Goal: Contribute content: Contribute content

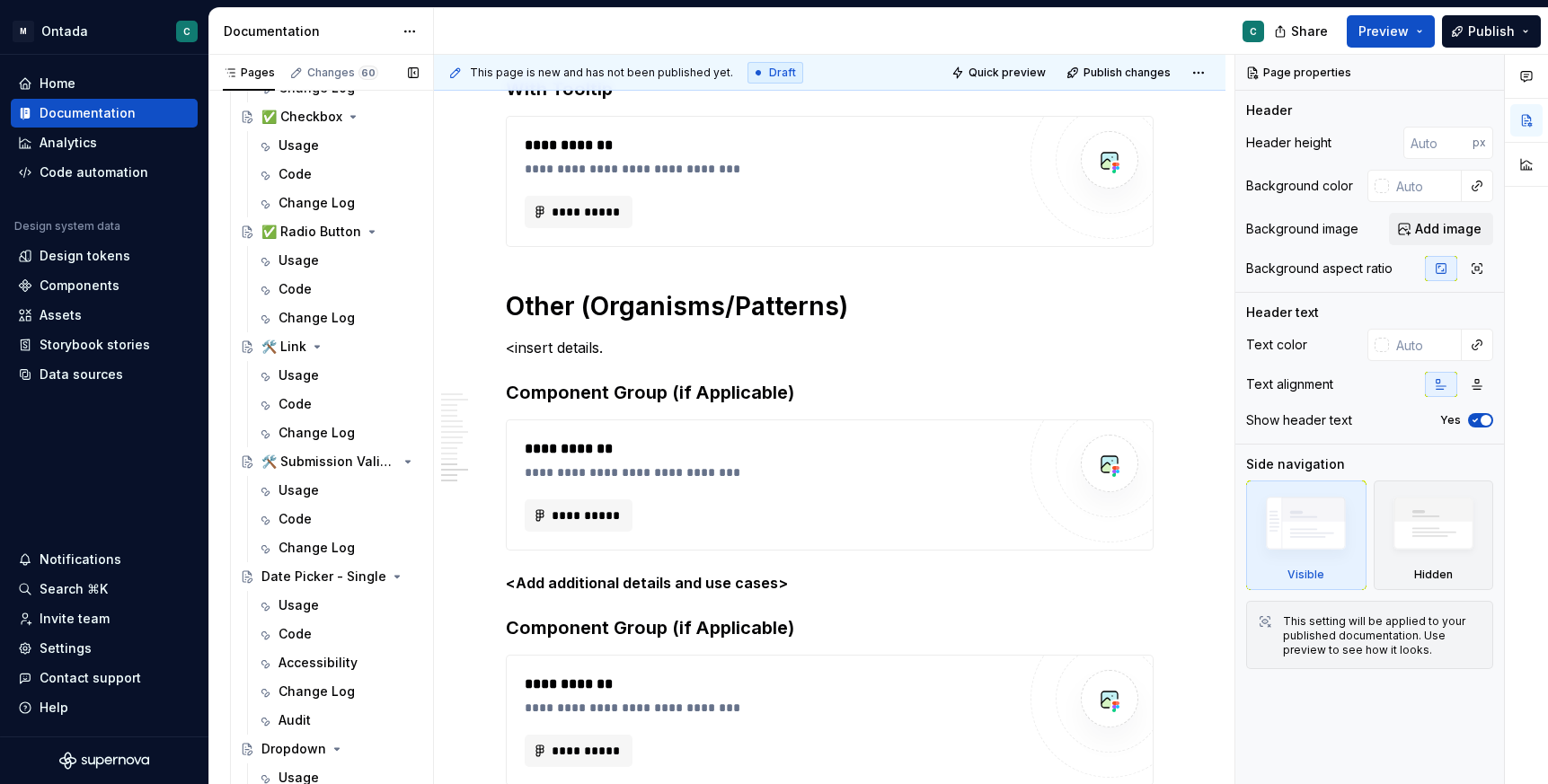
scroll to position [1179, 0]
click at [291, 371] on div "Usage" at bounding box center [298, 373] width 40 height 18
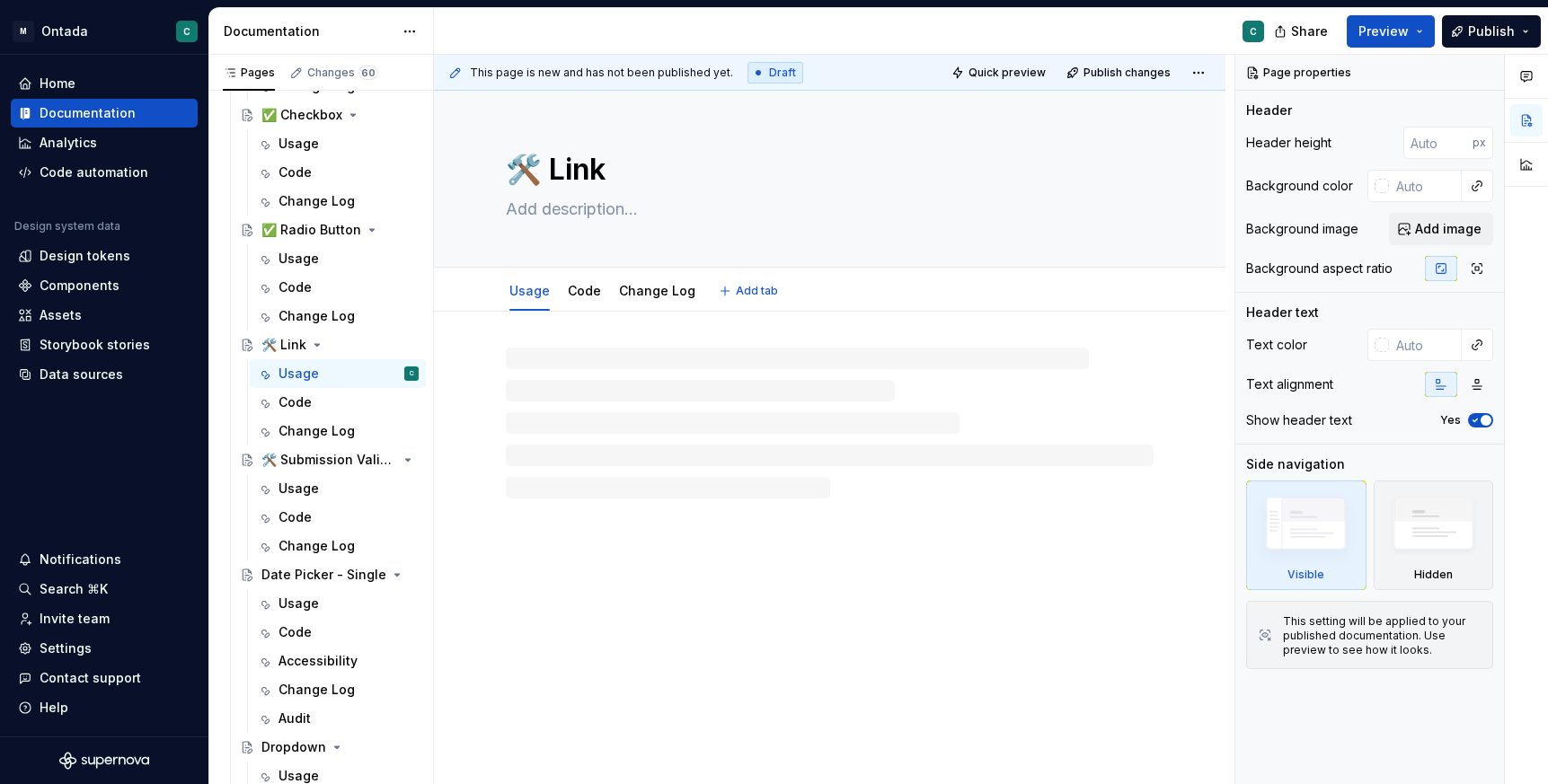
type textarea "*"
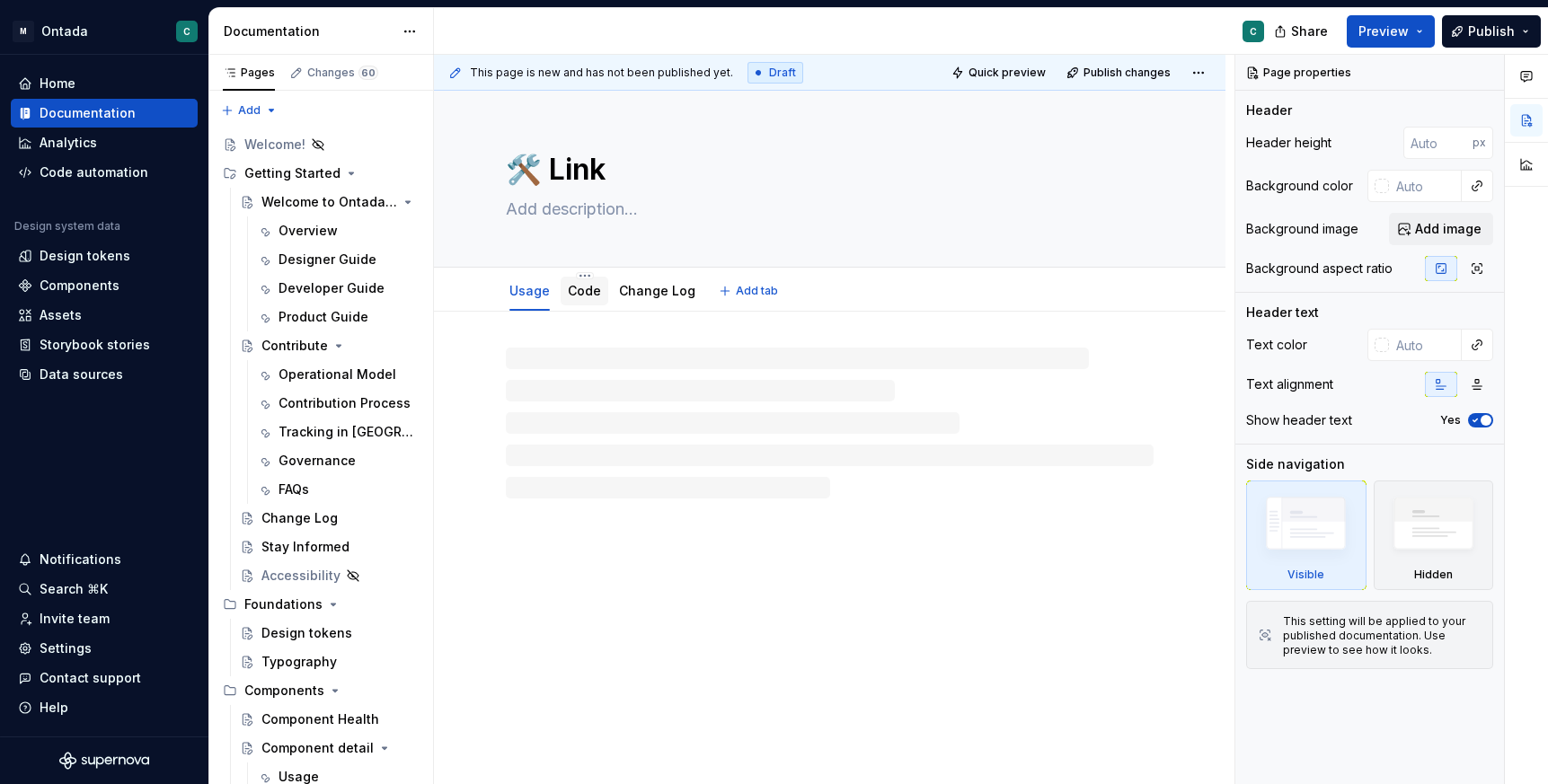
click at [578, 291] on link "Code" at bounding box center [584, 291] width 33 height 15
click at [629, 296] on link "Change Log" at bounding box center [657, 291] width 76 height 15
click at [533, 298] on link "Usage" at bounding box center [530, 291] width 40 height 15
click at [323, 386] on div "Operational Model" at bounding box center [348, 374] width 140 height 25
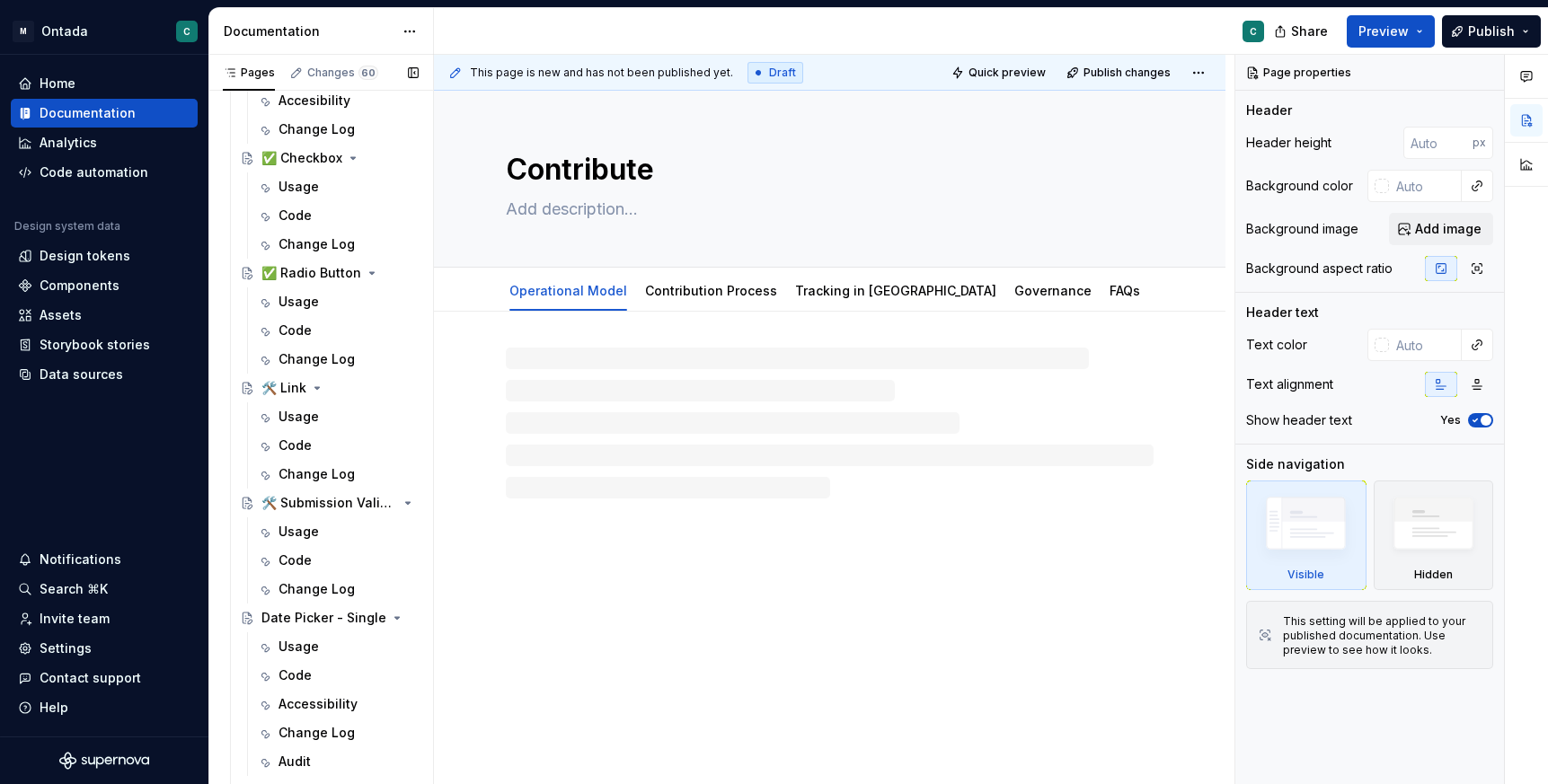
scroll to position [1137, 0]
click at [299, 423] on div "Usage" at bounding box center [298, 415] width 40 height 18
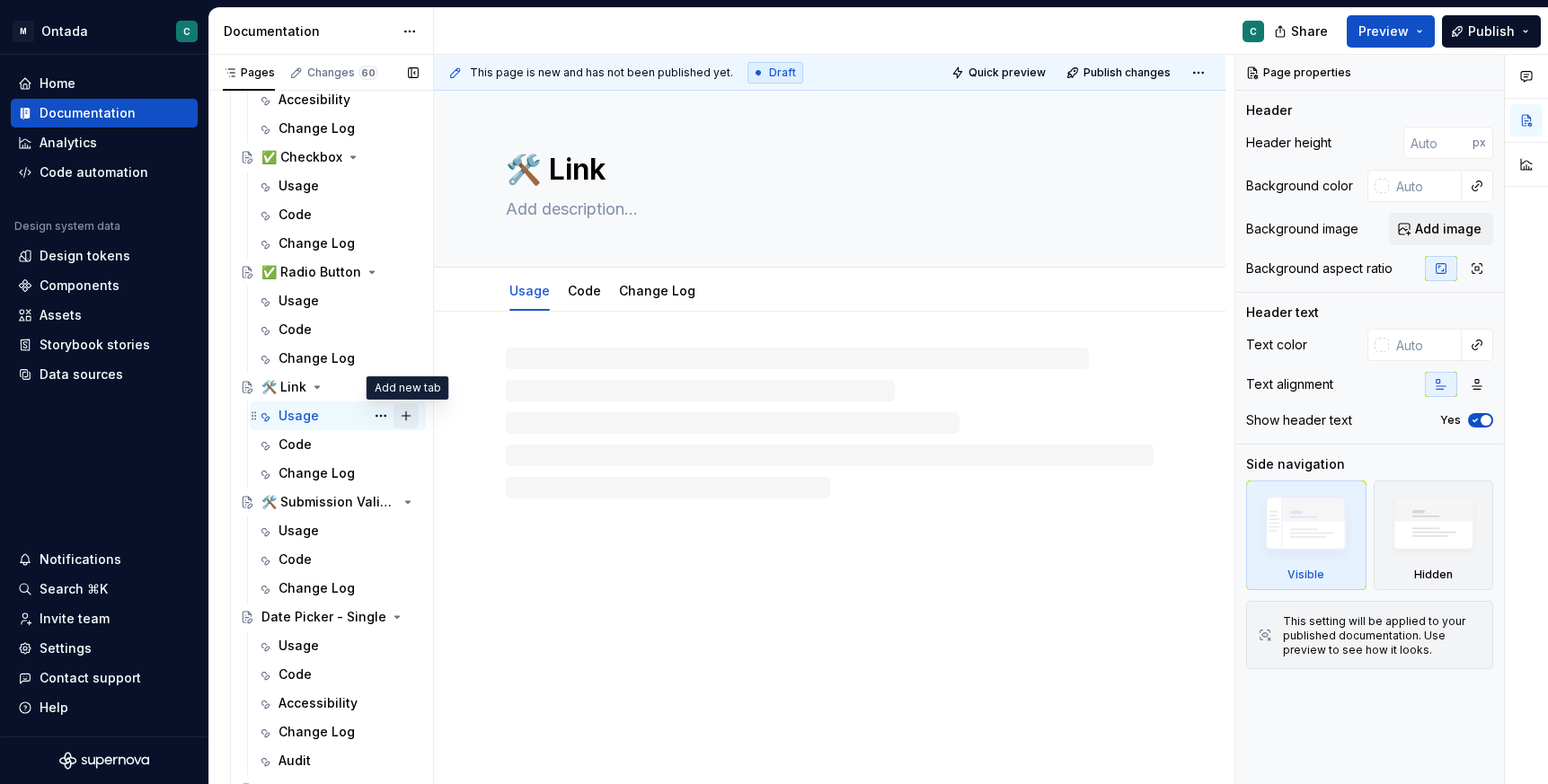
click at [411, 414] on button "Page tree" at bounding box center [406, 415] width 25 height 25
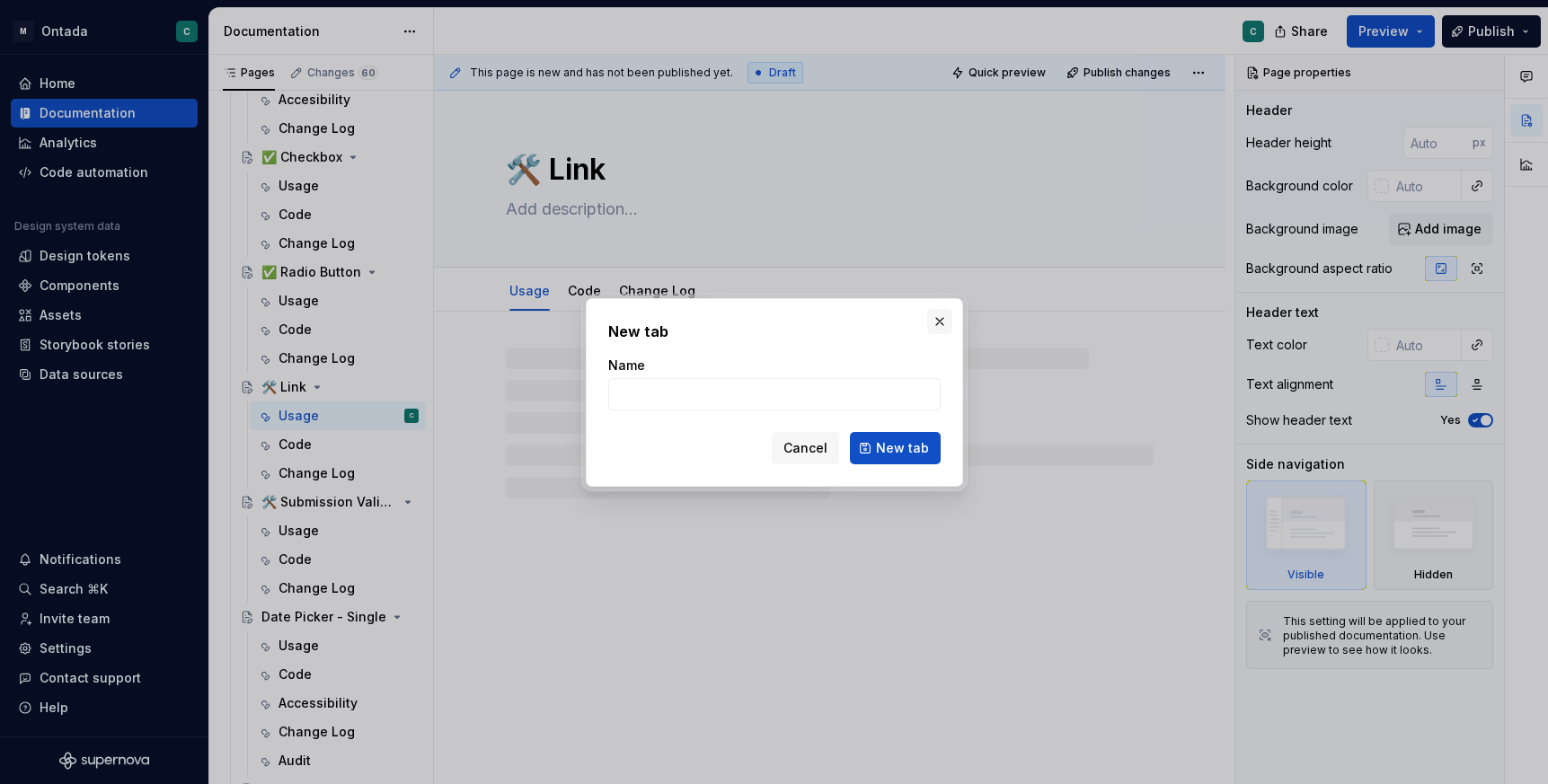
click at [935, 317] on button "button" at bounding box center [939, 321] width 25 height 25
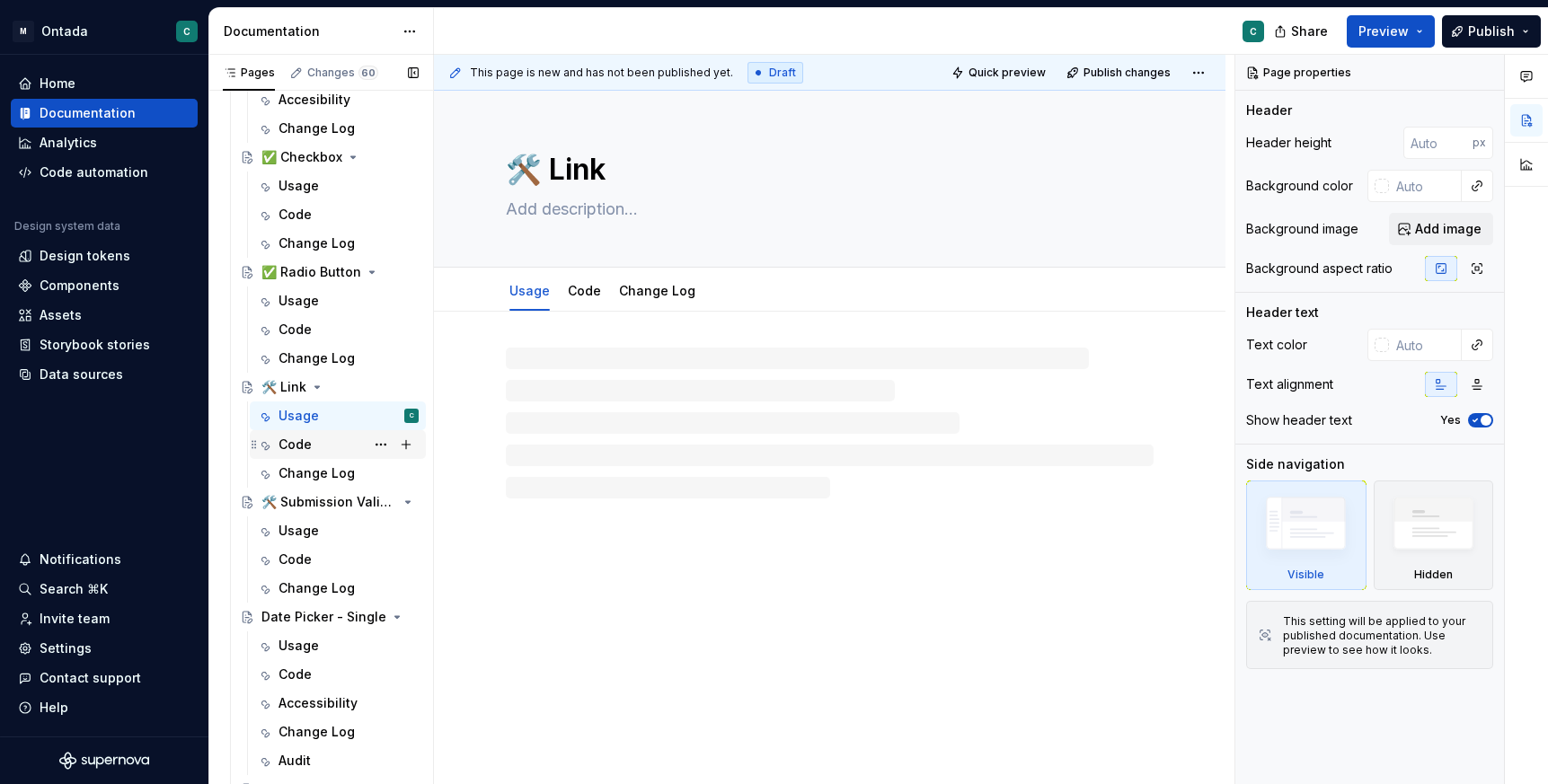
click at [327, 444] on div "Code" at bounding box center [348, 445] width 140 height 25
click at [280, 385] on div "🛠️ Link" at bounding box center [283, 387] width 45 height 18
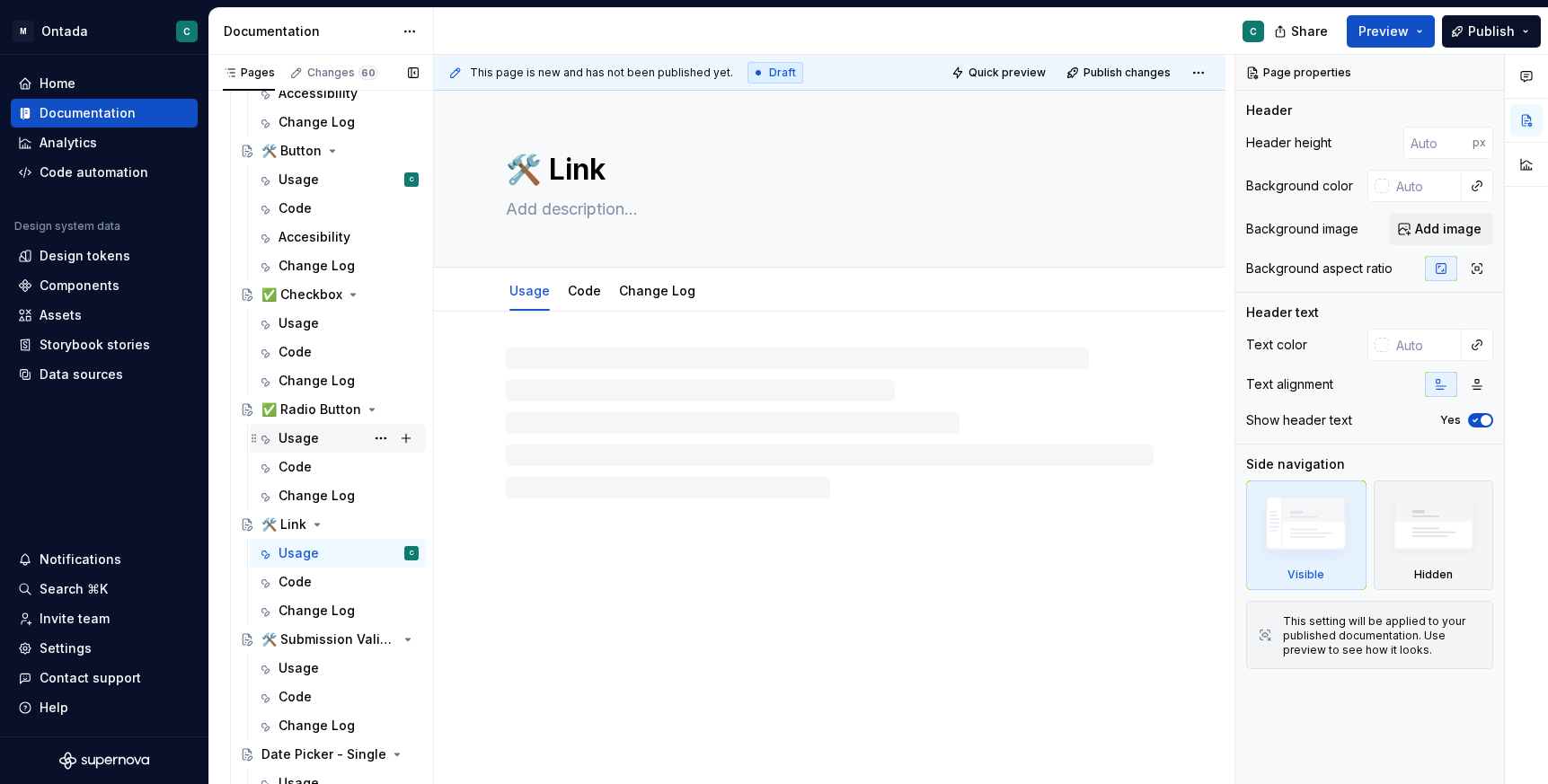
scroll to position [1022, 0]
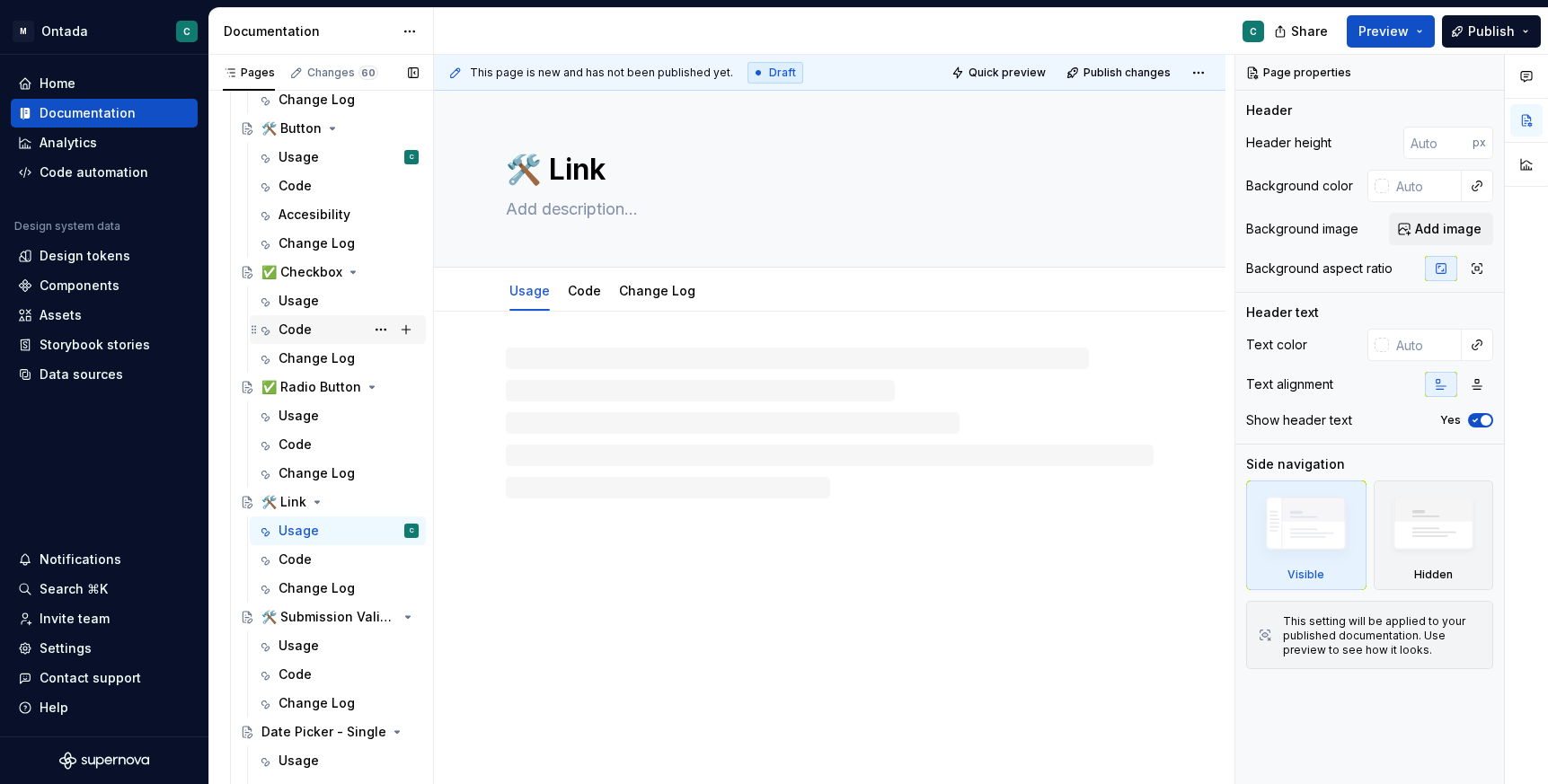
click at [301, 324] on div "Code" at bounding box center [294, 330] width 33 height 18
click at [300, 306] on div "Usage" at bounding box center [298, 300] width 40 height 18
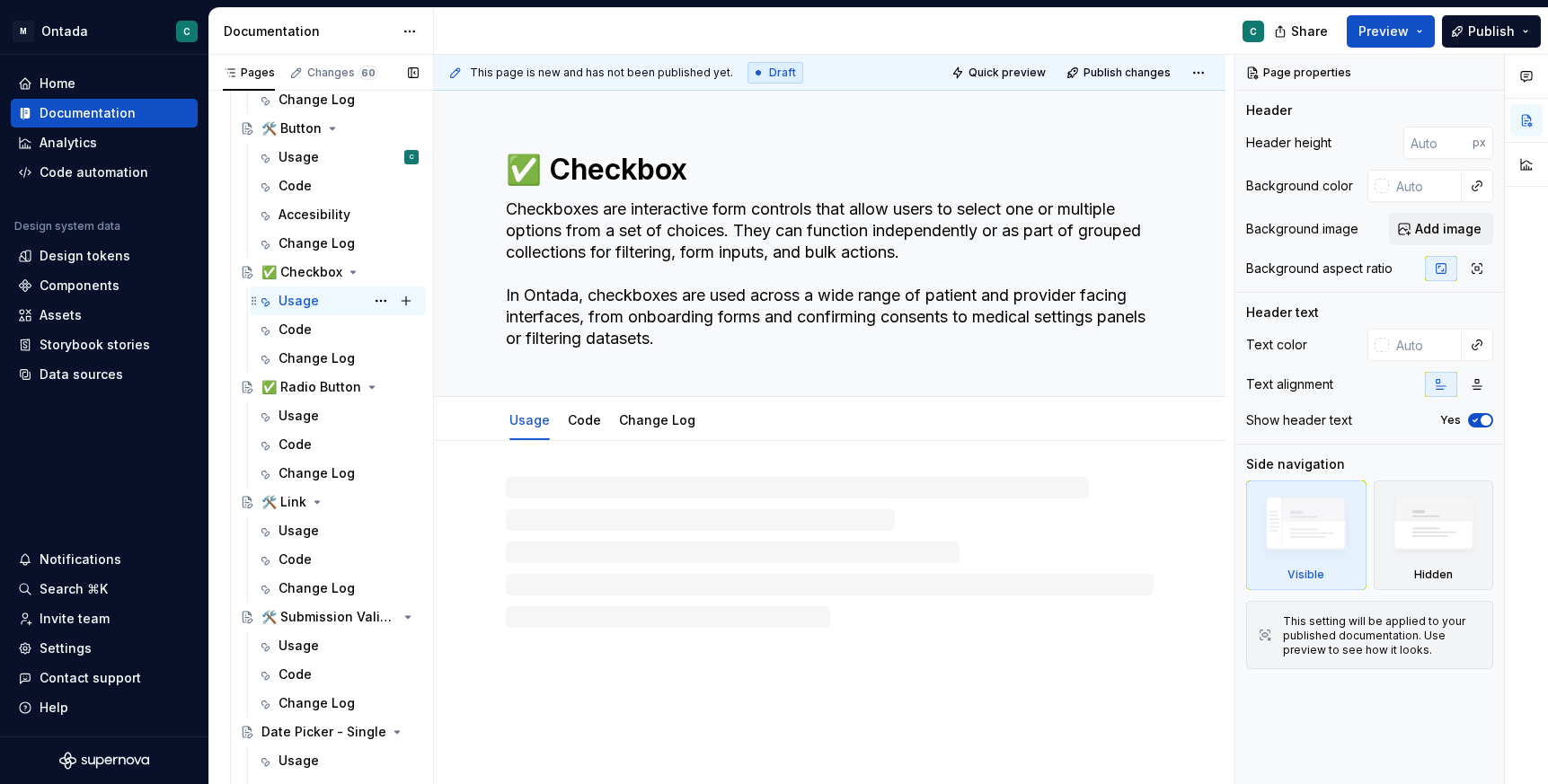
click at [312, 298] on div "Usage" at bounding box center [298, 300] width 40 height 18
type textarea "*"
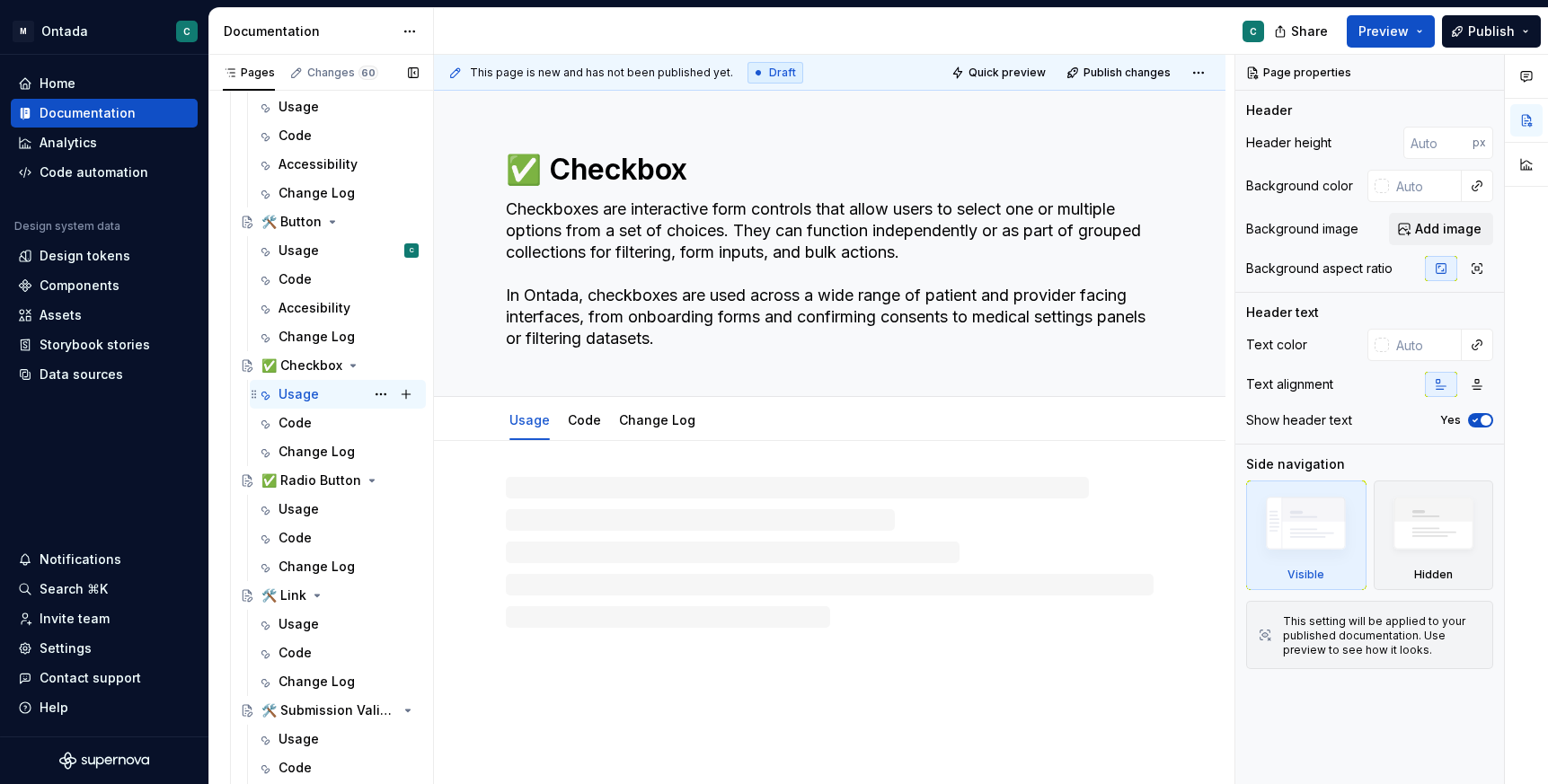
scroll to position [1032, 0]
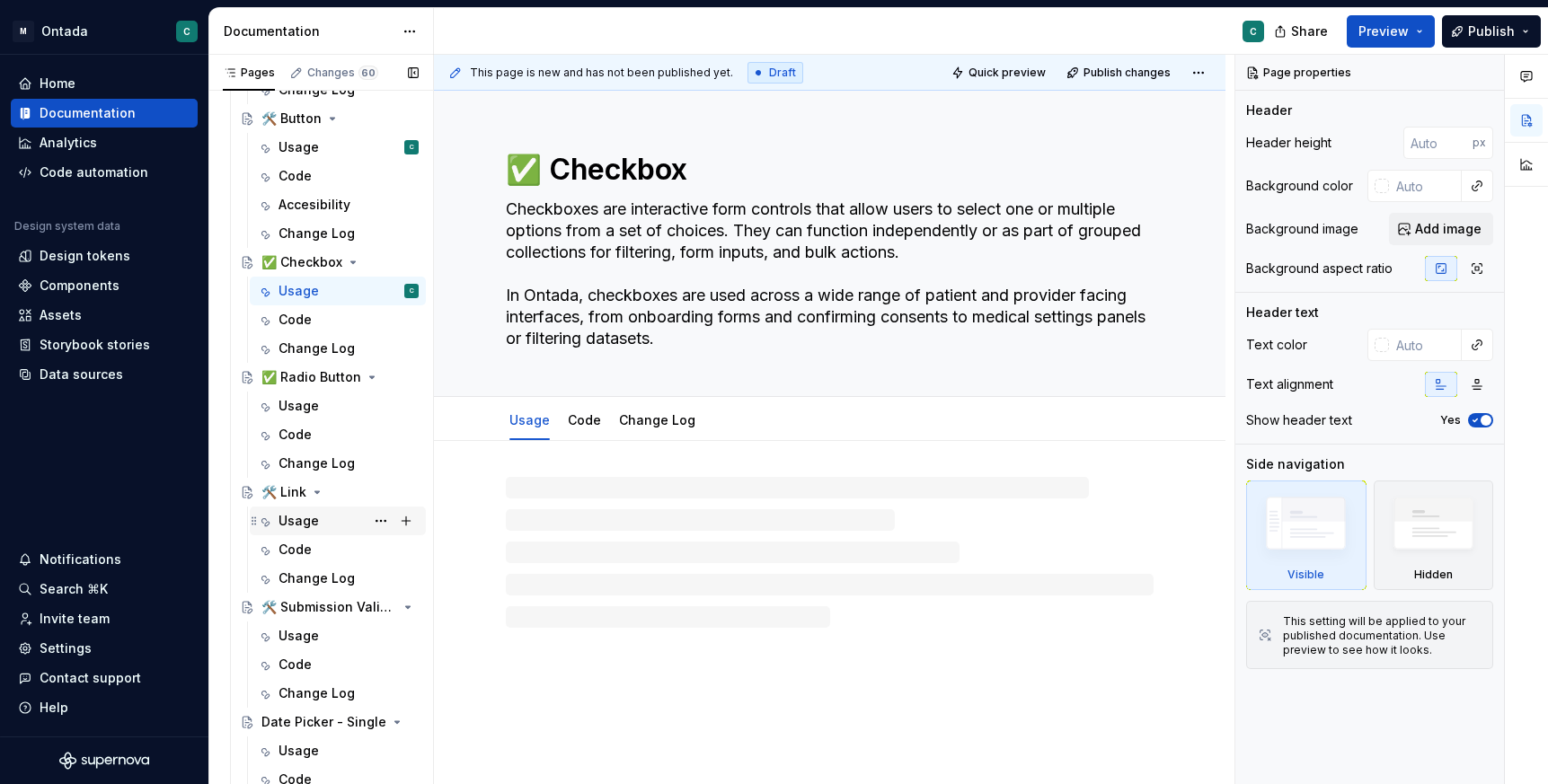
click at [289, 514] on div "Usage" at bounding box center [298, 520] width 40 height 18
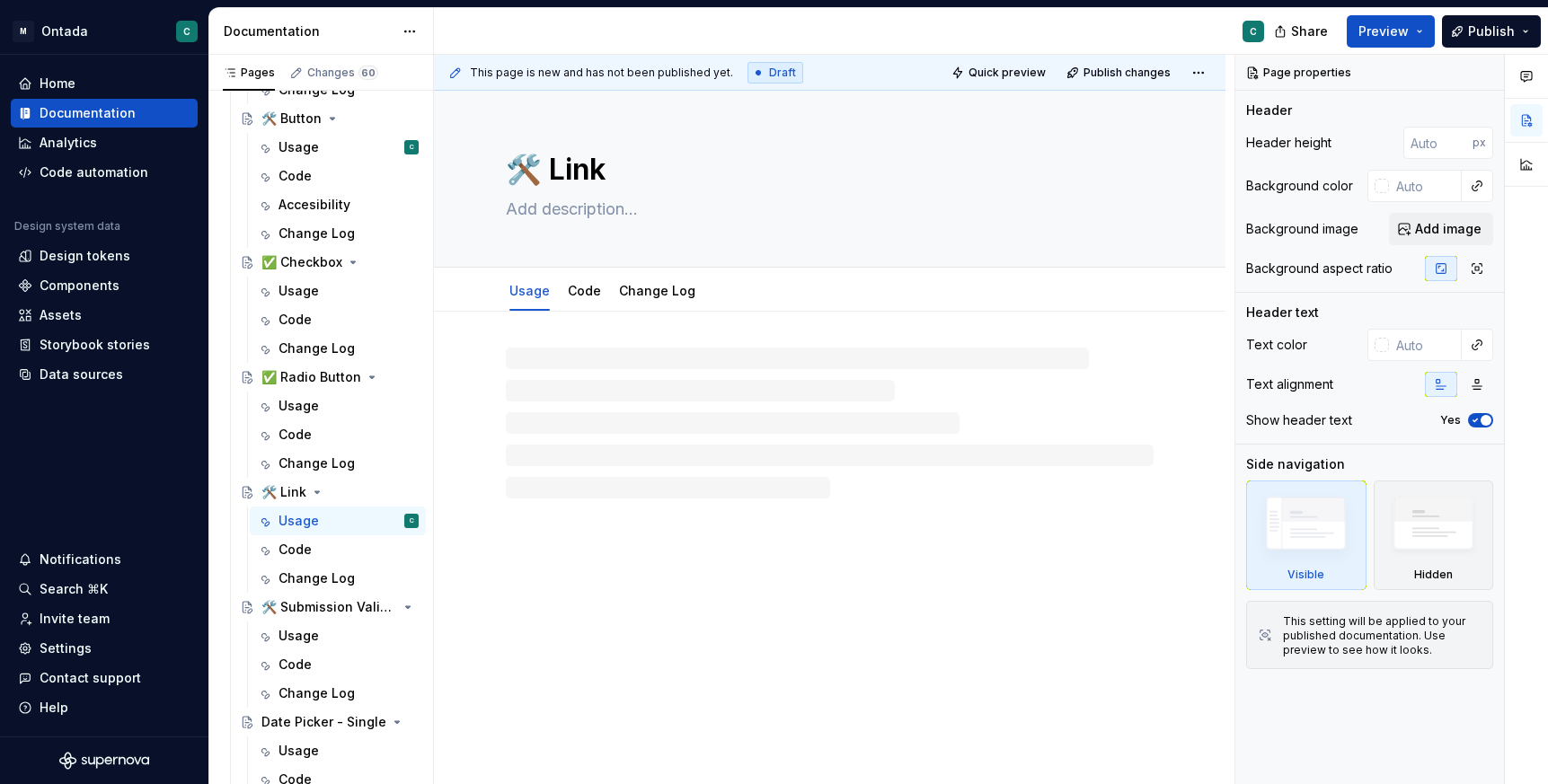
type textarea "*"
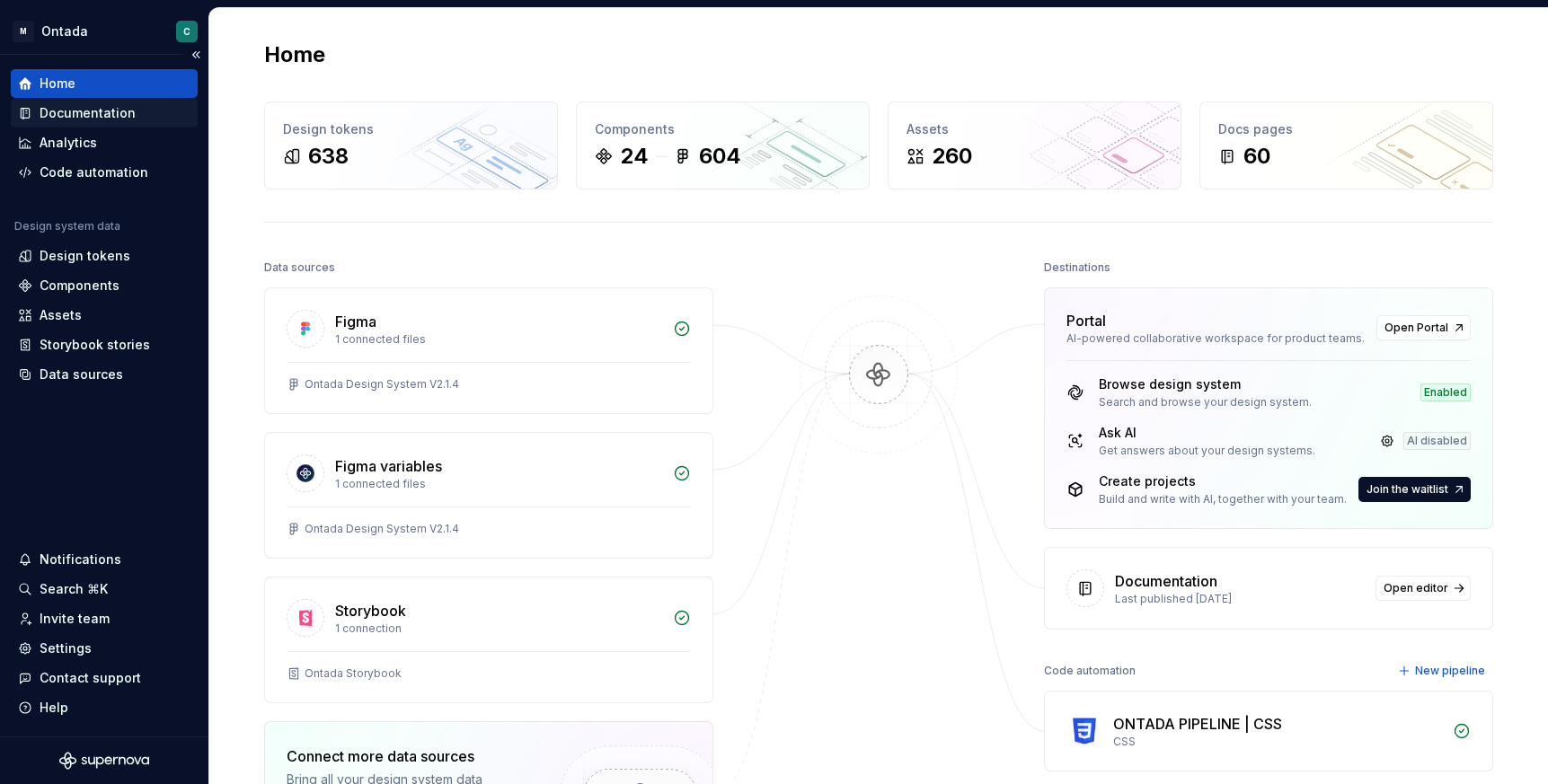
click at [87, 116] on div "Documentation" at bounding box center [87, 112] width 96 height 18
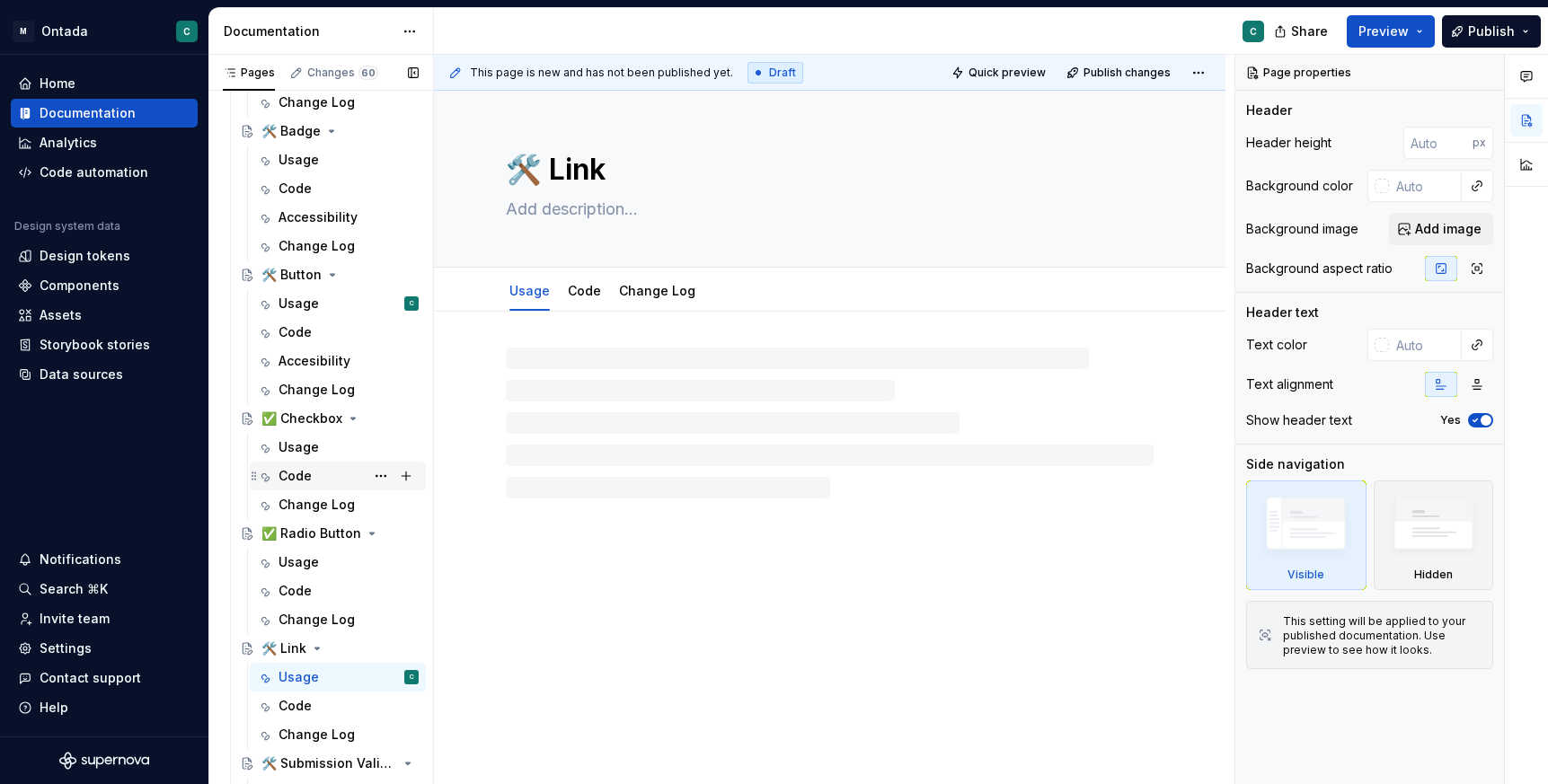
scroll to position [928, 0]
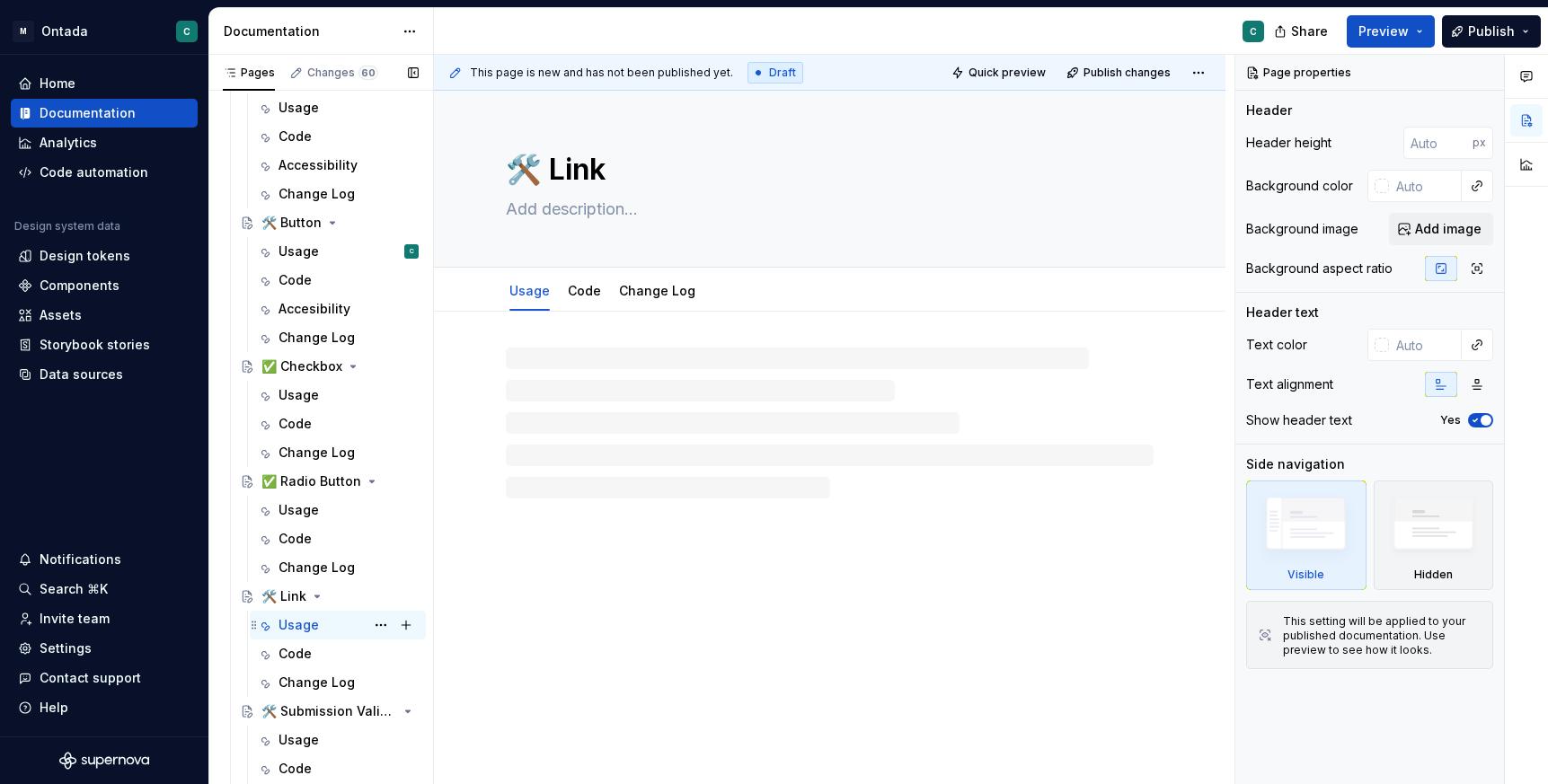
click at [305, 628] on div "Usage" at bounding box center [298, 625] width 40 height 18
click at [609, 358] on div at bounding box center [830, 423] width 648 height 151
click at [613, 383] on div at bounding box center [830, 423] width 648 height 151
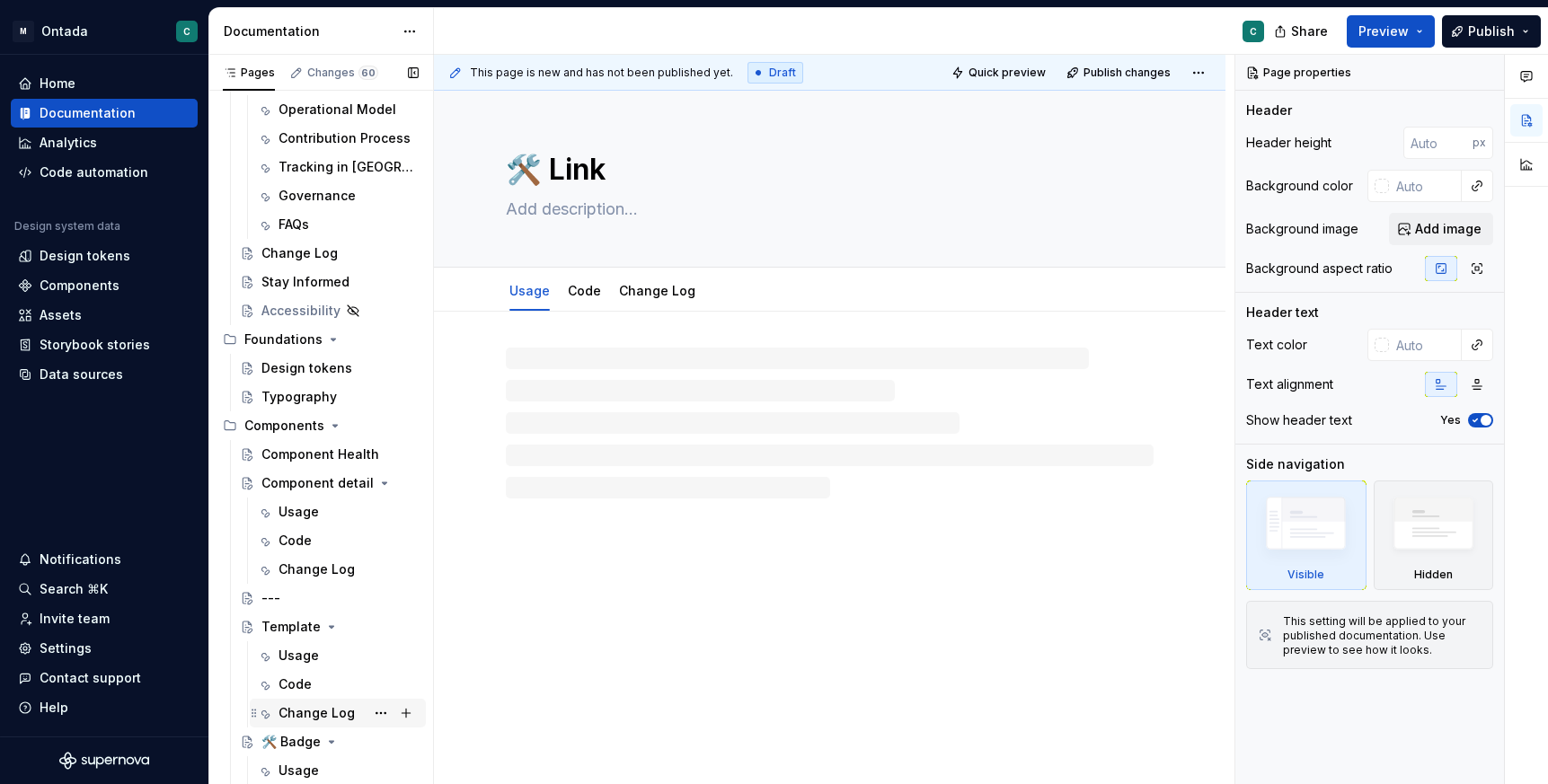
scroll to position [244, 0]
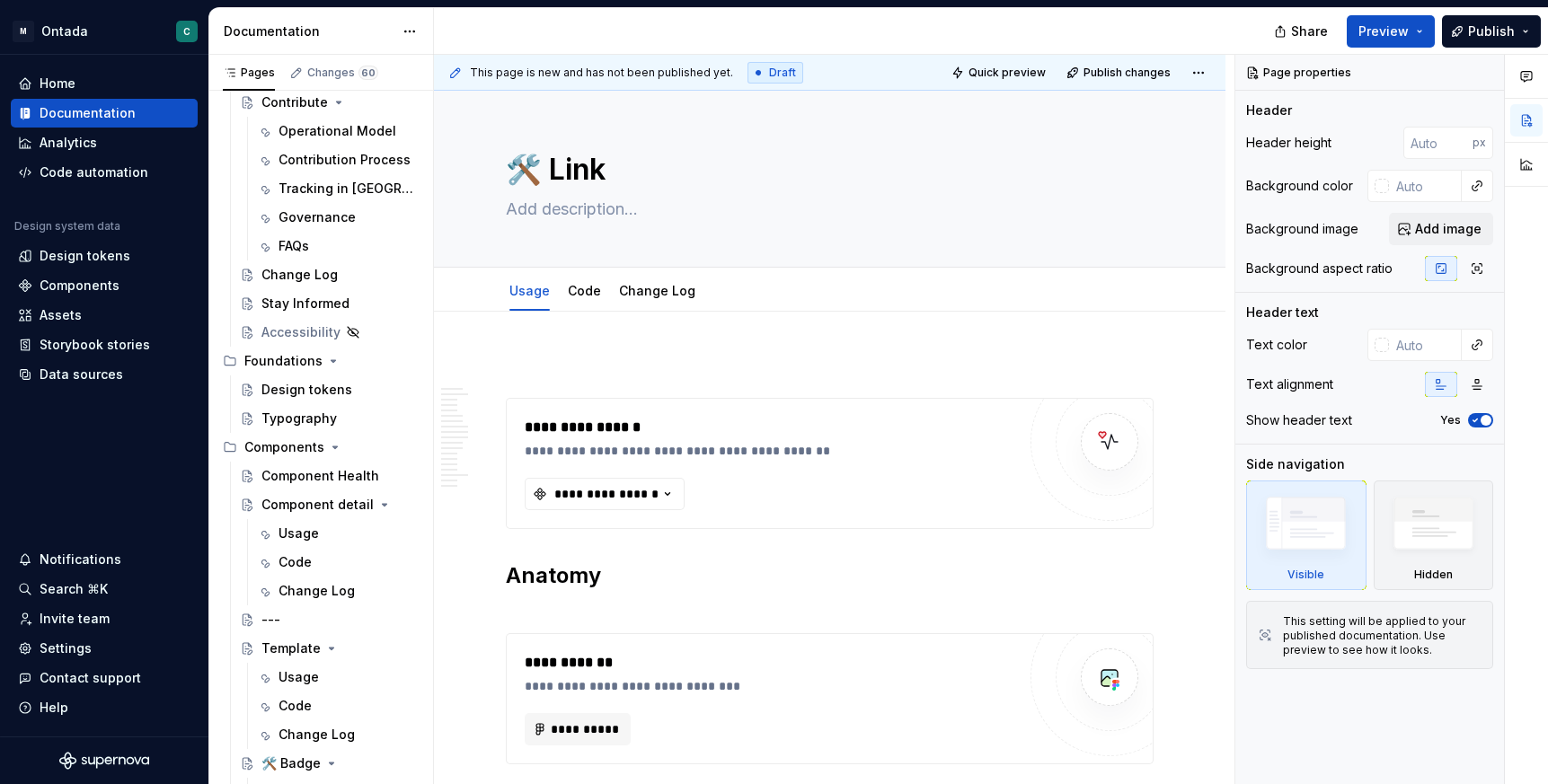
type textarea "*"
type textarea "The Link component enables navigation within or outside the application. It can…"
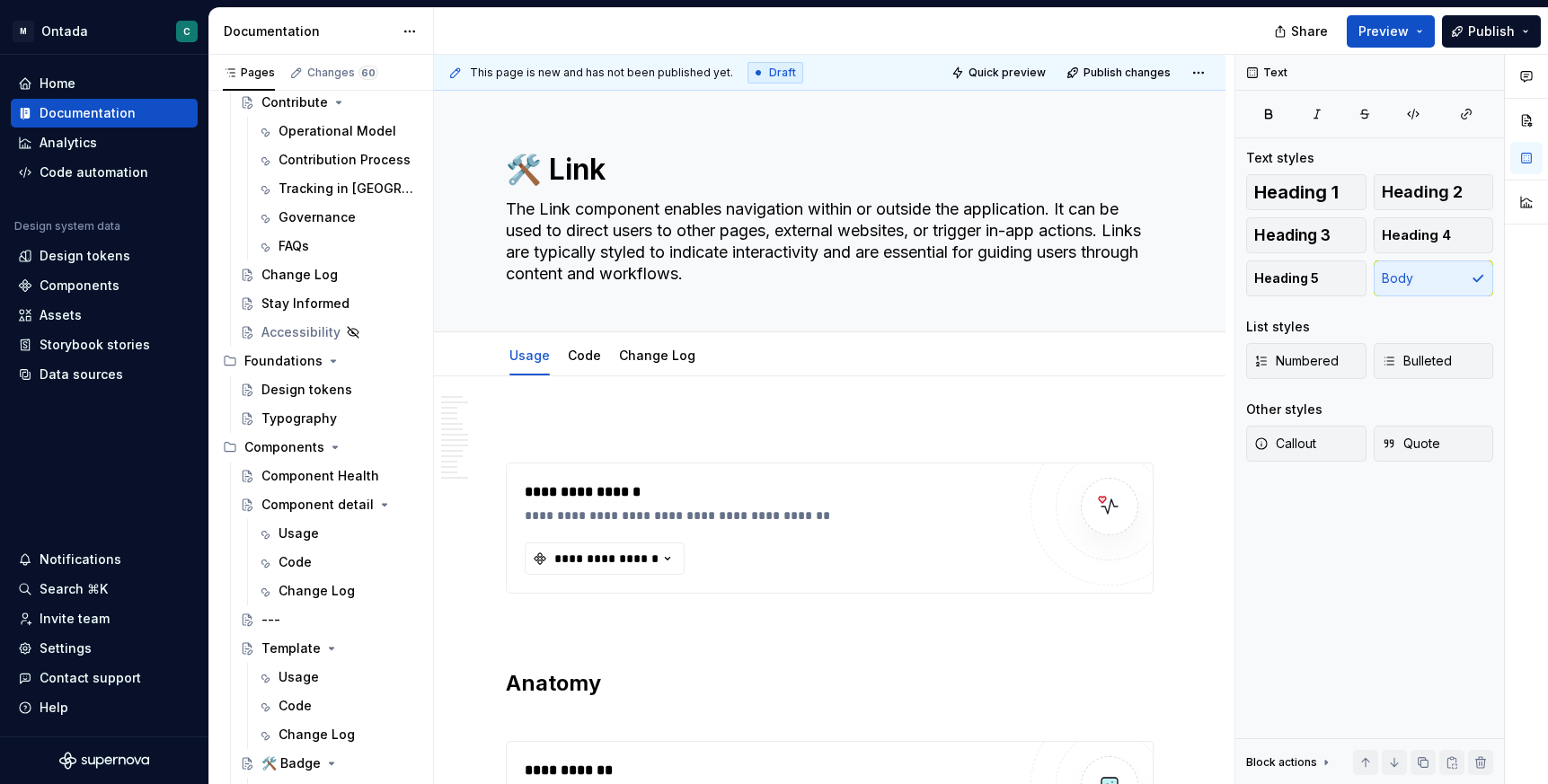
type textarea "*"
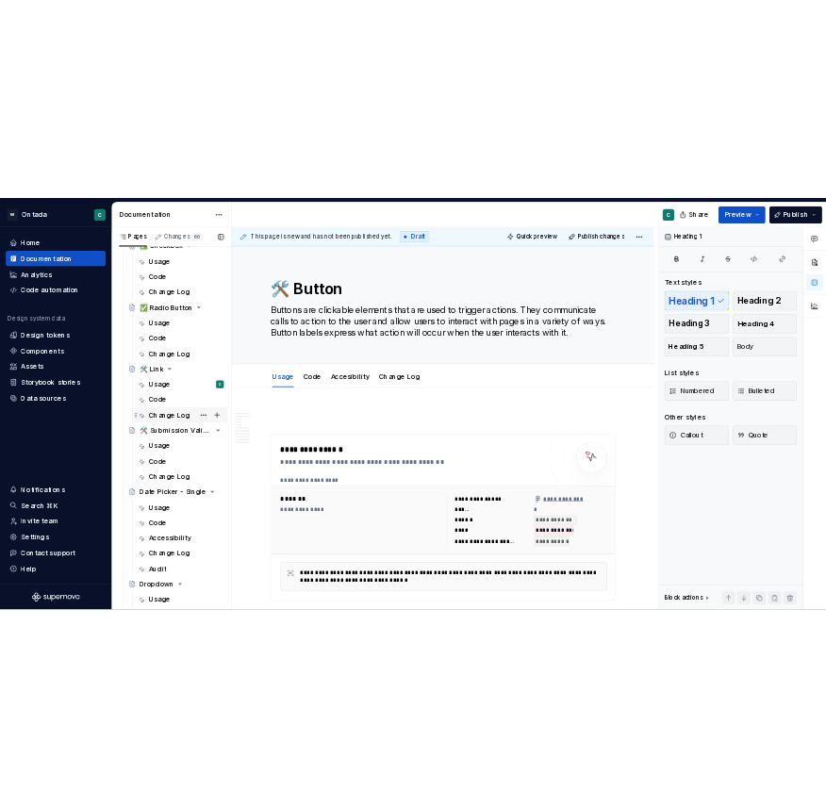
scroll to position [1263, 0]
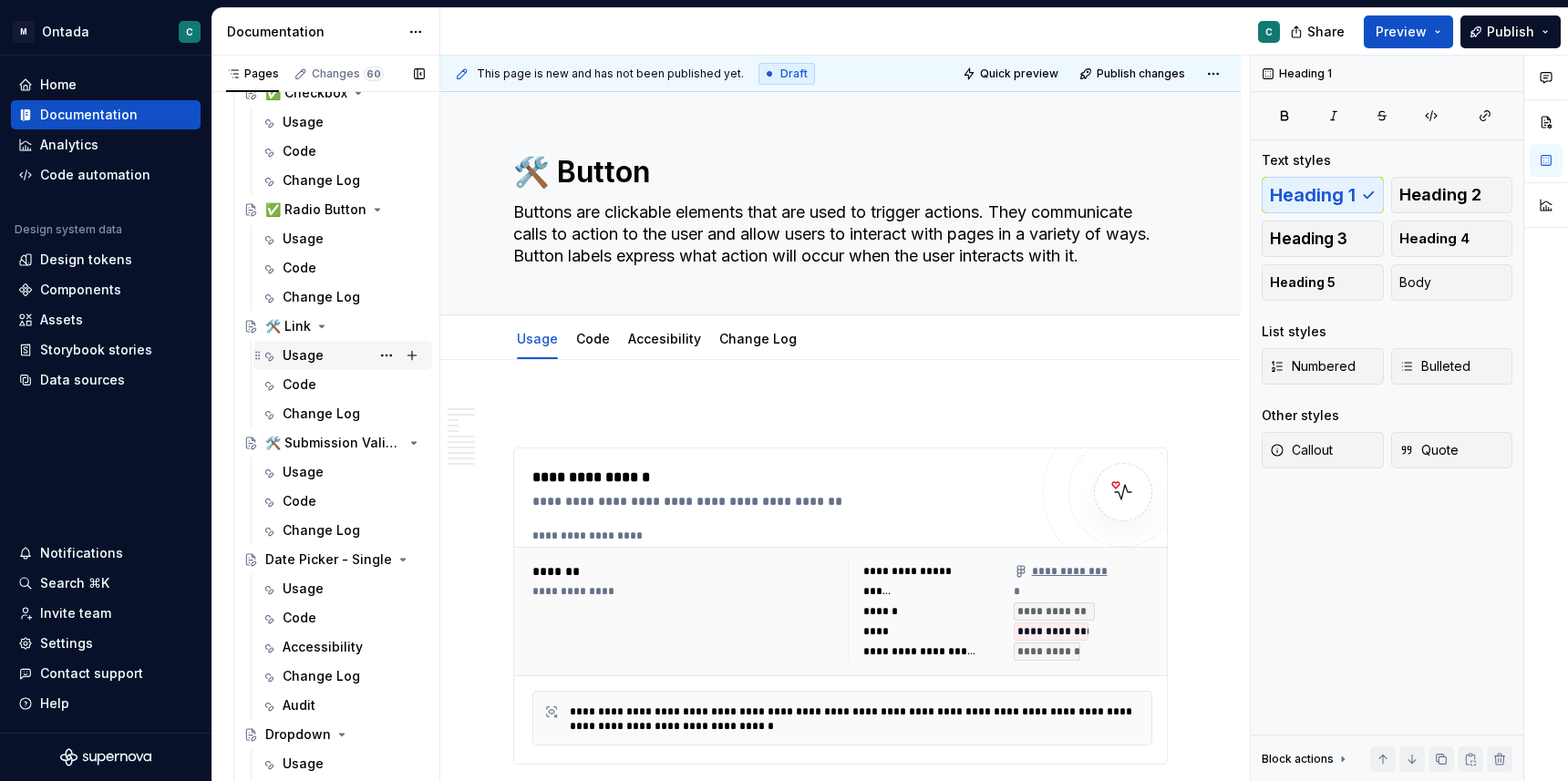
click at [312, 352] on div "Usage" at bounding box center [303, 355] width 41 height 18
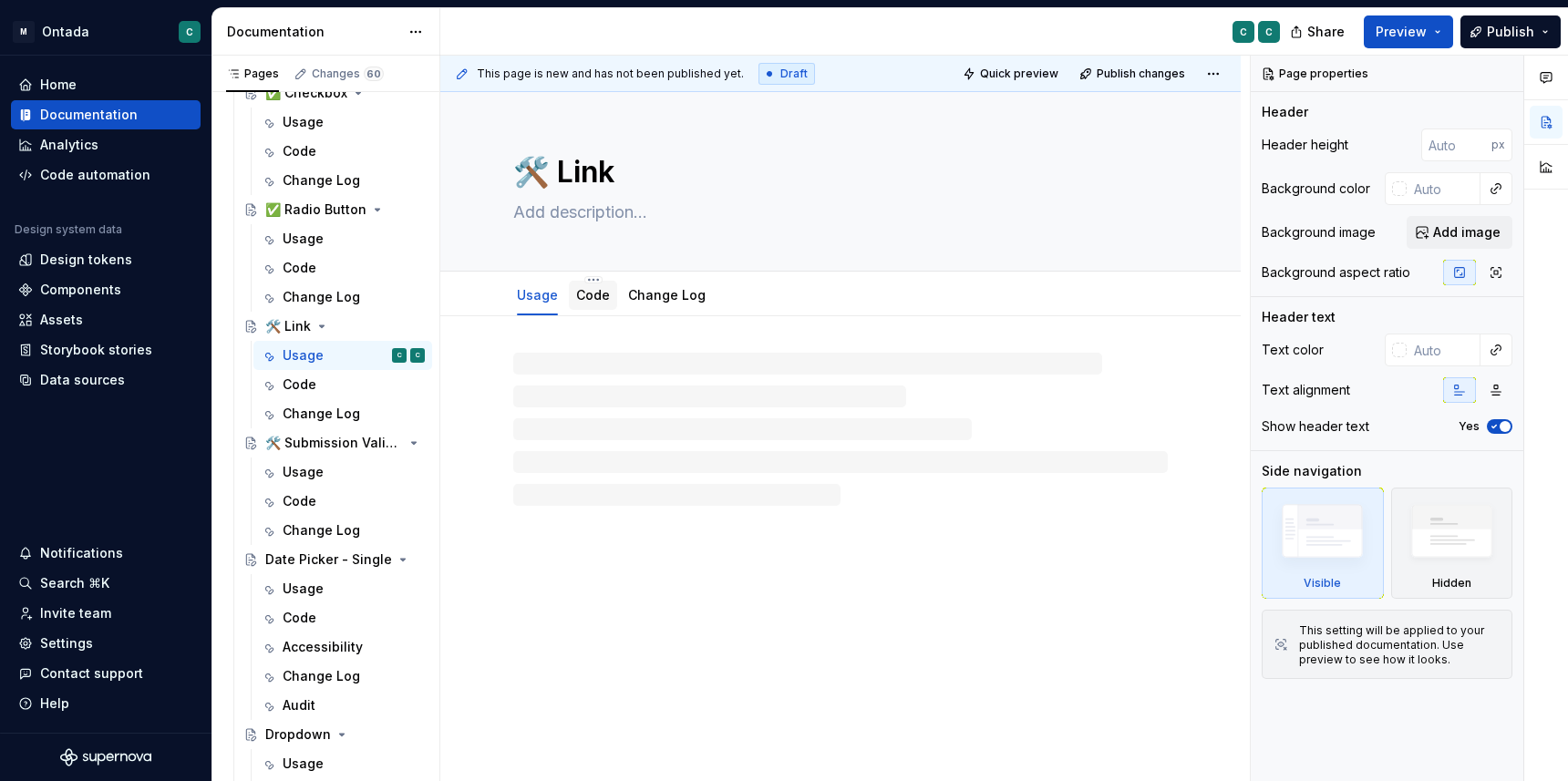
click at [550, 374] on div at bounding box center [840, 429] width 654 height 153
click at [546, 350] on div at bounding box center [840, 411] width 800 height 189
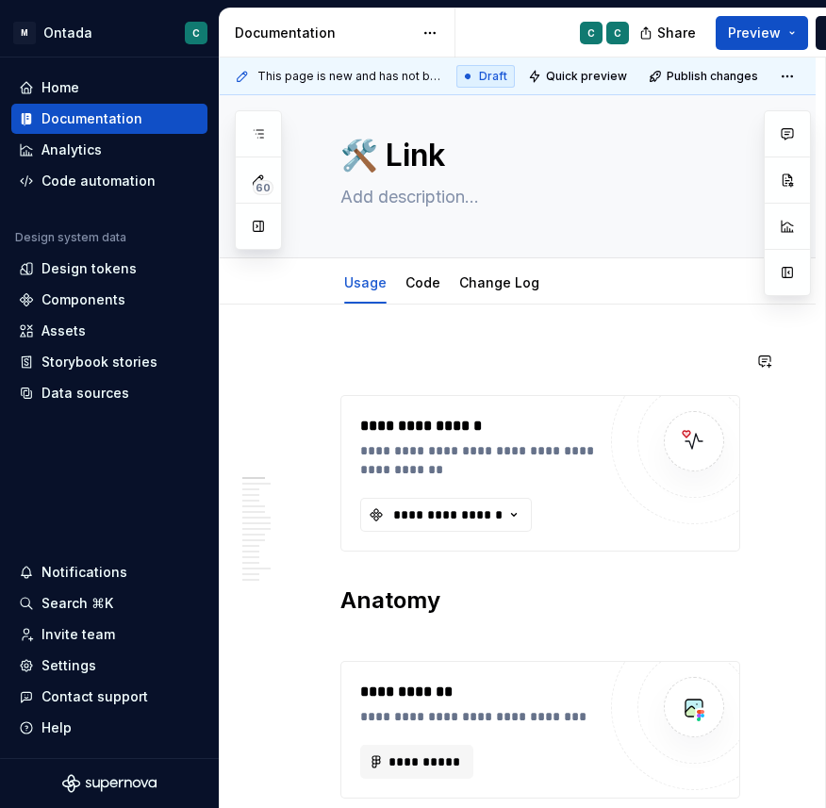
scroll to position [27, 0]
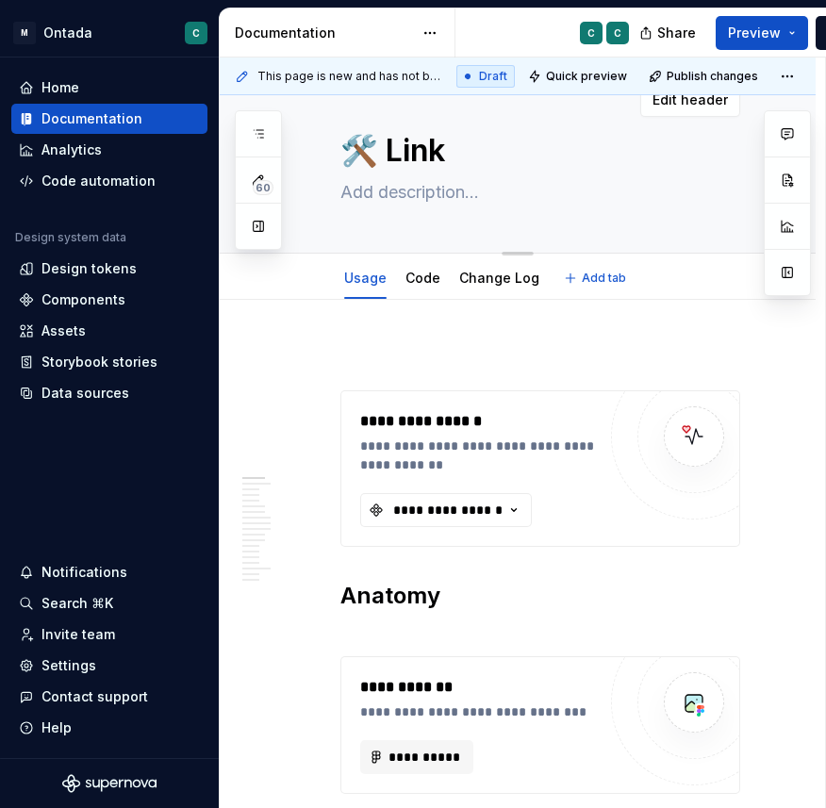
click at [397, 192] on textarea at bounding box center [537, 192] width 400 height 30
paste textarea "The Link component enables navigation within or outside the application. It can…"
type textarea "*"
type textarea "The Link component enables navigation within or outside the application. It can…"
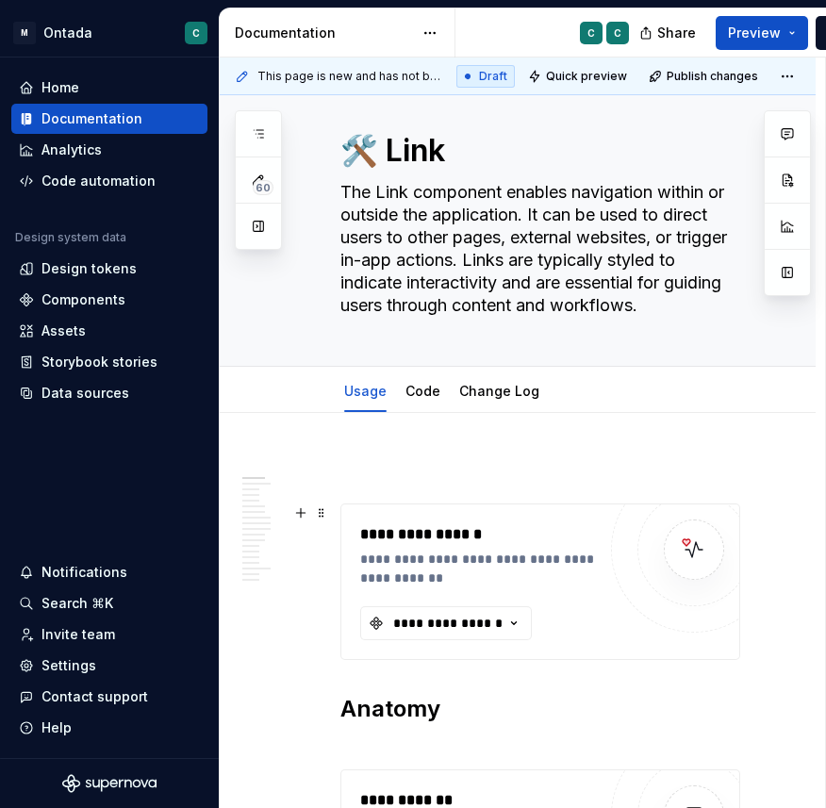
type textarea "*"
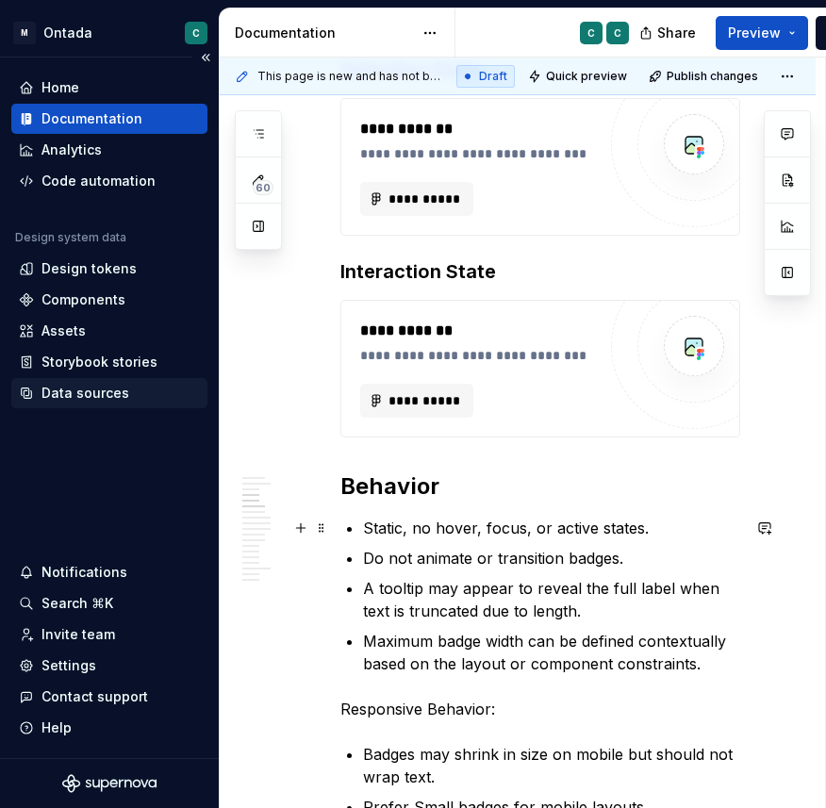
scroll to position [1498, 0]
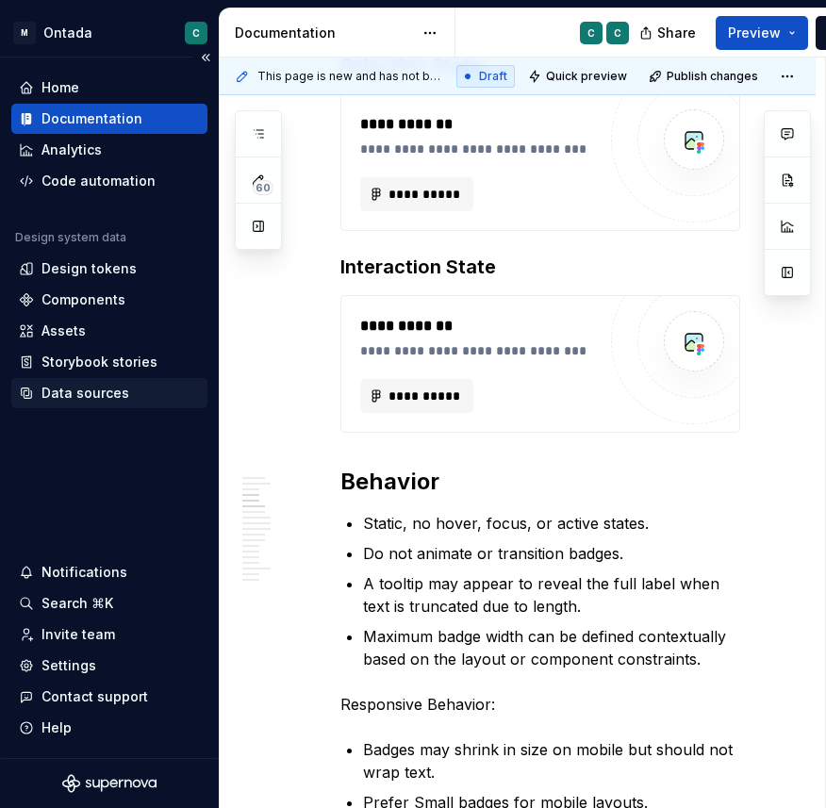
type textarea "The Link component enables navigation within or outside the application. It can…"
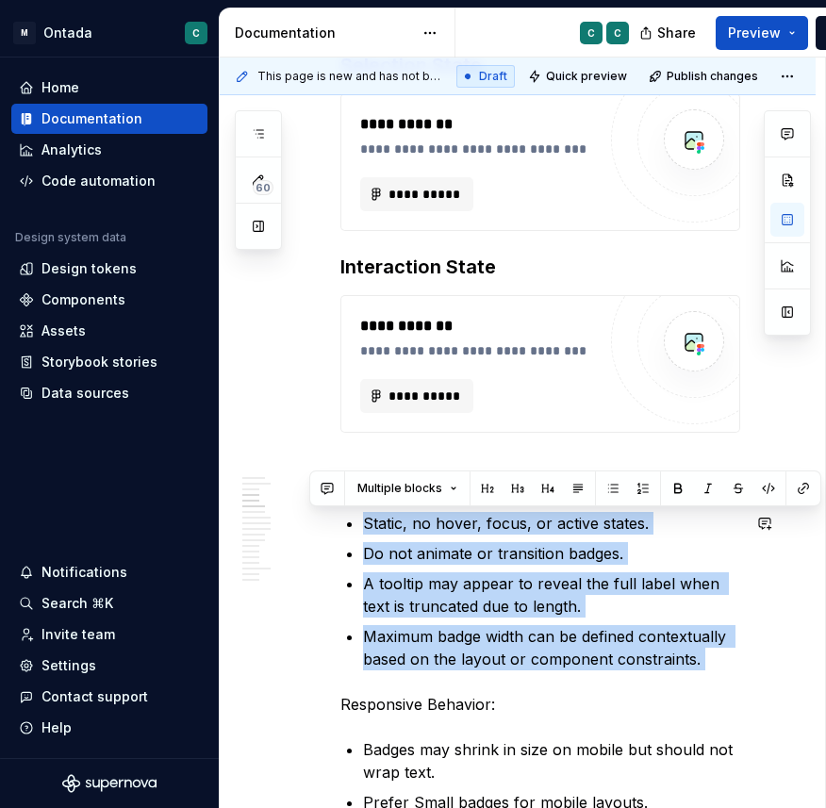
drag, startPoint x: 365, startPoint y: 526, endPoint x: 707, endPoint y: 671, distance: 371.8
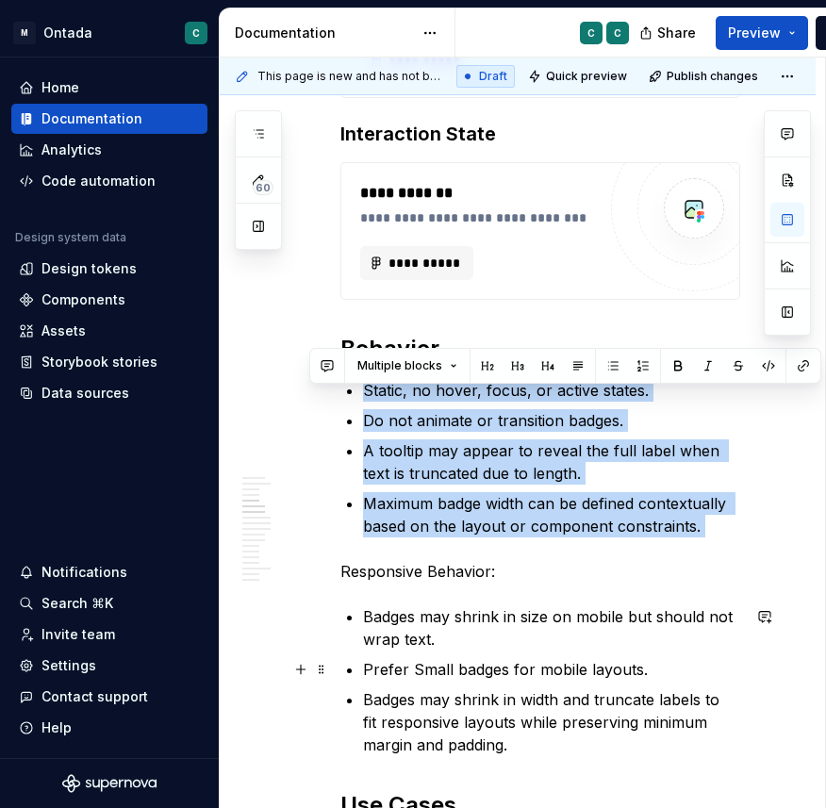
scroll to position [1739, 0]
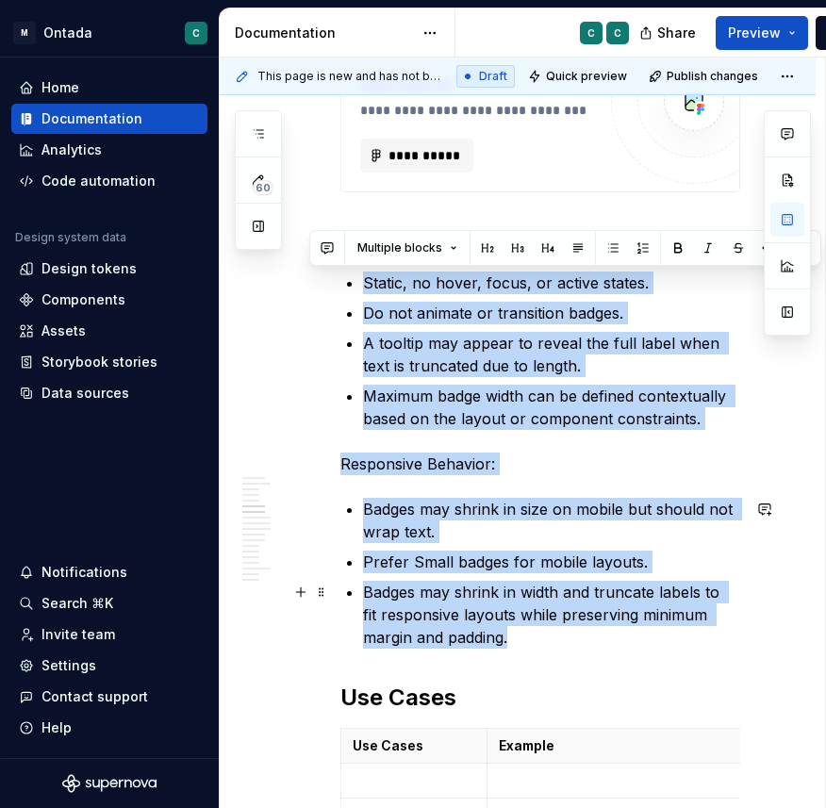
click at [500, 645] on p "Badges may shrink in width and truncate labels to fit responsive layouts while …" at bounding box center [551, 615] width 377 height 68
drag, startPoint x: 471, startPoint y: 630, endPoint x: 366, endPoint y: 282, distance: 363.3
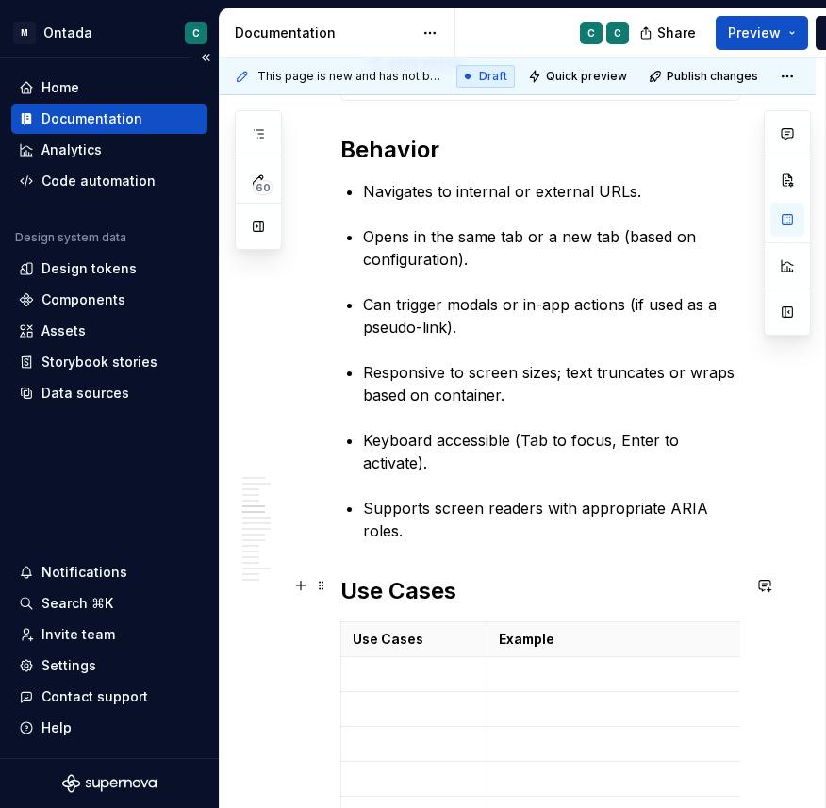
scroll to position [1863, 0]
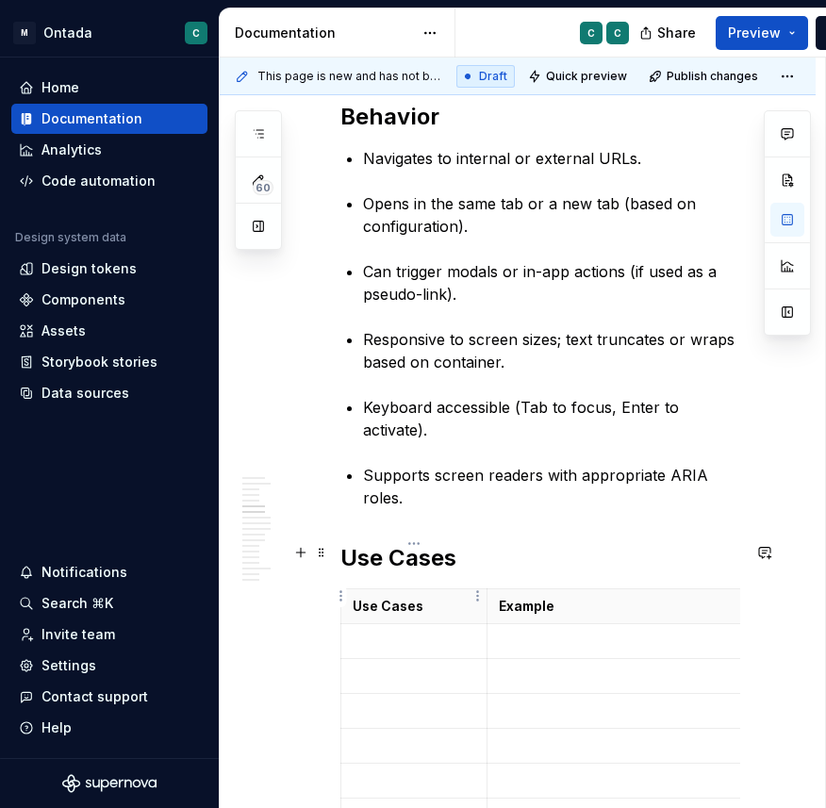
click at [378, 632] on p at bounding box center [414, 641] width 123 height 19
type textarea "*"
click at [360, 667] on p at bounding box center [414, 676] width 123 height 19
click at [391, 702] on p at bounding box center [414, 711] width 123 height 19
click at [387, 736] on p at bounding box center [414, 745] width 123 height 19
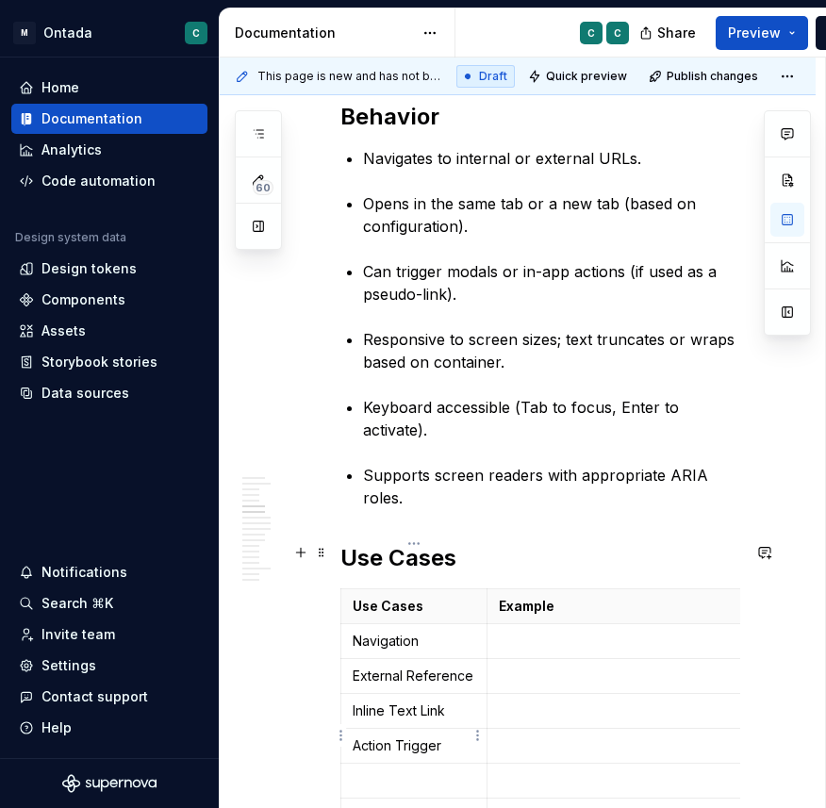
click at [391, 771] on p at bounding box center [414, 780] width 123 height 19
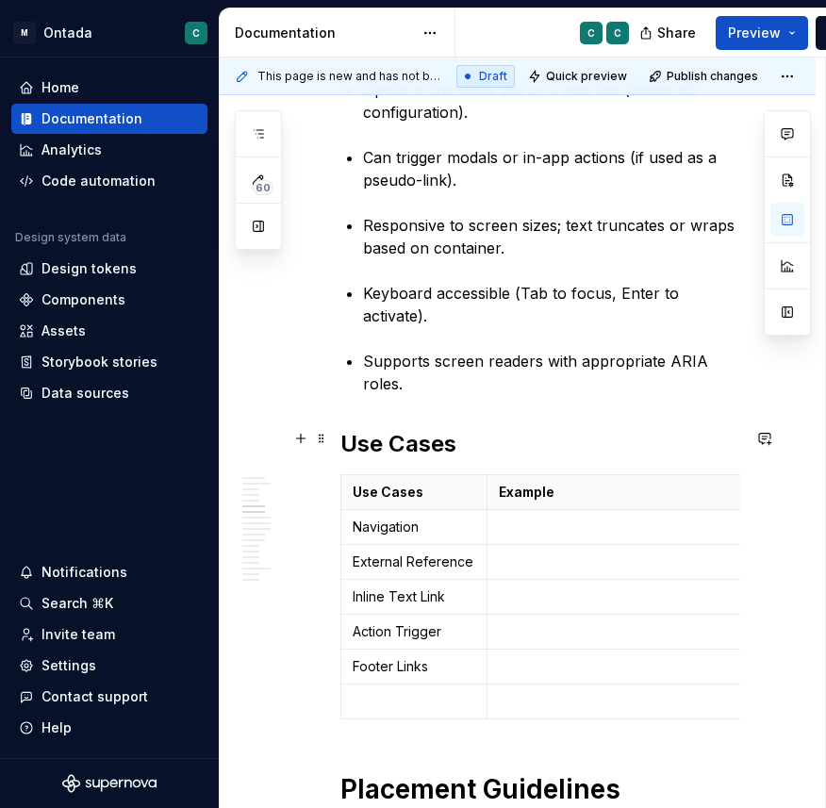
scroll to position [1979, 0]
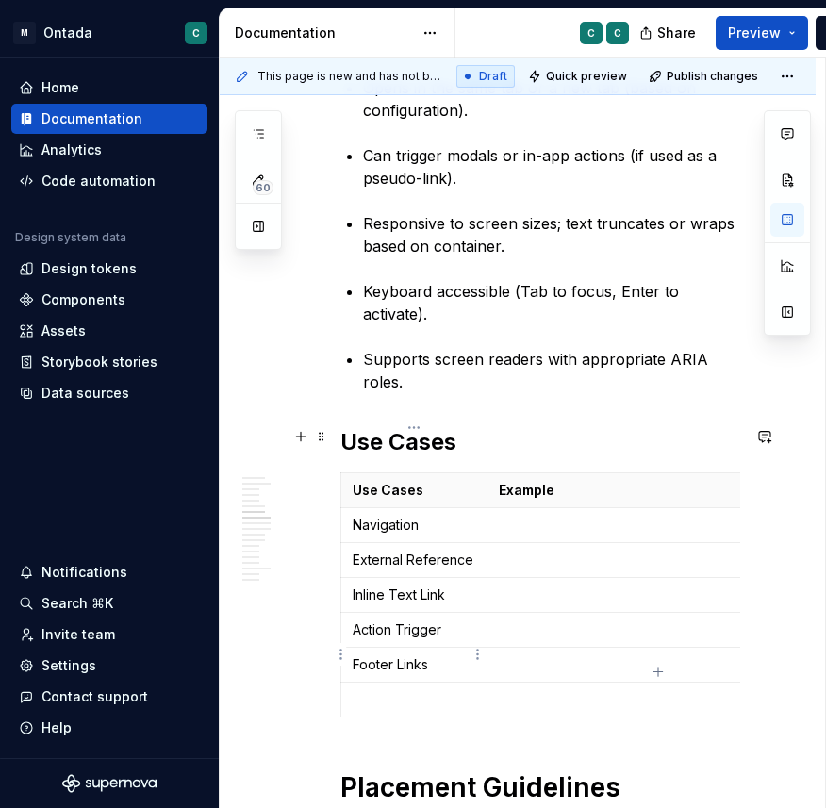
click at [391, 690] on p at bounding box center [414, 699] width 123 height 19
click at [658, 673] on div "Use Cases Example Navigation External Reference Inline Text Link Action Trigger…" at bounding box center [540, 598] width 400 height 253
click at [655, 672] on div "Use Cases Example Navigation External Reference Inline Text Link Action Trigger…" at bounding box center [540, 598] width 400 height 253
click at [680, 685] on div "**********" at bounding box center [540, 813] width 400 height 4614
click at [581, 770] on h1 "Placement Guidelines" at bounding box center [540, 787] width 400 height 34
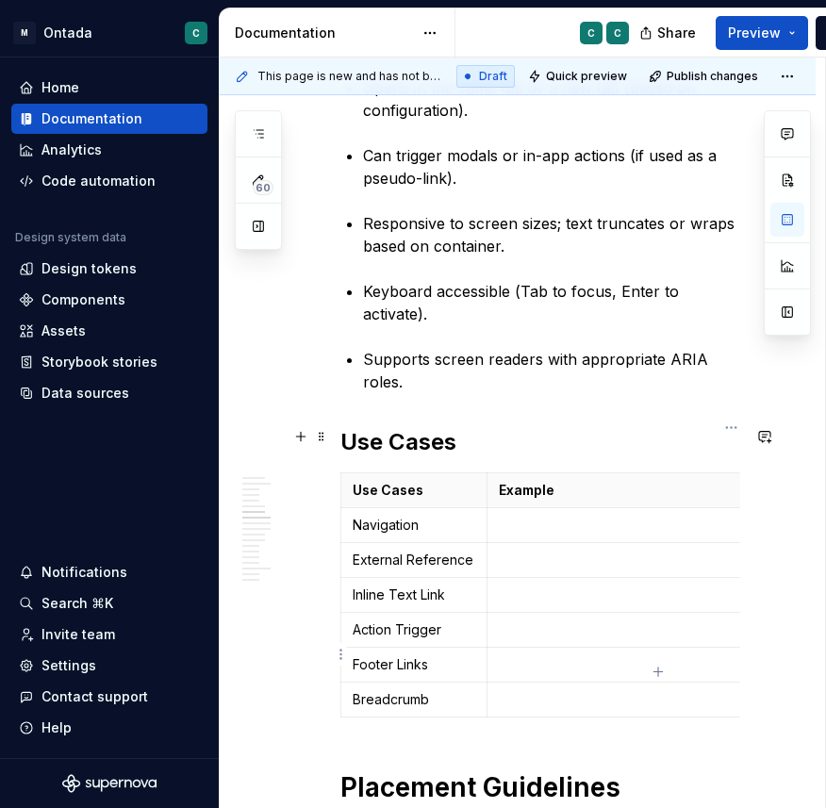
click at [550, 683] on td at bounding box center [731, 700] width 488 height 35
click at [657, 672] on div "Use Cases Example Navigation External Reference Inline Text Link Action Trigger…" at bounding box center [540, 598] width 400 height 253
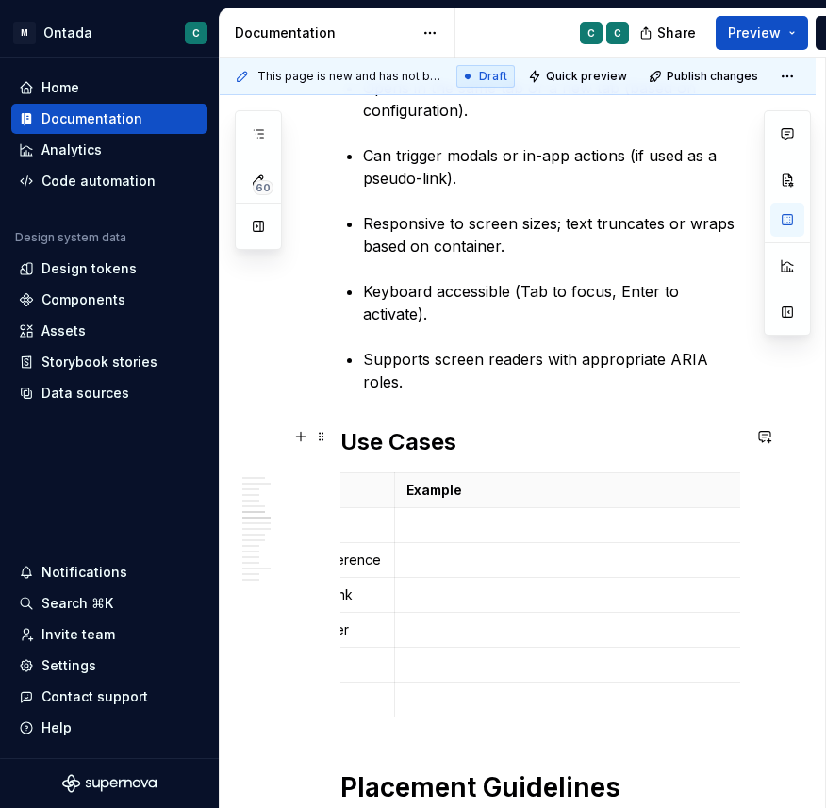
scroll to position [0, 94]
click at [564, 671] on icon "button" at bounding box center [563, 672] width 8 height 8
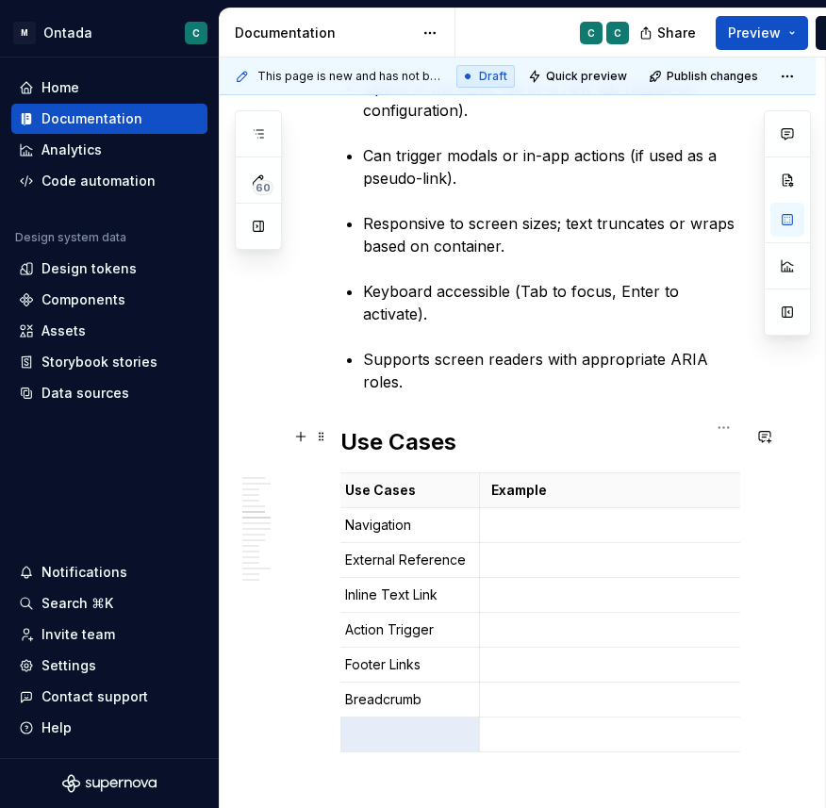
scroll to position [0, 0]
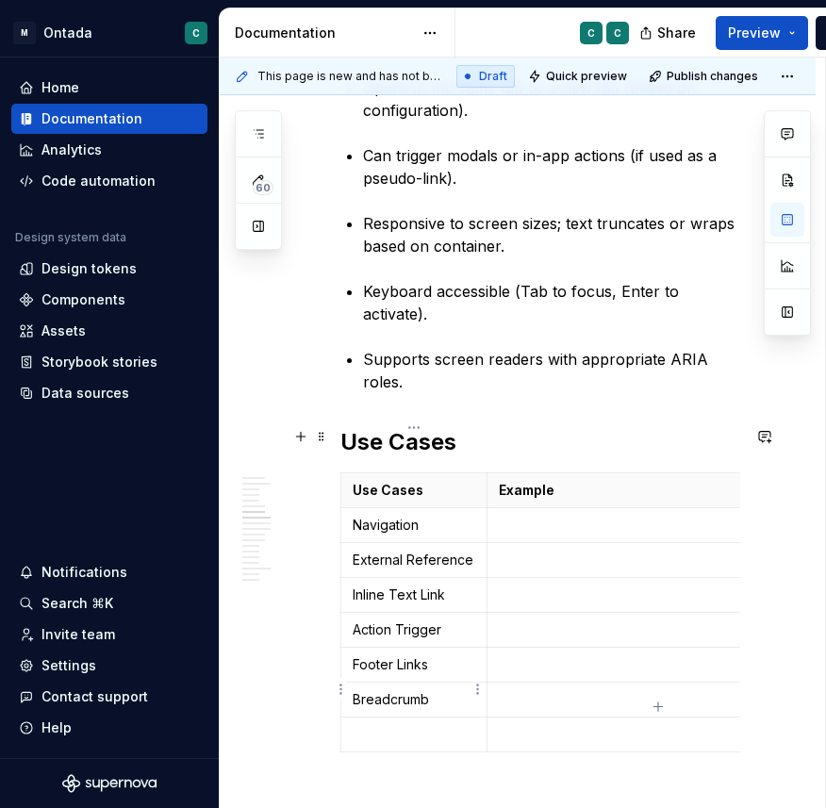
click at [391, 725] on p at bounding box center [414, 734] width 123 height 19
click at [537, 690] on p at bounding box center [731, 699] width 465 height 19
click at [544, 516] on p at bounding box center [731, 525] width 465 height 19
click at [541, 551] on p at bounding box center [731, 560] width 465 height 19
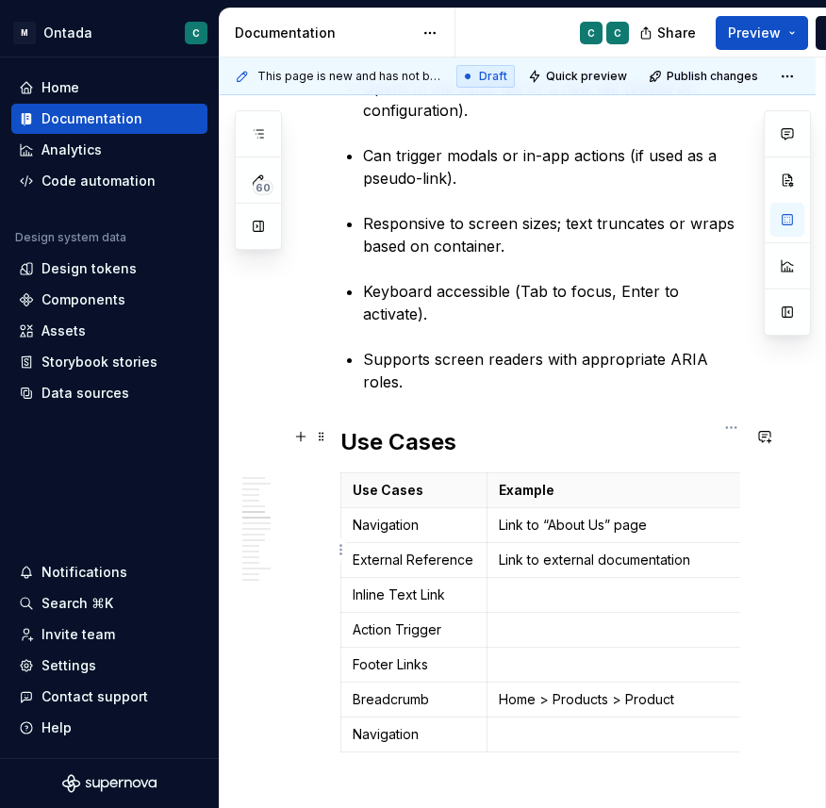
click at [612, 578] on td at bounding box center [731, 595] width 488 height 35
click at [576, 620] on p at bounding box center [731, 629] width 465 height 19
click at [610, 655] on p at bounding box center [731, 664] width 465 height 19
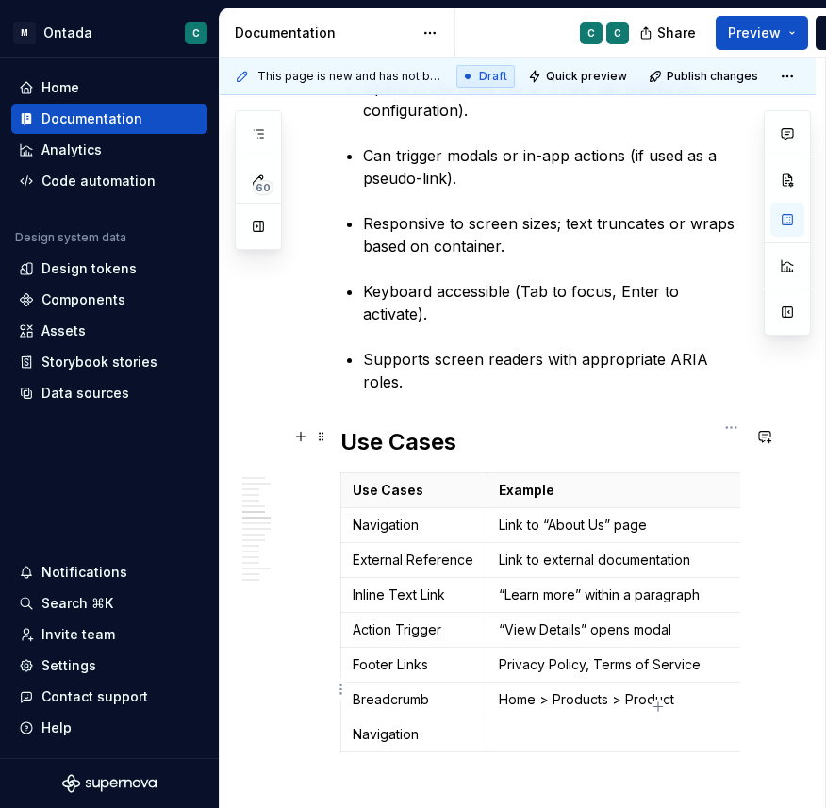
click at [532, 725] on p at bounding box center [731, 734] width 465 height 19
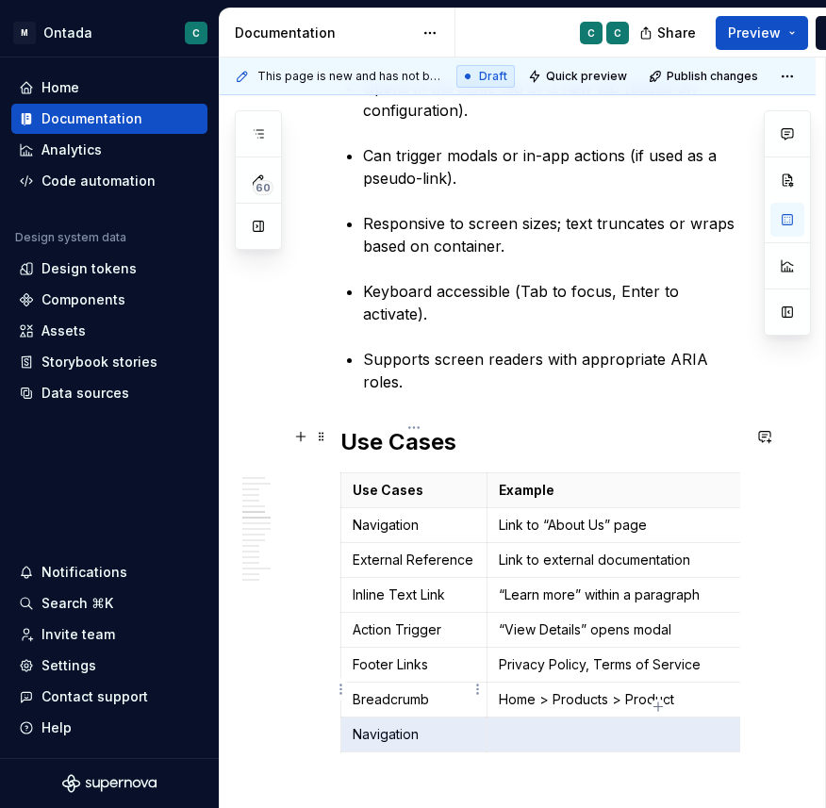
drag, startPoint x: 531, startPoint y: 685, endPoint x: 353, endPoint y: 685, distance: 178.2
click at [353, 718] on tr "Navigation" at bounding box center [658, 735] width 635 height 35
click at [525, 613] on td "“View Details” opens modal" at bounding box center [731, 630] width 488 height 35
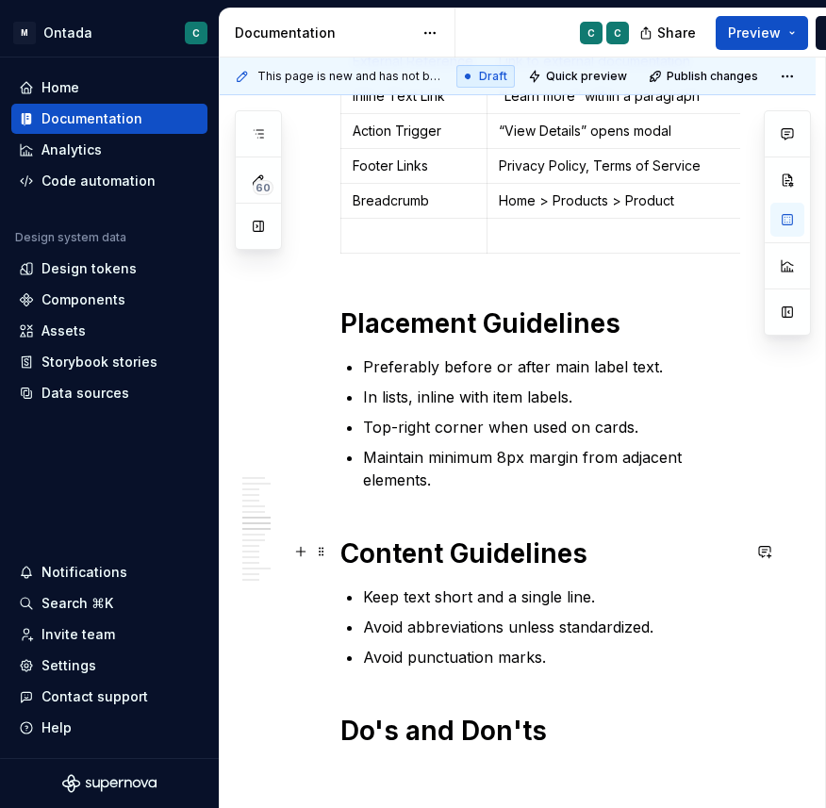
scroll to position [2468, 0]
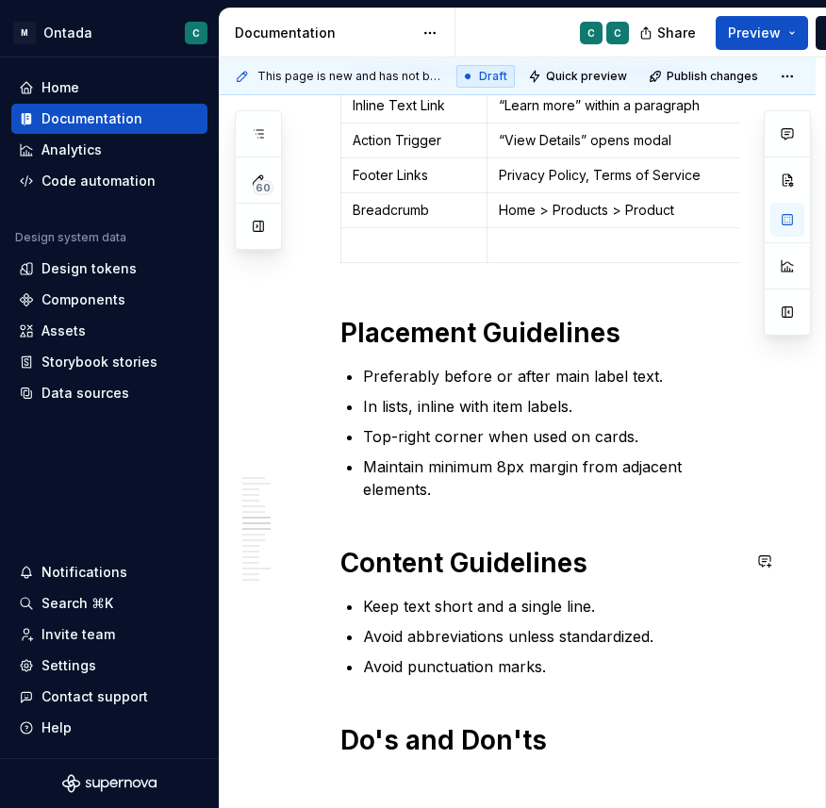
click at [495, 546] on h1 "Content Guidelines" at bounding box center [540, 563] width 400 height 34
click at [589, 655] on p "Avoid punctuation marks." at bounding box center [551, 666] width 377 height 23
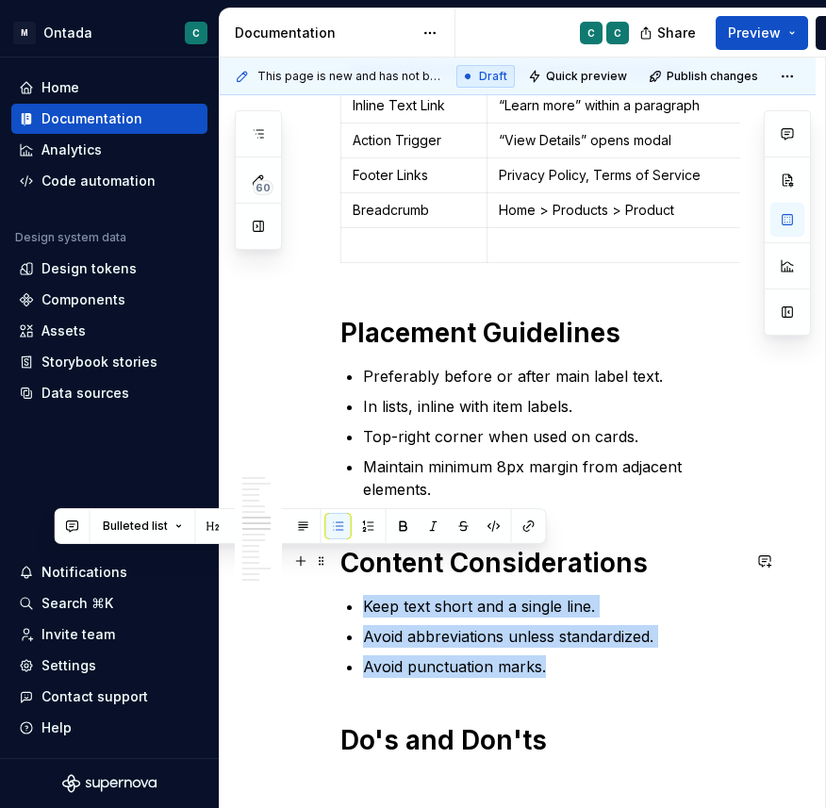
drag, startPoint x: 563, startPoint y: 629, endPoint x: 362, endPoint y: 561, distance: 212.0
click at [363, 595] on ul "Keep text short and a single line. Avoid abbreviations unless standardized. Avo…" at bounding box center [551, 636] width 377 height 83
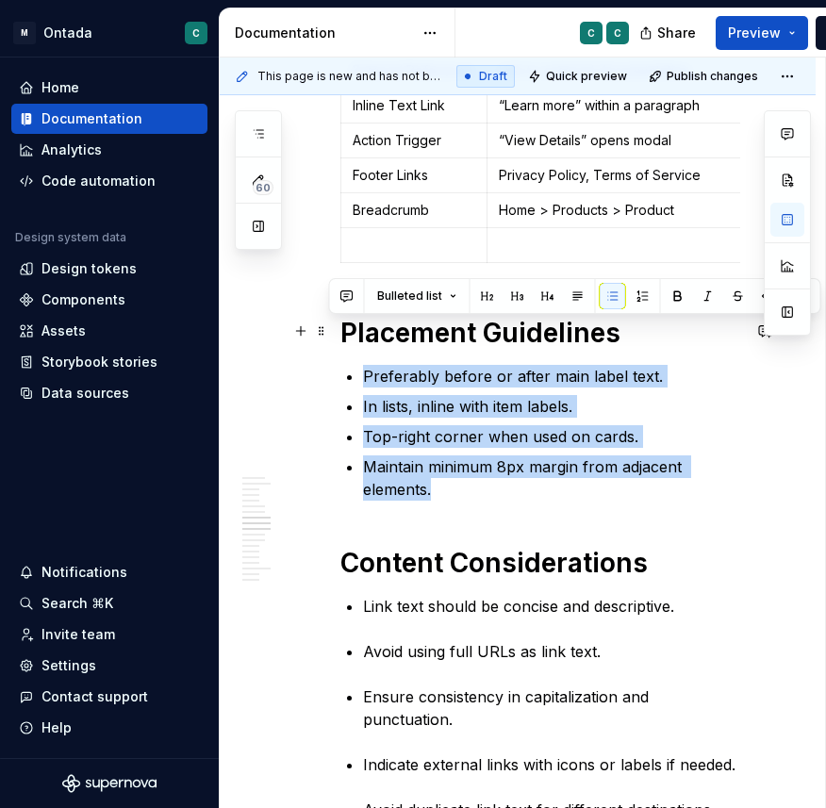
drag, startPoint x: 434, startPoint y: 433, endPoint x: 355, endPoint y: 336, distance: 124.7
click at [355, 336] on div "**********" at bounding box center [540, 413] width 400 height 4792
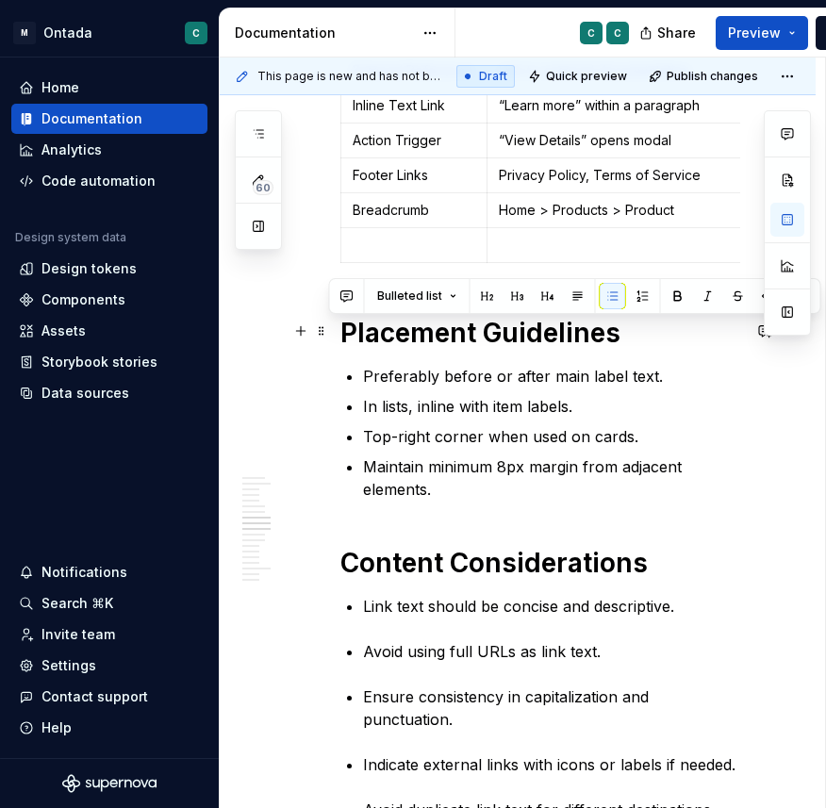
drag, startPoint x: 466, startPoint y: 440, endPoint x: 363, endPoint y: 330, distance: 150.8
click at [363, 365] on ul "Preferably before or after main label text. In lists, inline with item labels. …" at bounding box center [551, 433] width 377 height 136
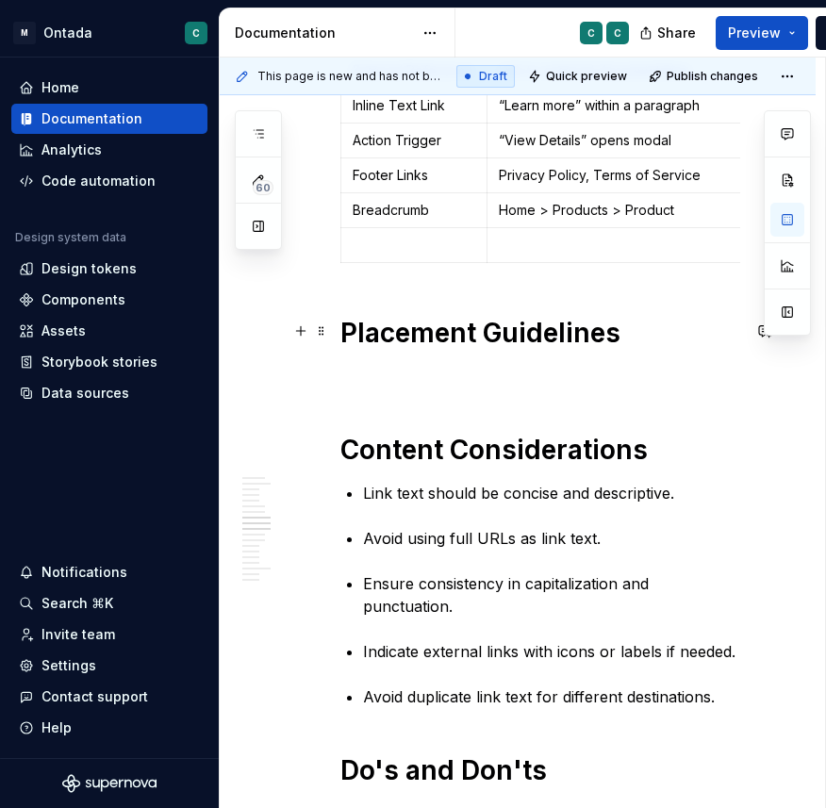
click at [416, 365] on p at bounding box center [540, 376] width 400 height 23
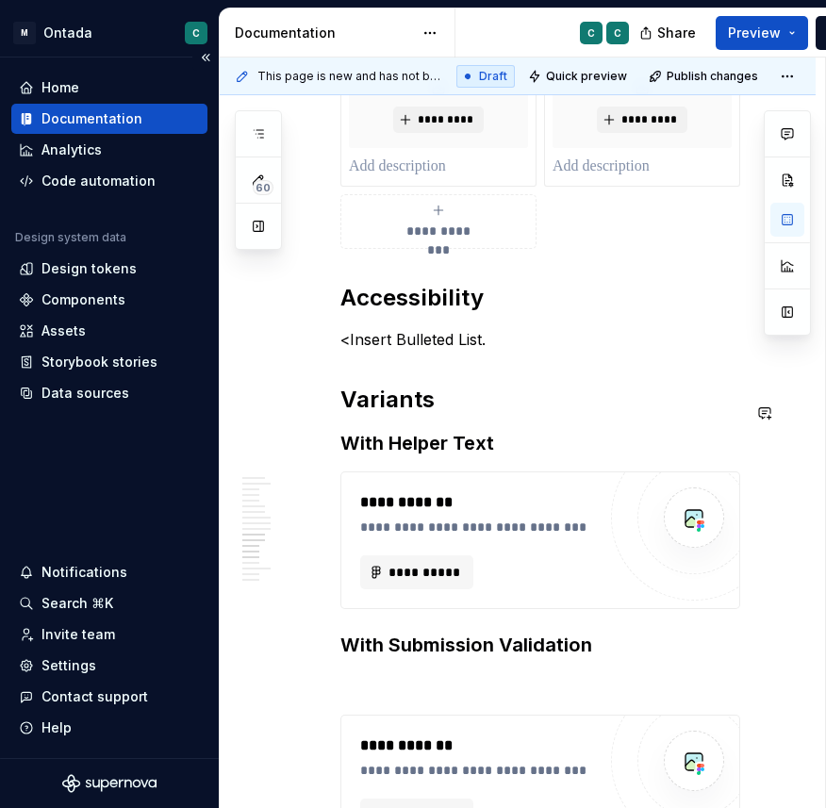
scroll to position [3464, 0]
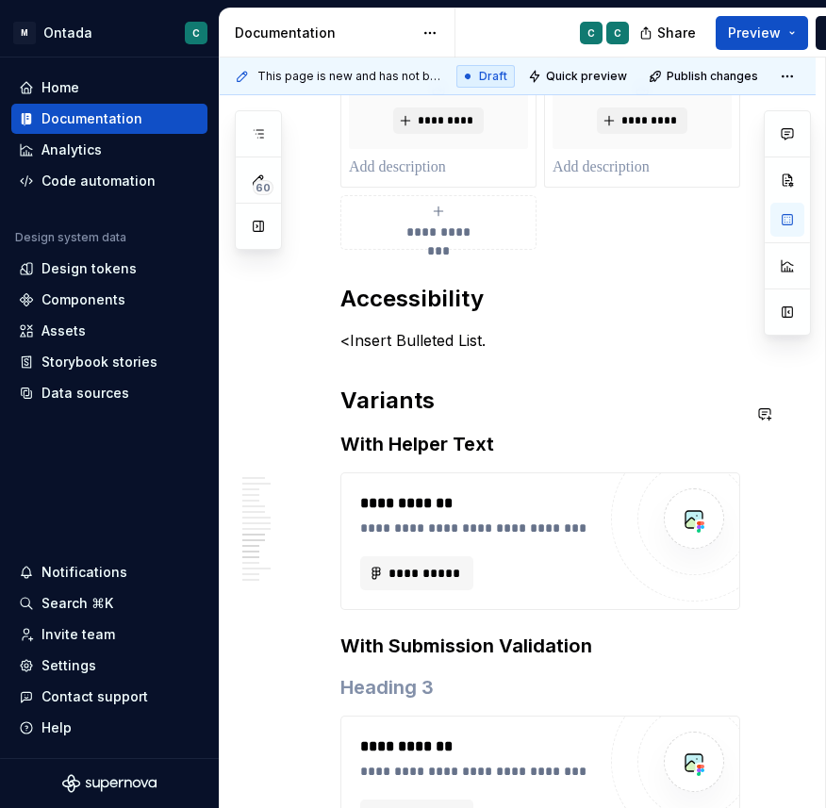
click at [399, 329] on p "<Insert Bulleted List." at bounding box center [540, 340] width 400 height 23
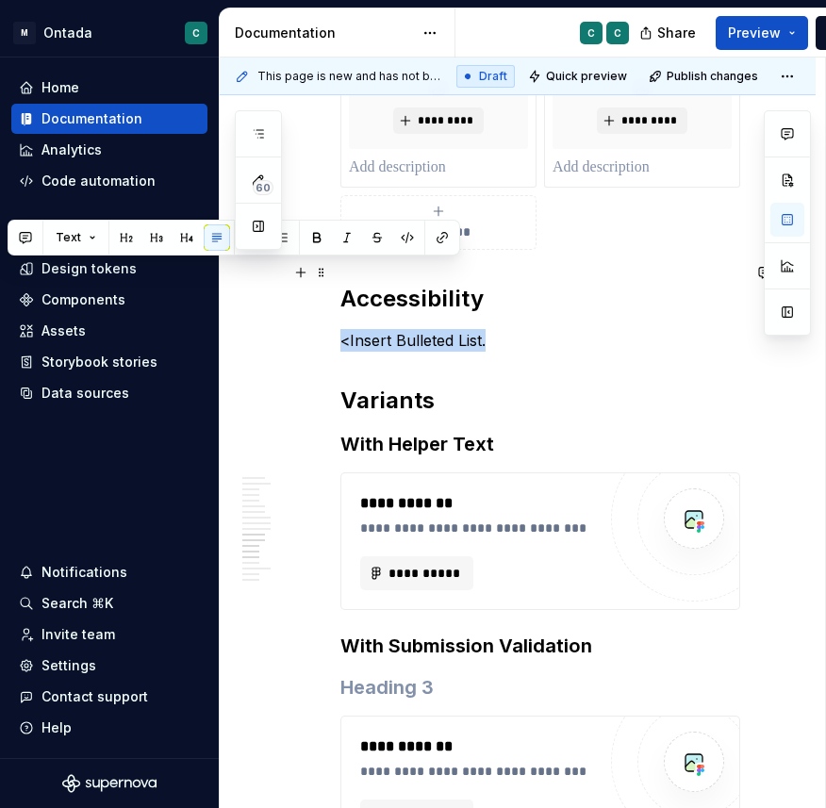
click at [399, 329] on p "<Insert Bulleted List." at bounding box center [540, 340] width 400 height 23
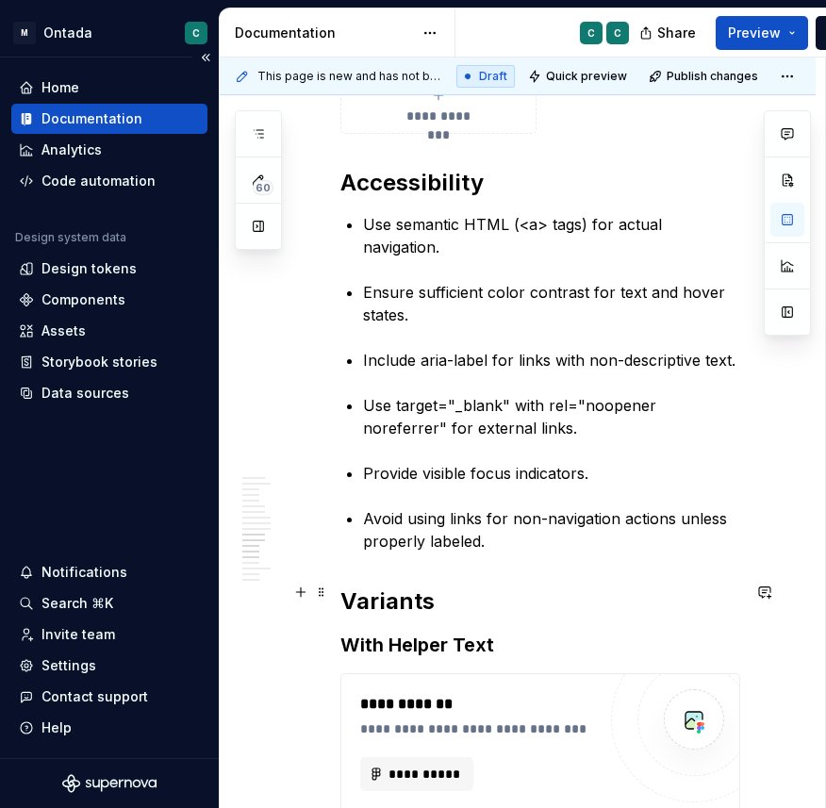
scroll to position [3813, 0]
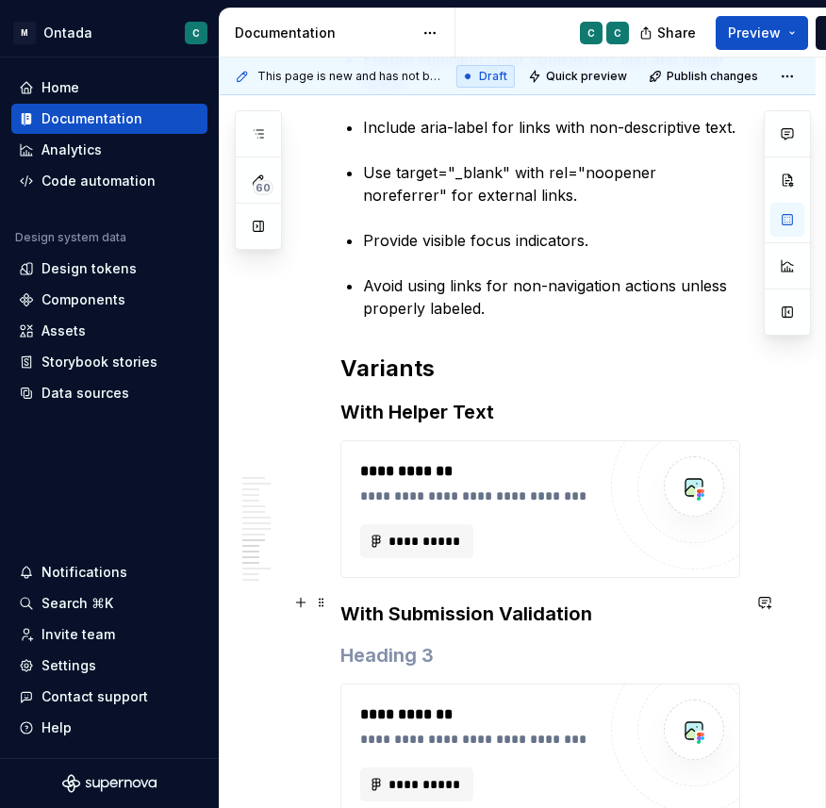
click at [409, 399] on h3 "With Helper Text" at bounding box center [540, 412] width 400 height 26
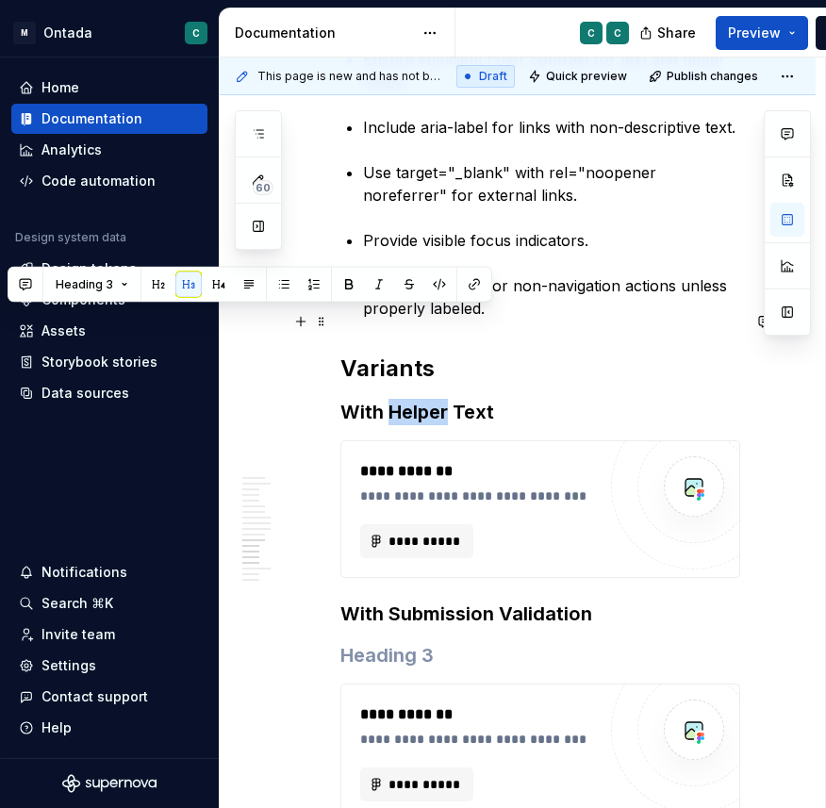
click at [409, 399] on h3 "With Helper Text" at bounding box center [540, 412] width 400 height 26
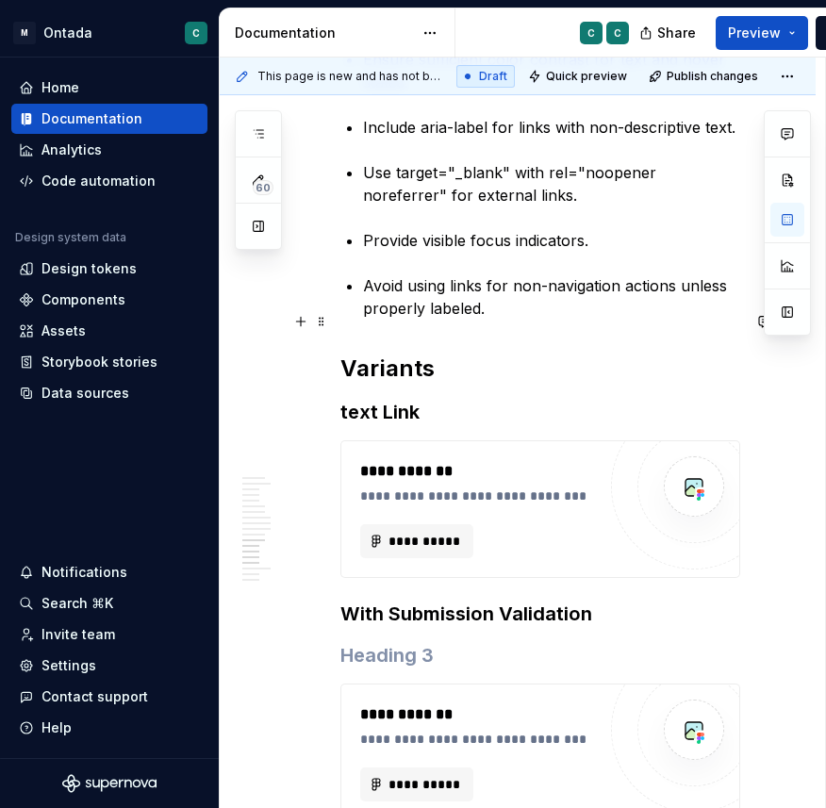
click at [347, 399] on h3 "text Link" at bounding box center [540, 412] width 400 height 26
click at [401, 601] on h3 "With Submission Validation" at bounding box center [540, 614] width 400 height 26
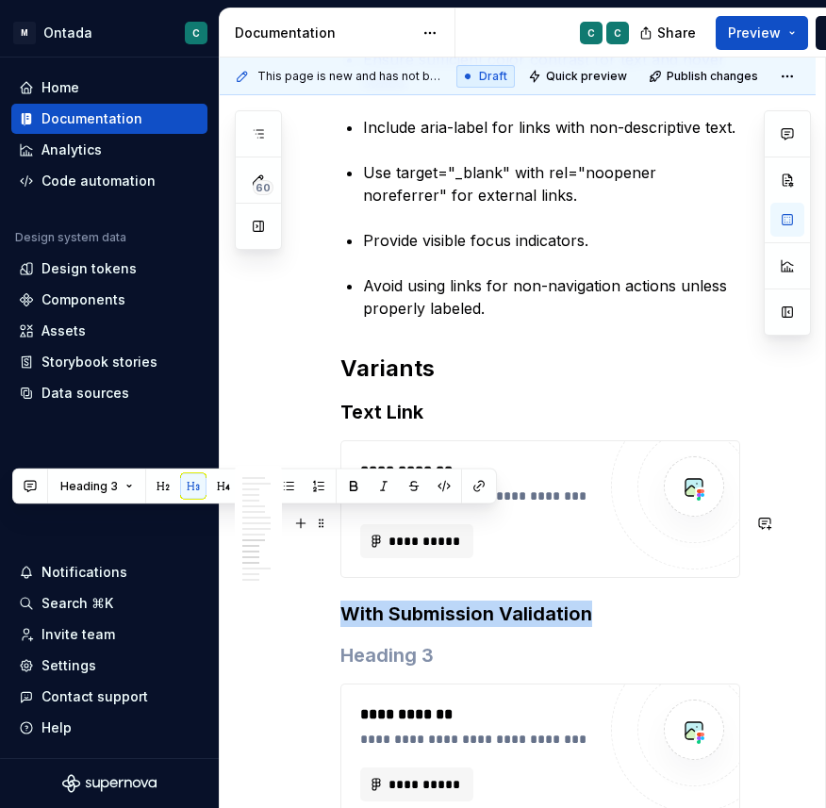
click at [401, 601] on h3 "With Submission Validation" at bounding box center [540, 614] width 400 height 26
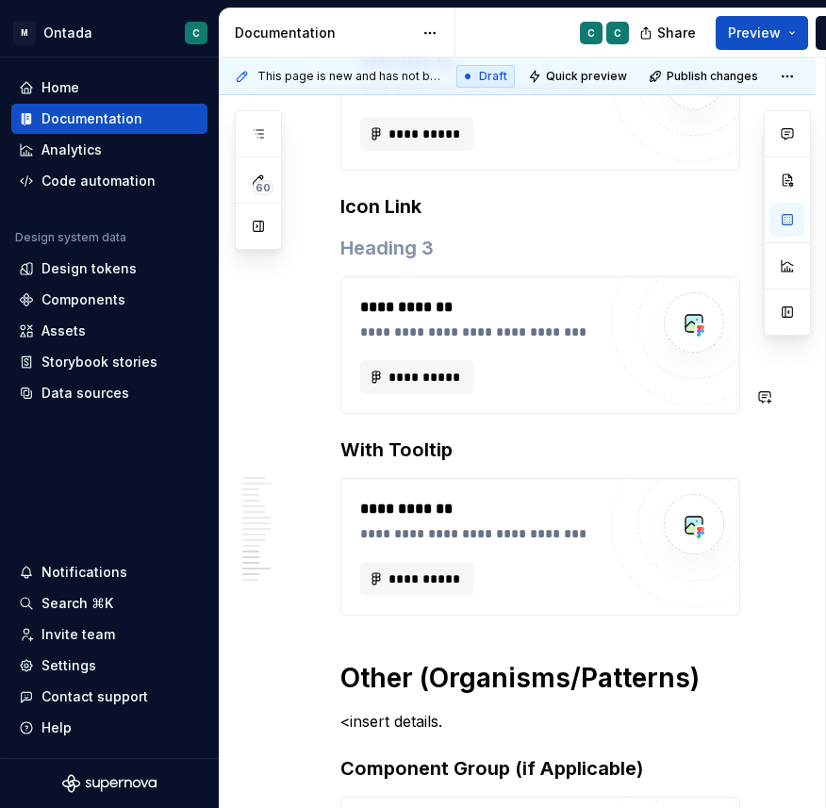
scroll to position [4237, 0]
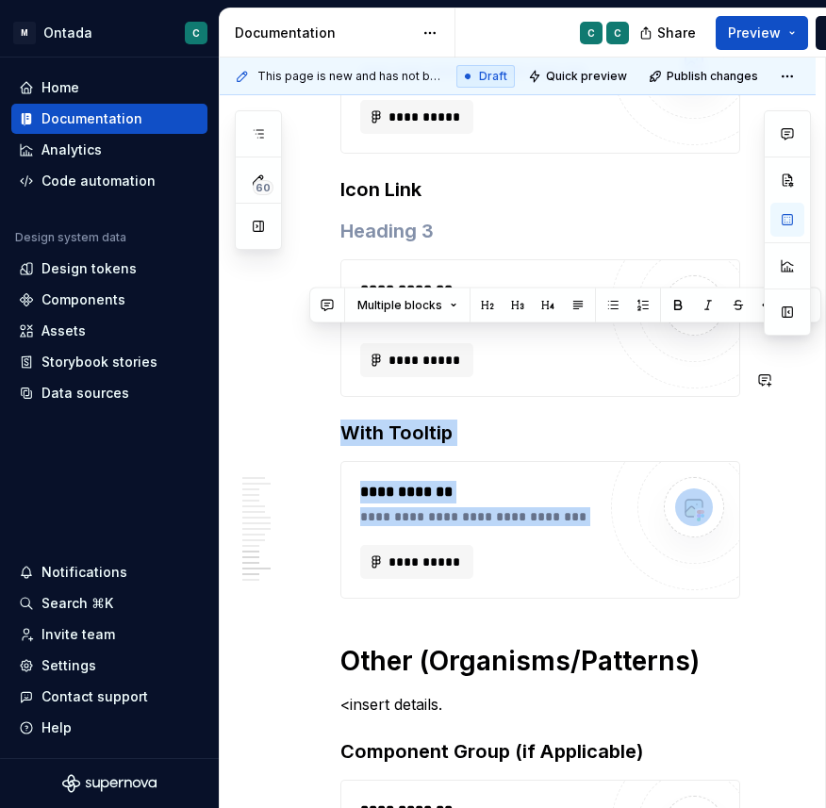
drag, startPoint x: 345, startPoint y: 342, endPoint x: 509, endPoint y: 517, distance: 239.5
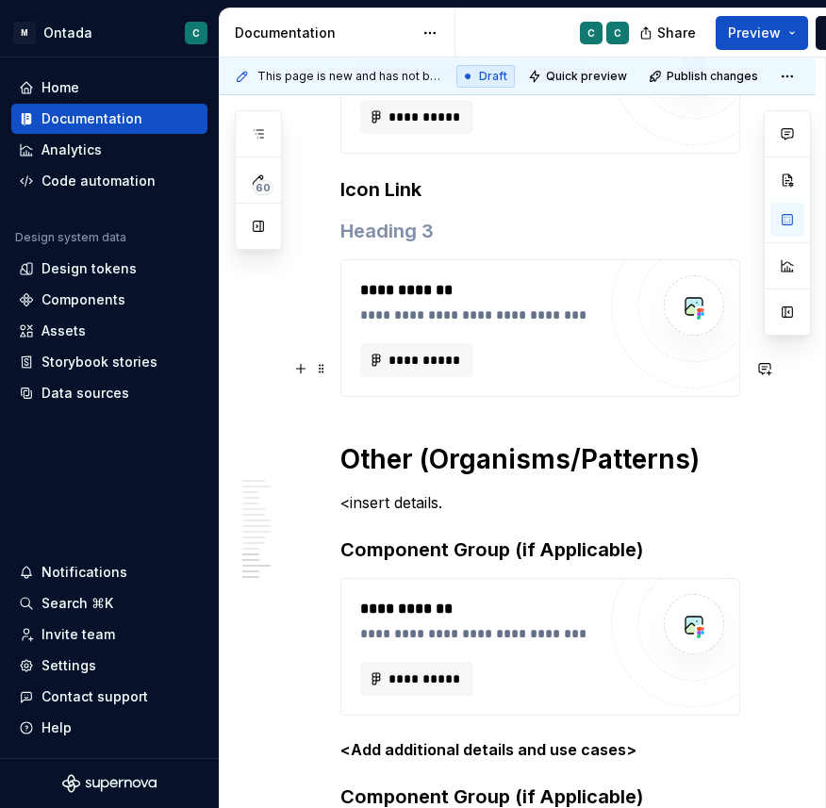
click at [568, 442] on h1 "Other (Organisms/Patterns)" at bounding box center [540, 459] width 400 height 34
click at [421, 491] on p "<insert details." at bounding box center [540, 502] width 400 height 23
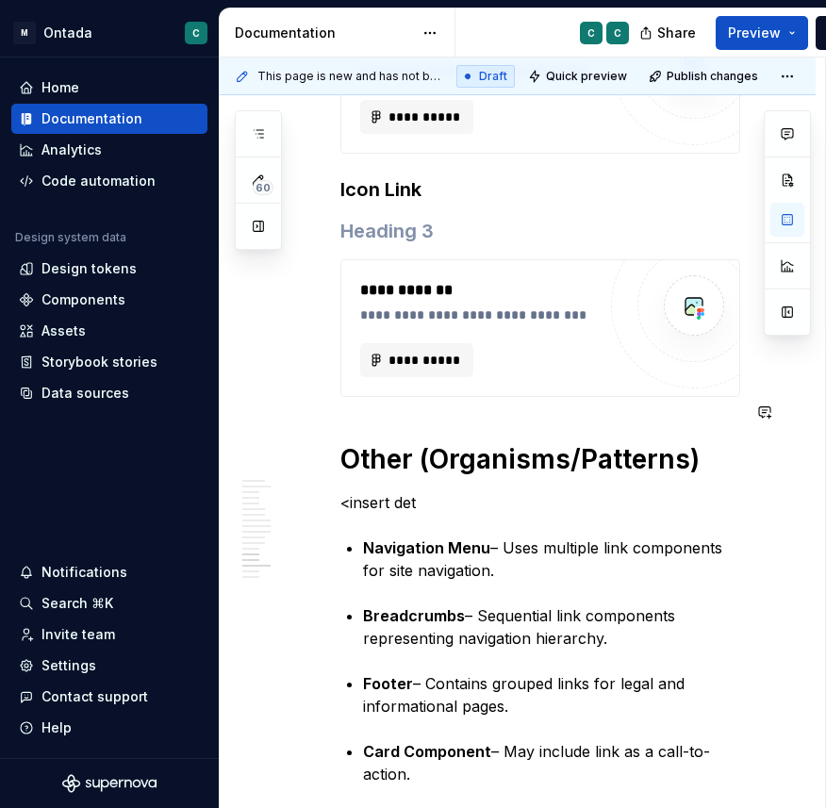
click at [421, 491] on p "<insert det" at bounding box center [540, 502] width 400 height 23
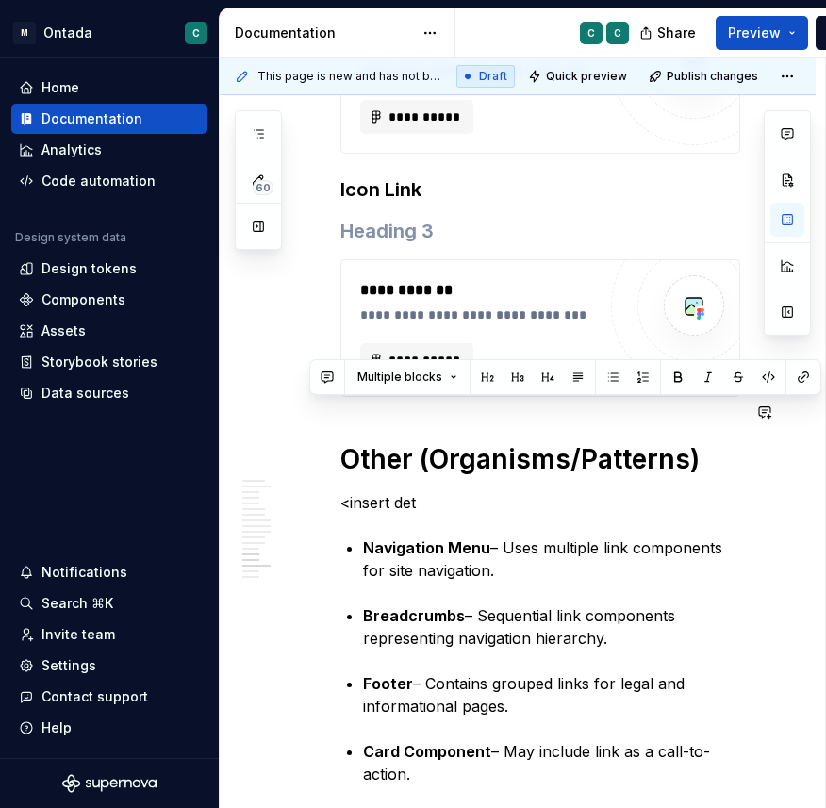
click at [421, 491] on p "<insert det" at bounding box center [540, 502] width 400 height 23
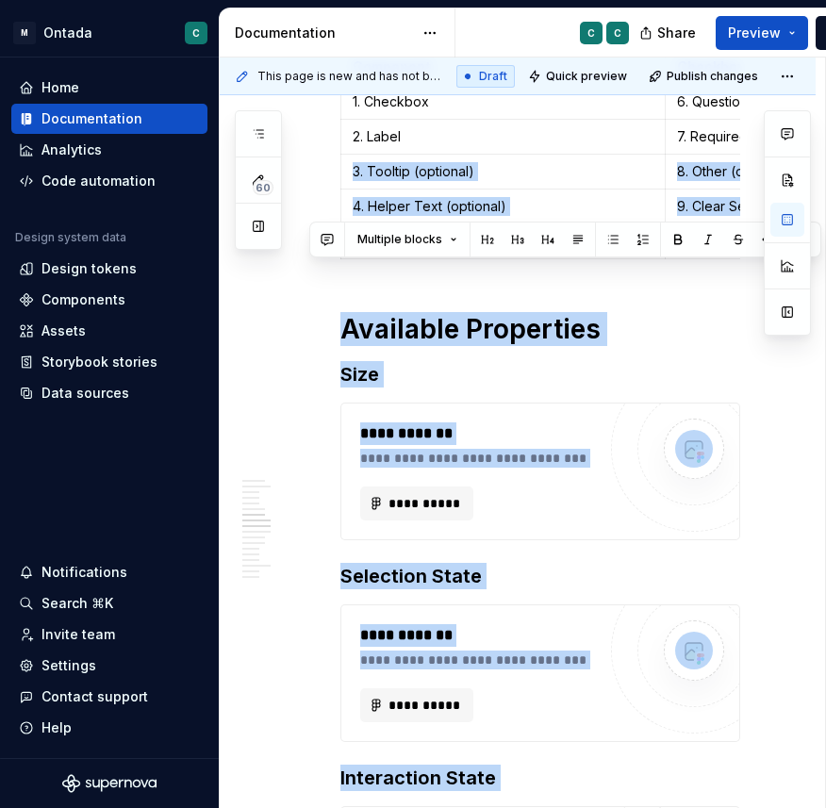
scroll to position [768, 0]
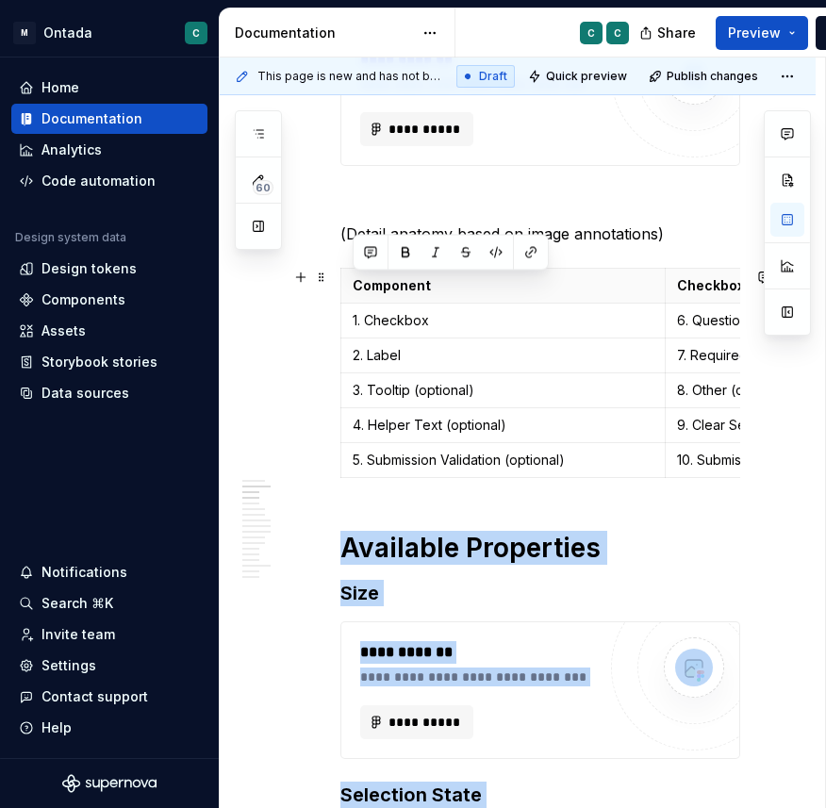
drag, startPoint x: 341, startPoint y: 496, endPoint x: 504, endPoint y: 499, distance: 163.1
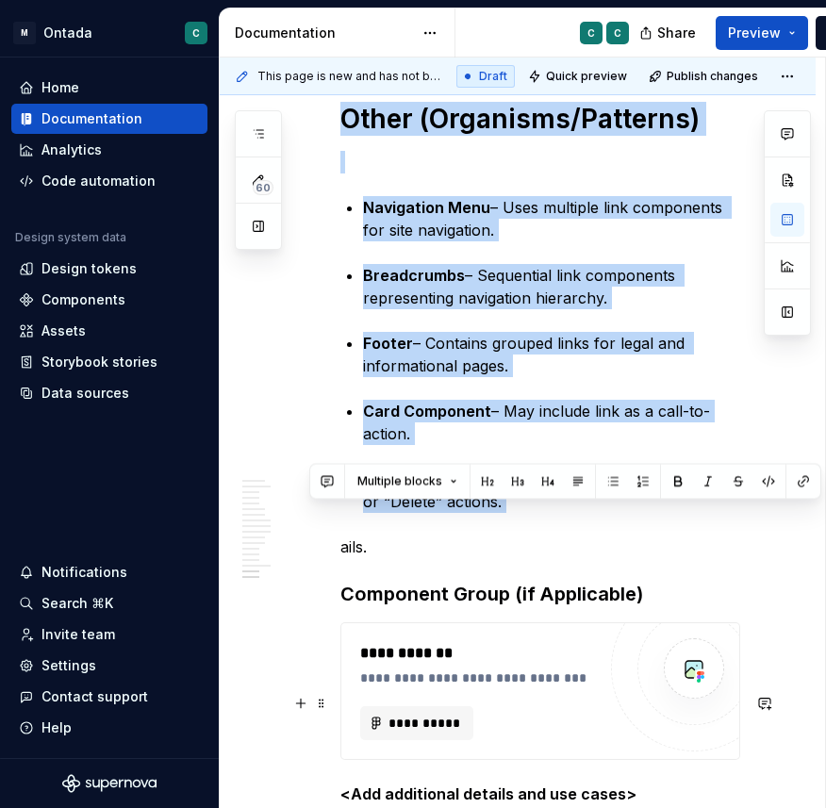
scroll to position [4591, 0]
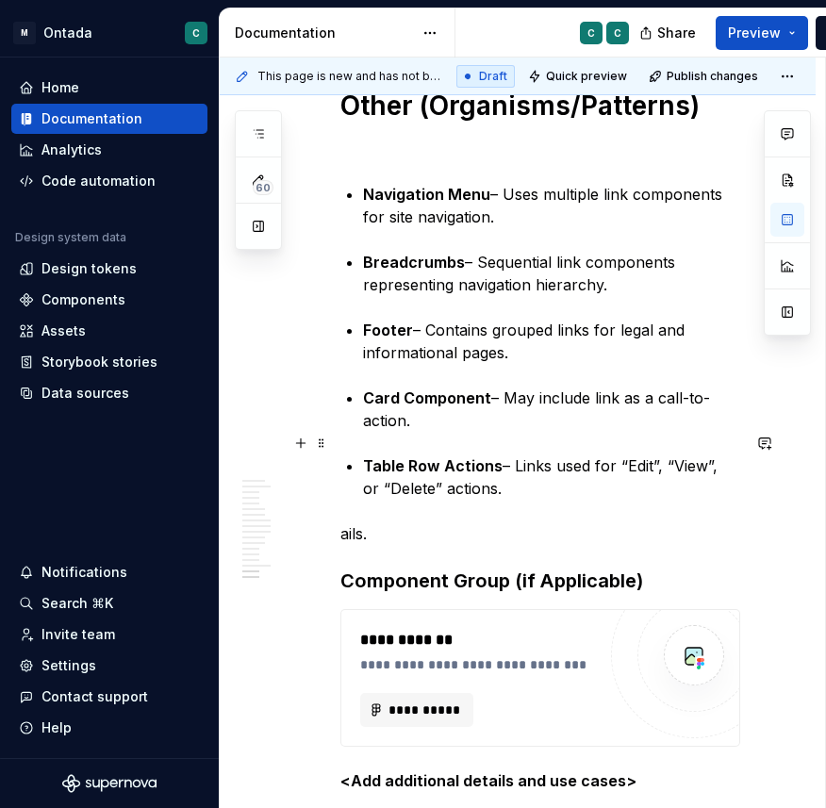
click at [356, 522] on p "ails." at bounding box center [540, 533] width 400 height 23
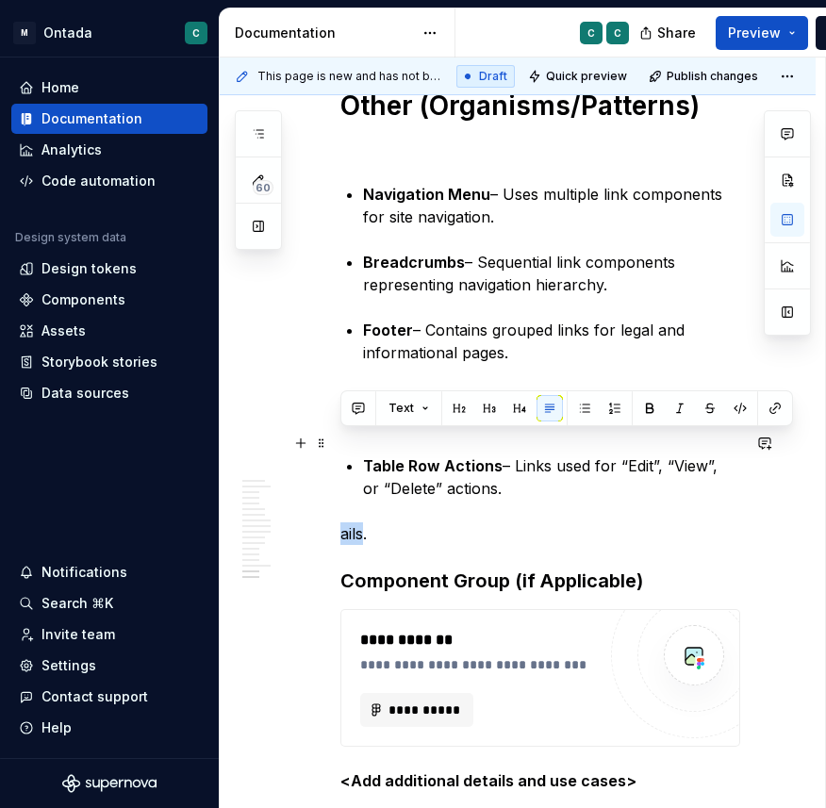
click at [356, 522] on p "ails." at bounding box center [540, 533] width 400 height 23
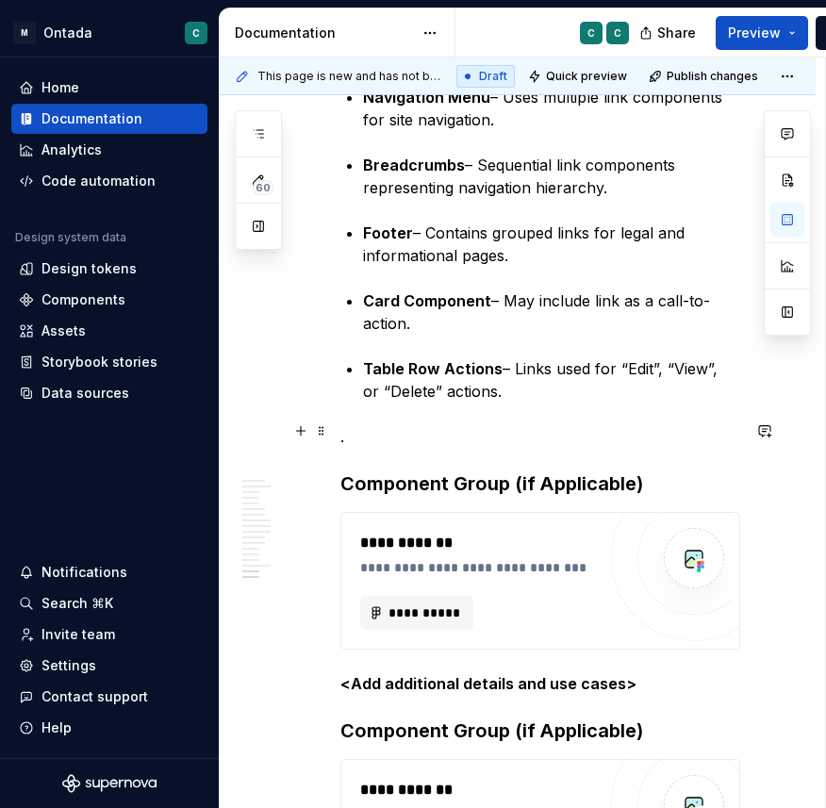
scroll to position [4708, 0]
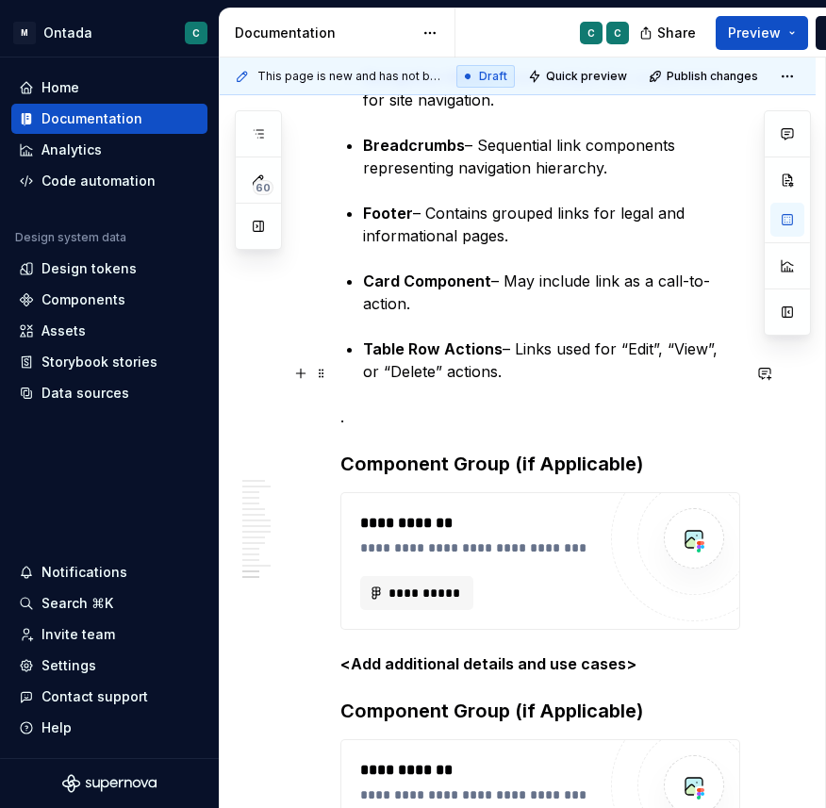
click at [427, 451] on h3 "Component Group (if Applicable)" at bounding box center [540, 464] width 400 height 26
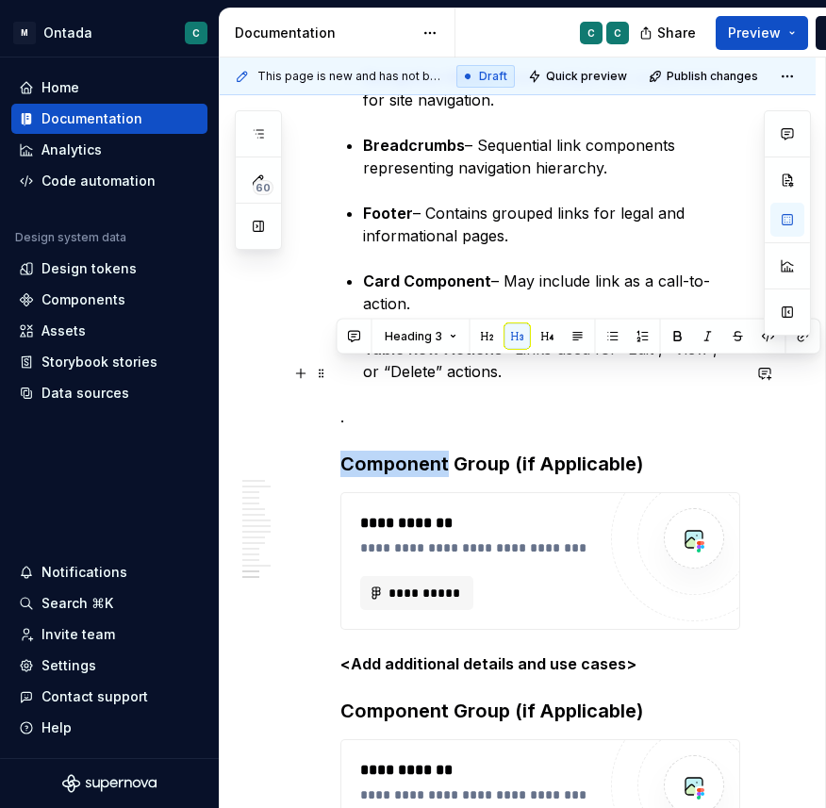
click at [427, 451] on h3 "Component Group (if Applicable)" at bounding box center [540, 464] width 400 height 26
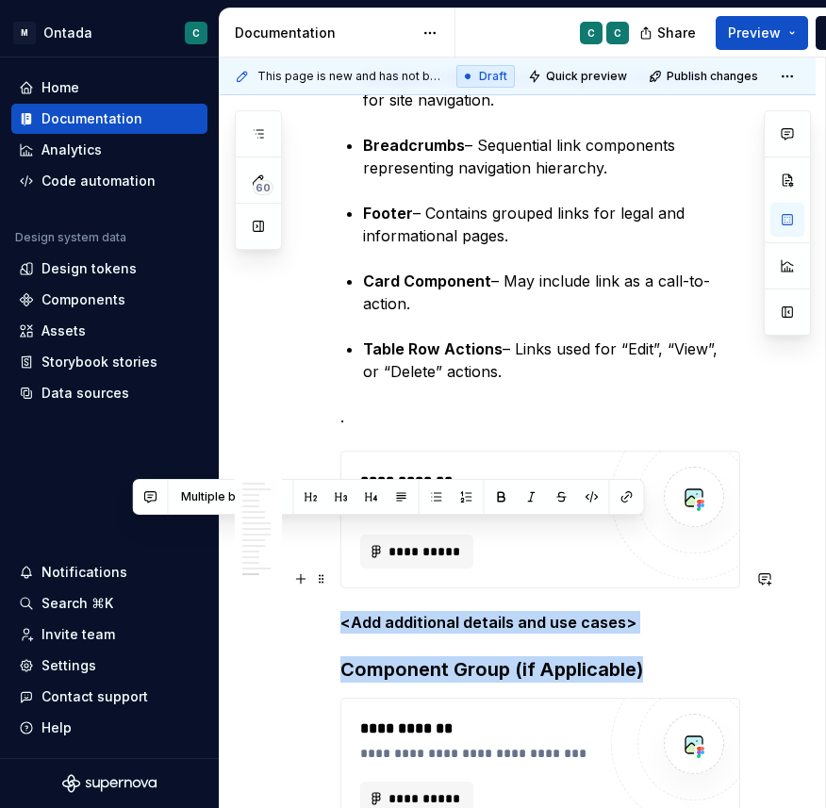
drag, startPoint x: 341, startPoint y: 538, endPoint x: 666, endPoint y: 575, distance: 326.4
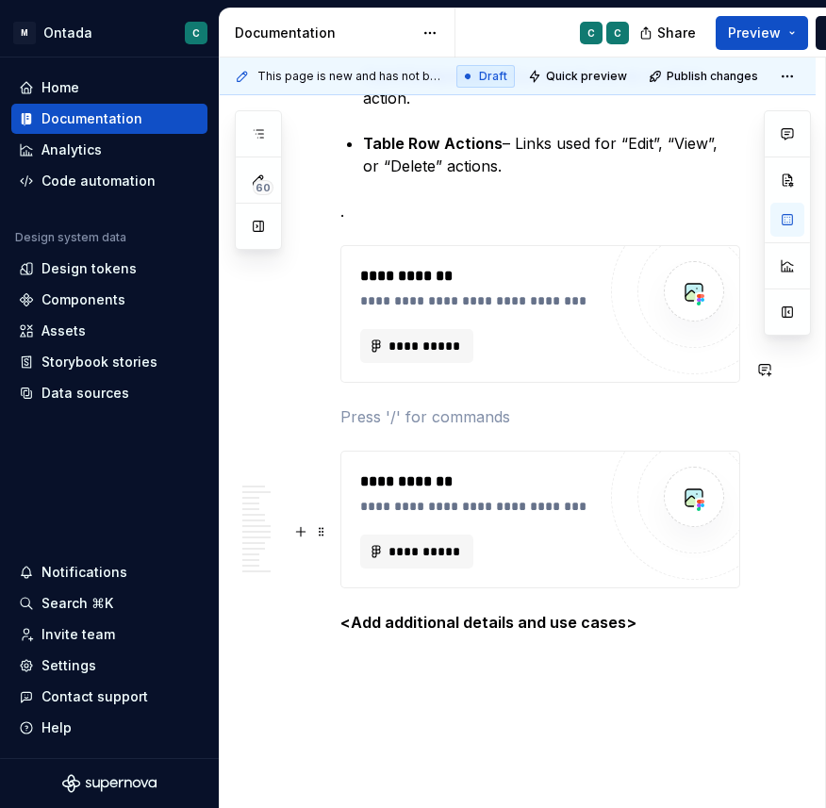
scroll to position [4917, 0]
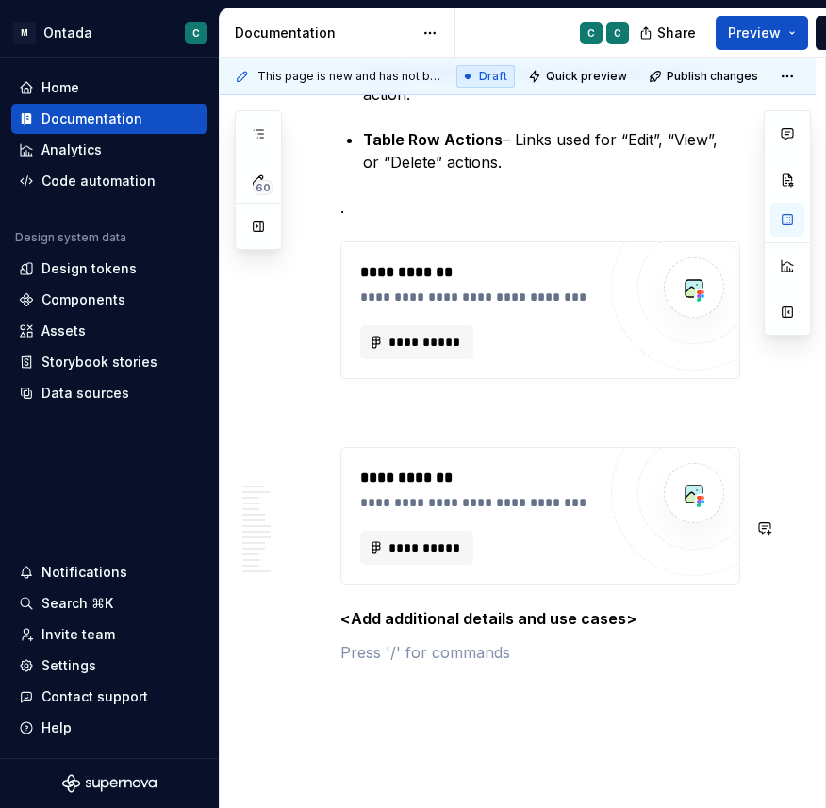
click at [406, 609] on strong "<Add additional details and use cases>" at bounding box center [488, 618] width 296 height 19
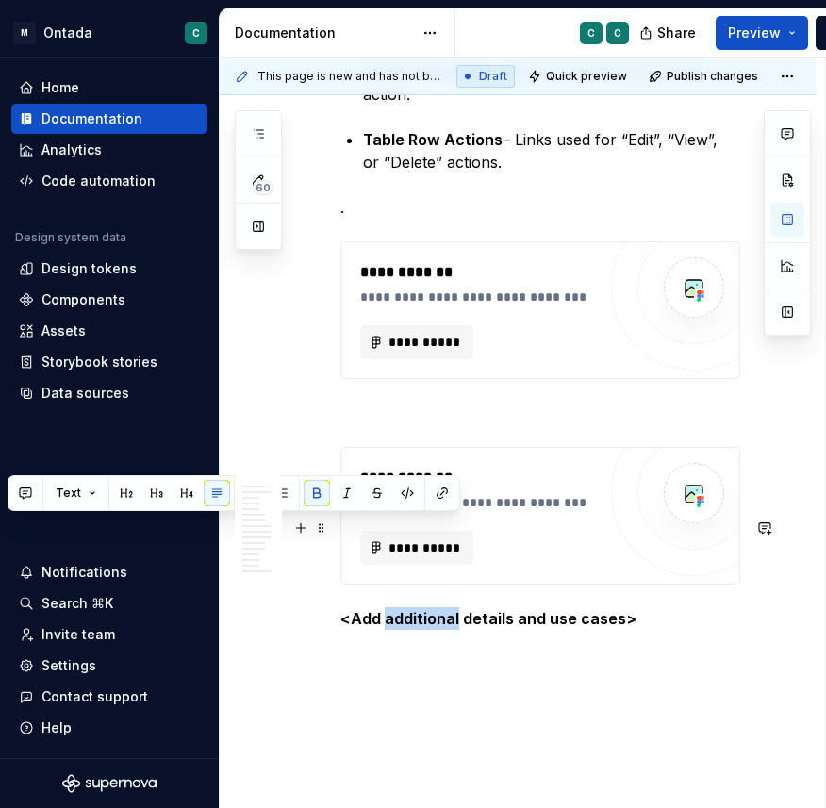
click at [406, 609] on strong "<Add additional details and use cases>" at bounding box center [488, 618] width 296 height 19
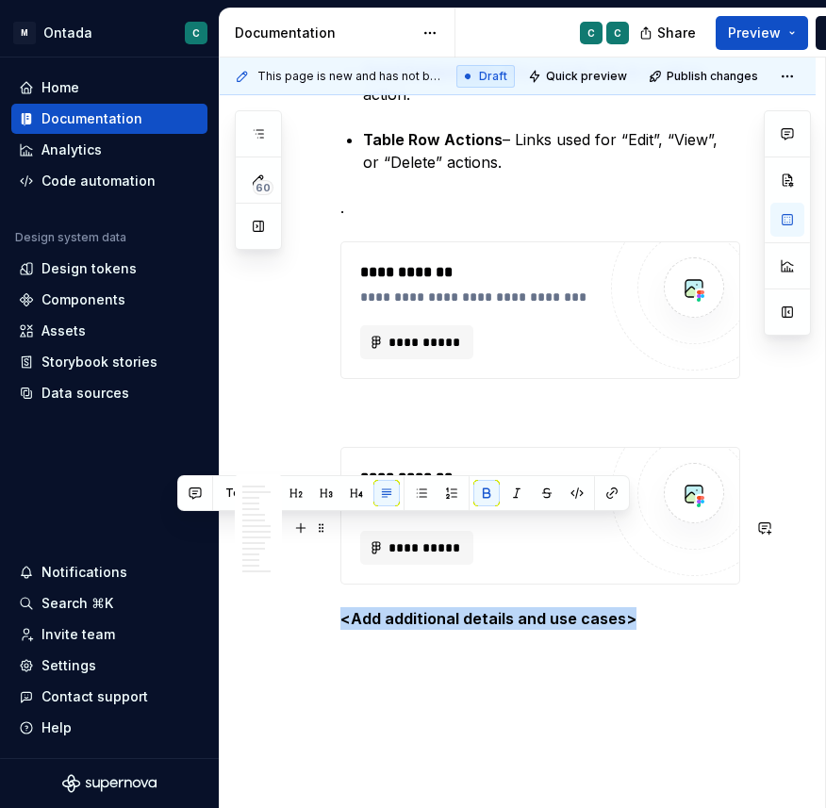
click at [406, 609] on strong "<Add additional details and use cases>" at bounding box center [488, 618] width 296 height 19
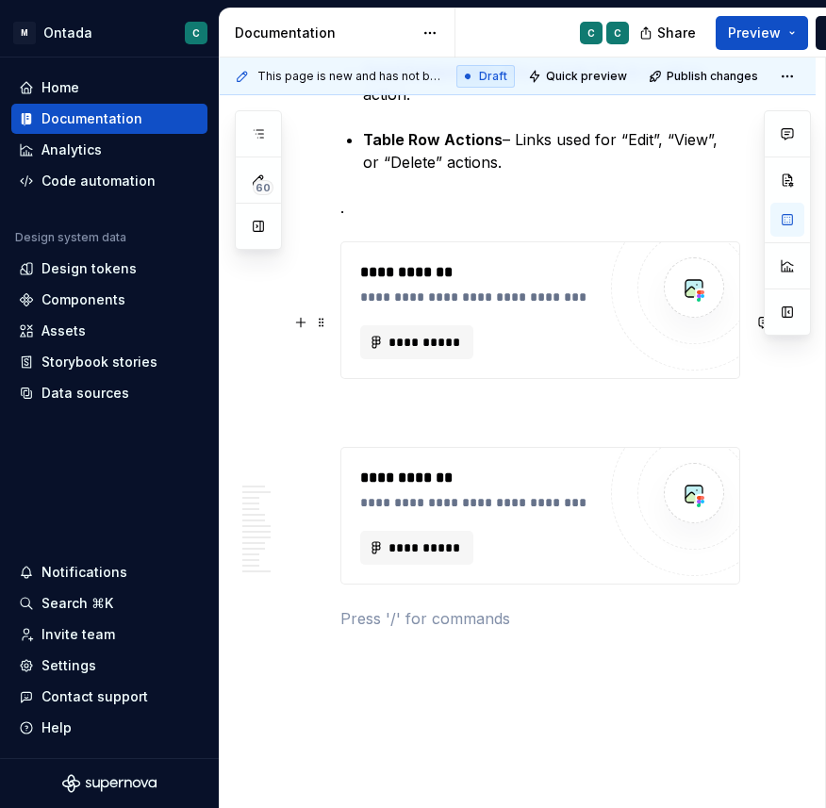
click at [408, 402] on p at bounding box center [540, 413] width 400 height 23
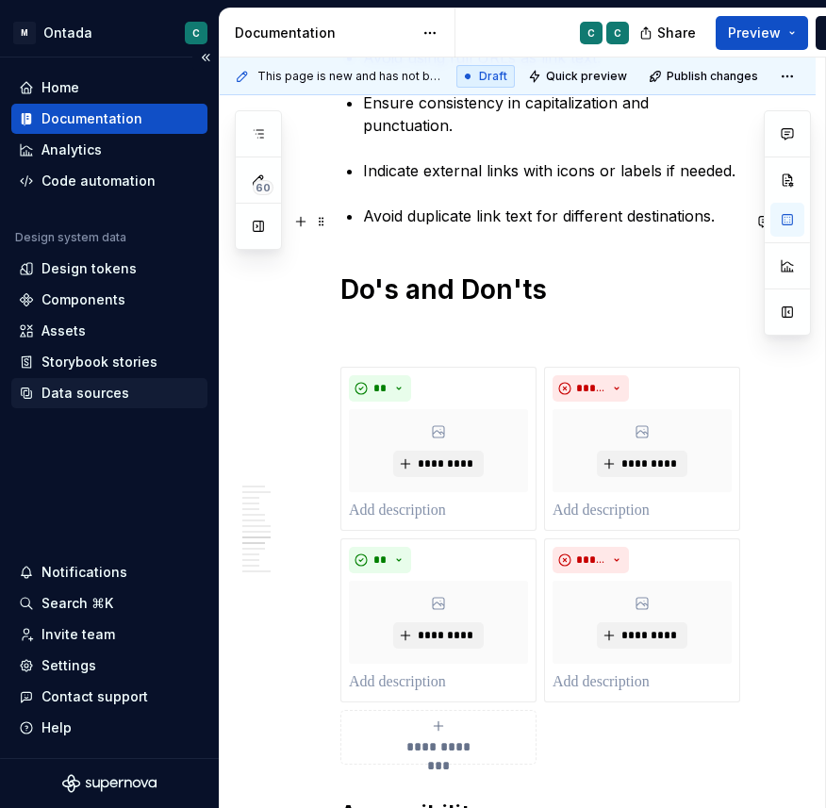
scroll to position [2947, 0]
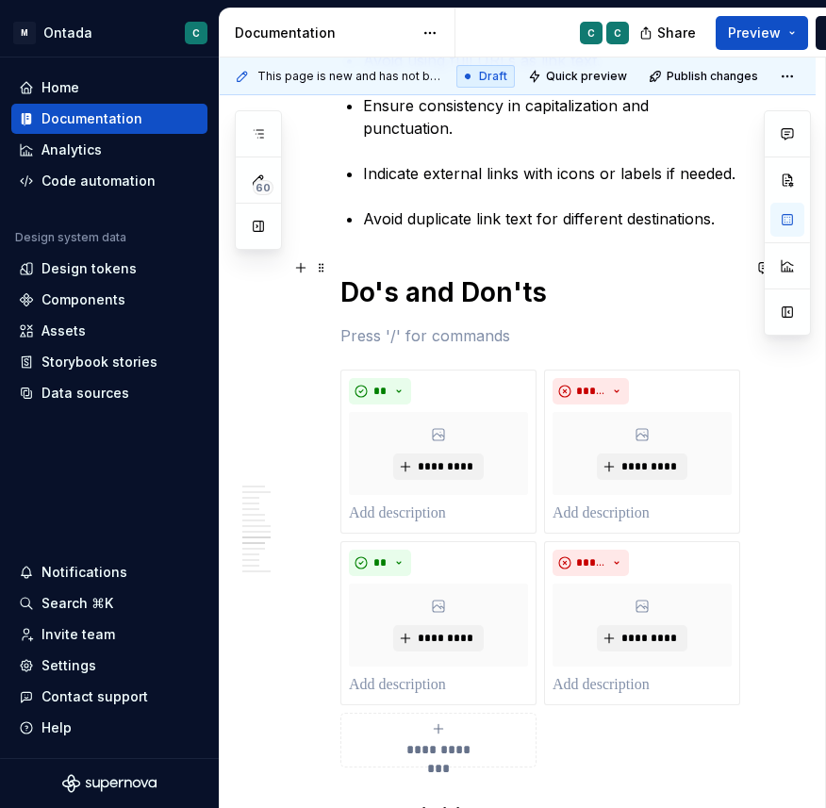
click at [361, 324] on p at bounding box center [540, 335] width 400 height 23
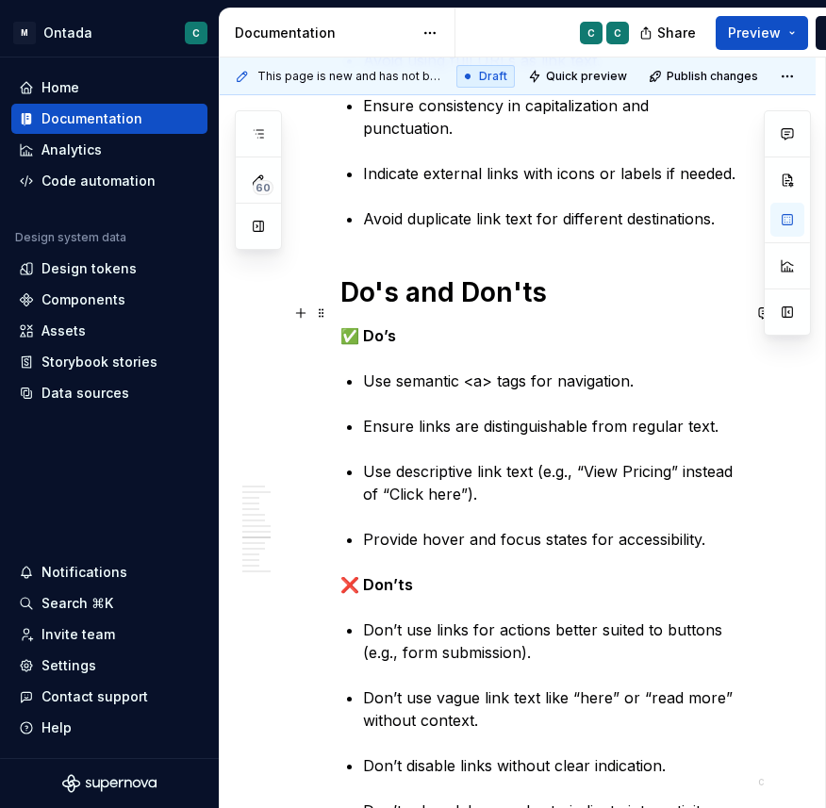
click at [483, 370] on p "Use semantic <a> tags for navigation." at bounding box center [551, 381] width 377 height 23
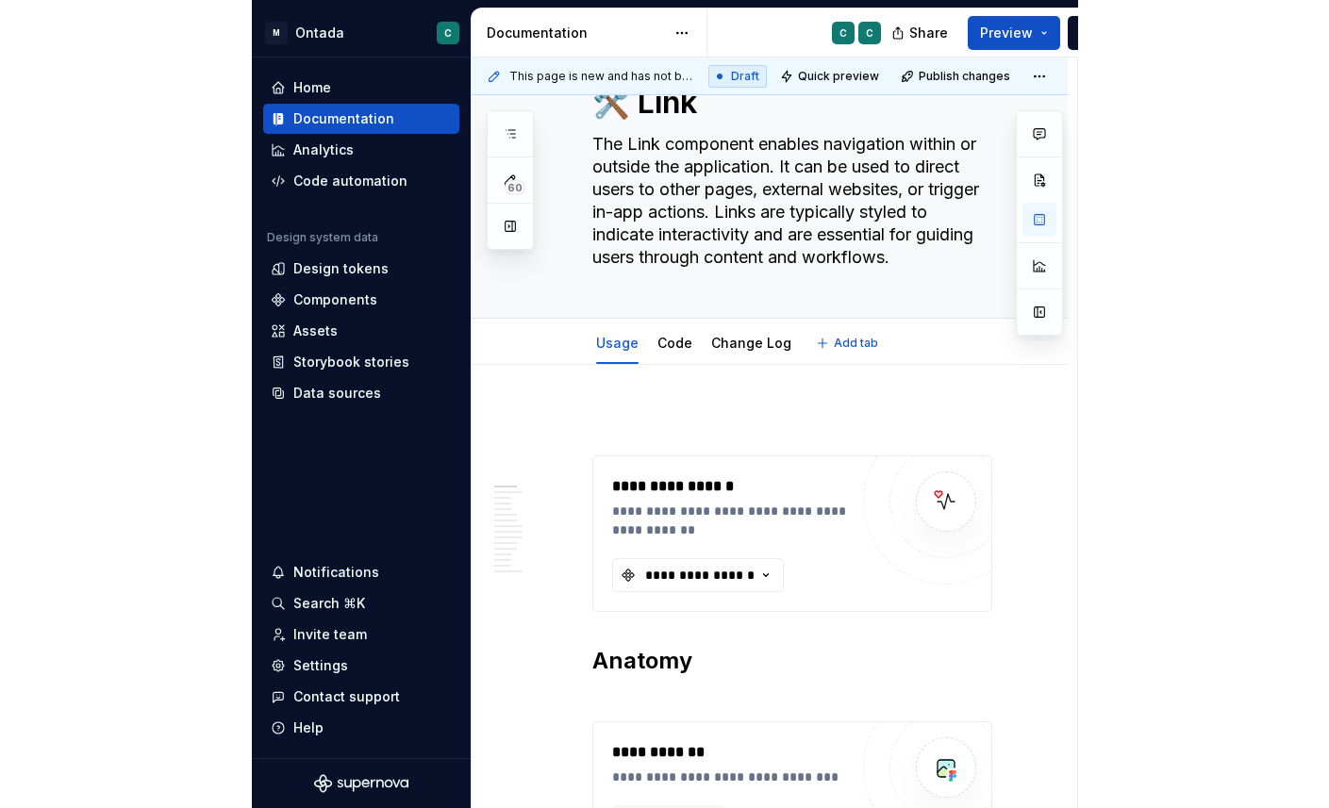
scroll to position [0, 0]
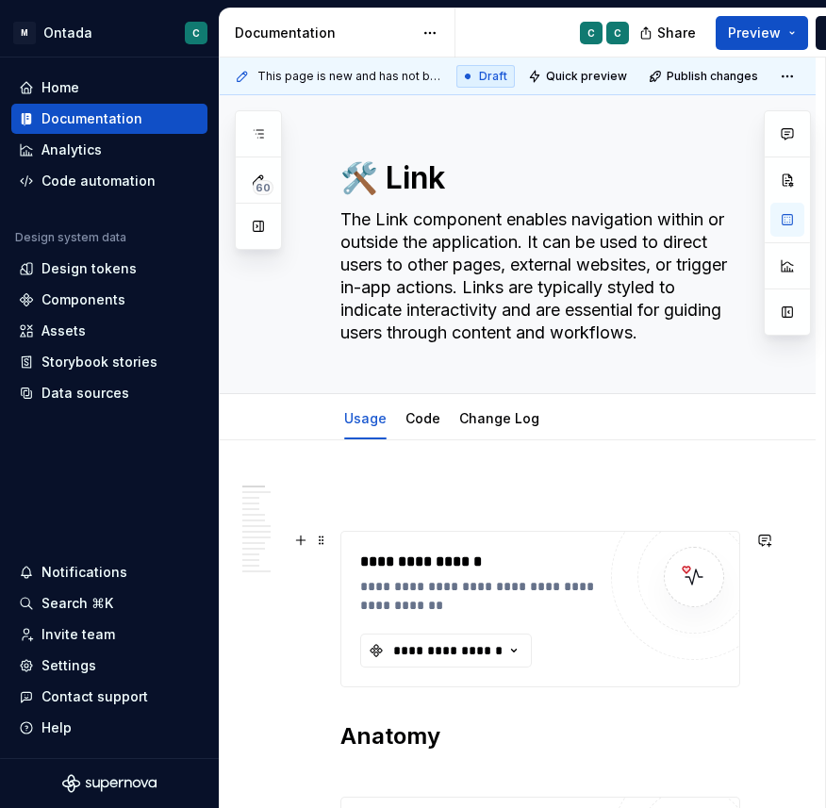
click at [307, 543] on button "button" at bounding box center [301, 540] width 26 height 26
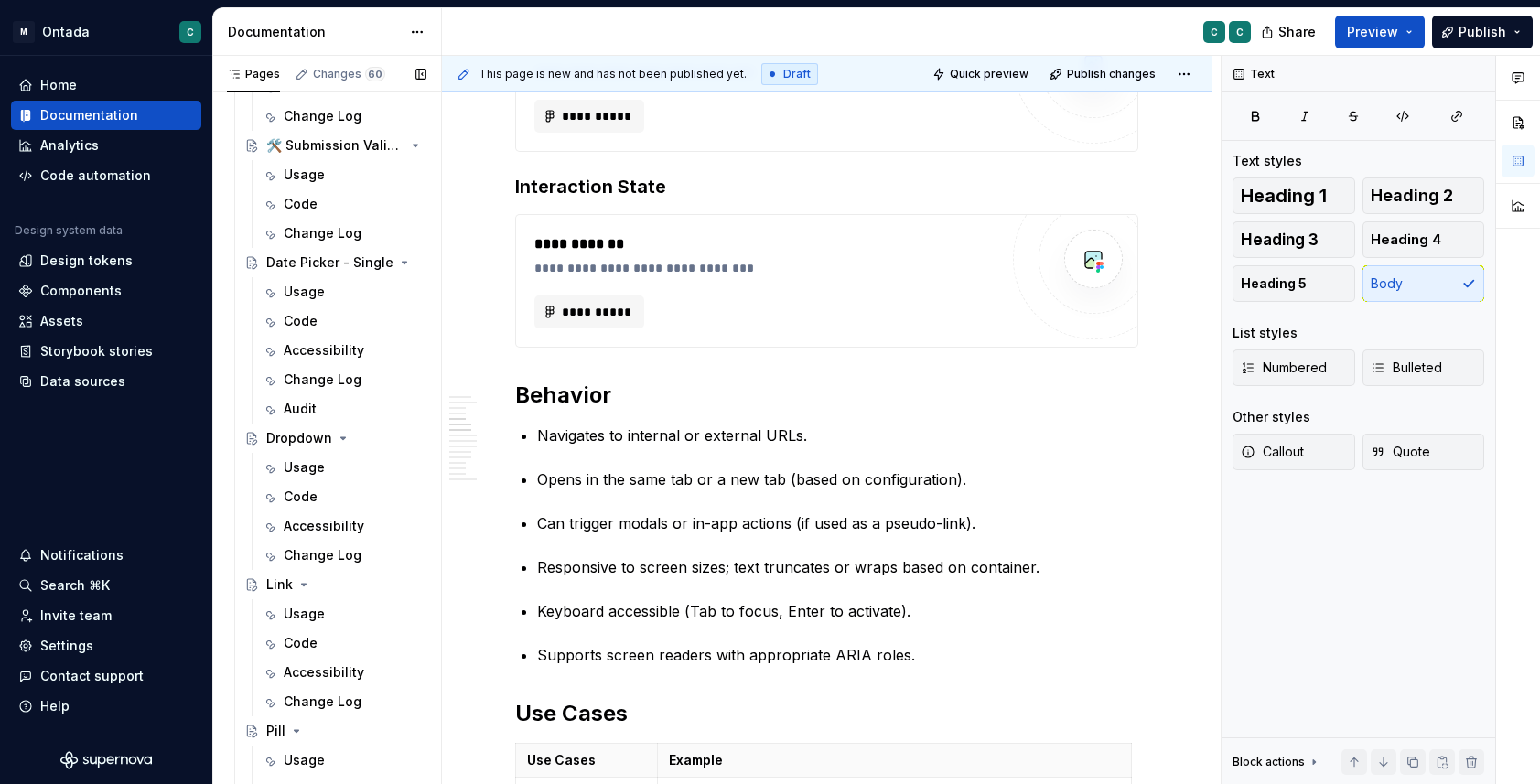
scroll to position [1627, 0]
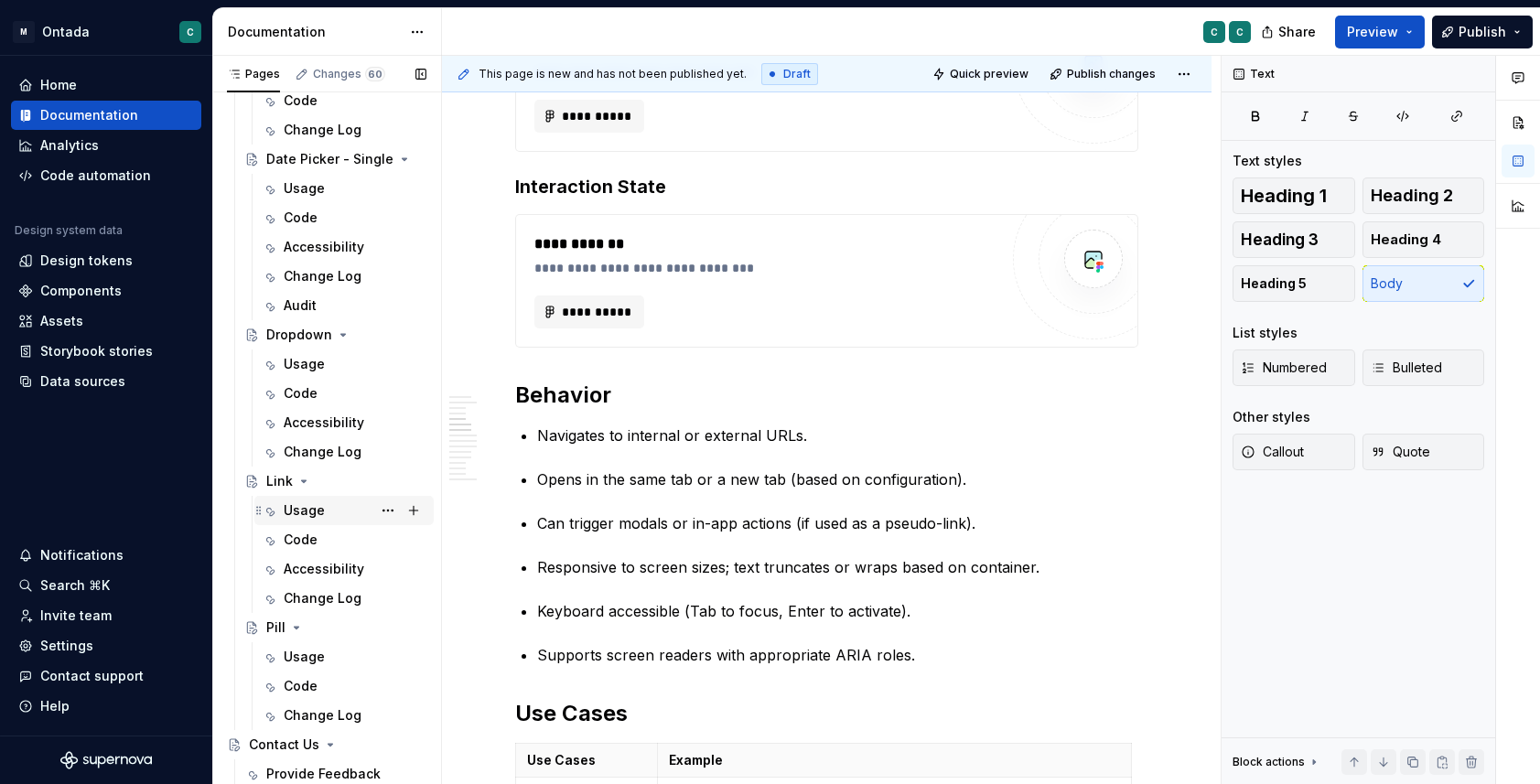
click at [291, 516] on div "Usage" at bounding box center [304, 510] width 41 height 18
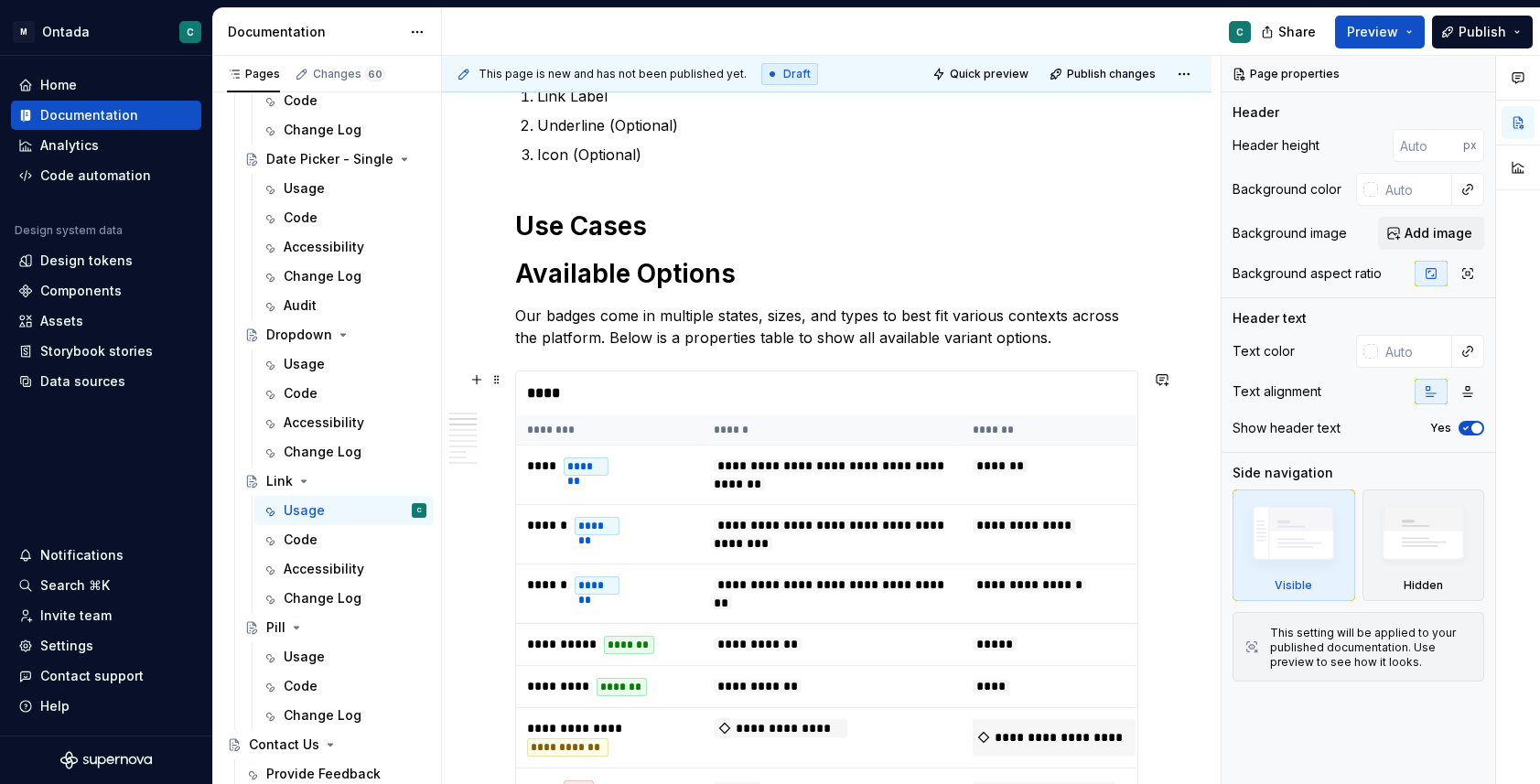
scroll to position [612, 0]
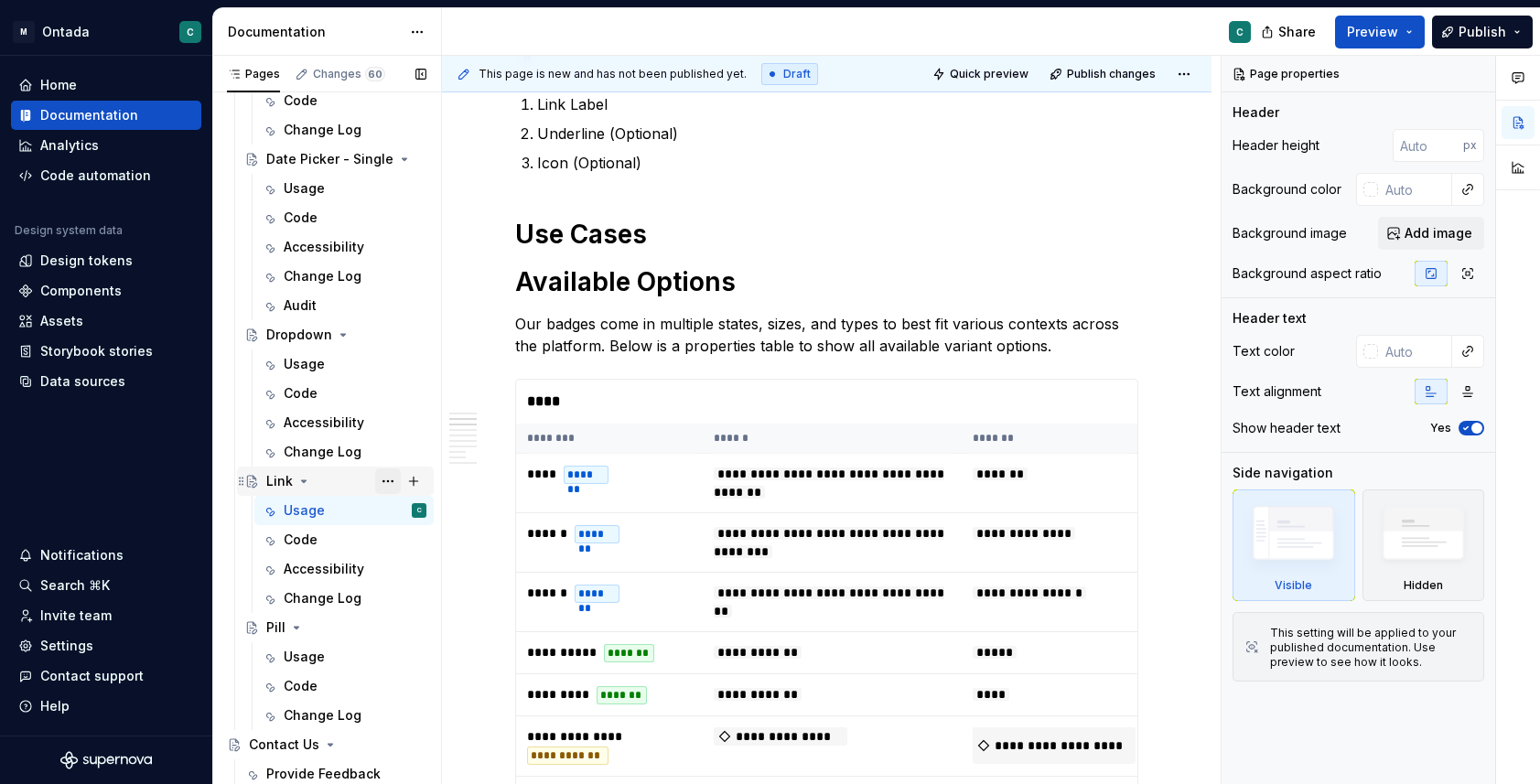
click at [397, 484] on button "Page tree" at bounding box center [388, 481] width 25 height 25
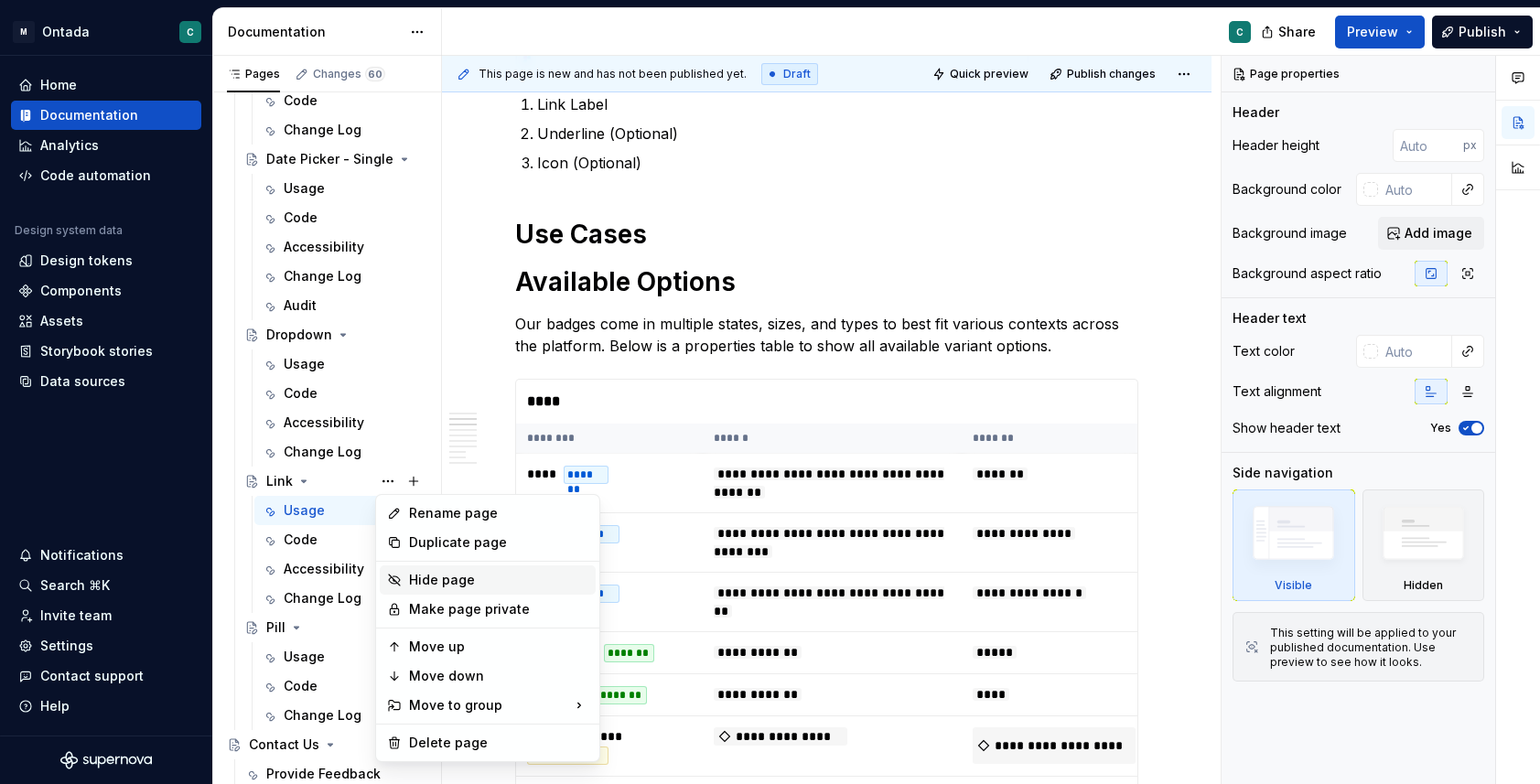
click at [439, 578] on div "Hide page" at bounding box center [498, 579] width 180 height 18
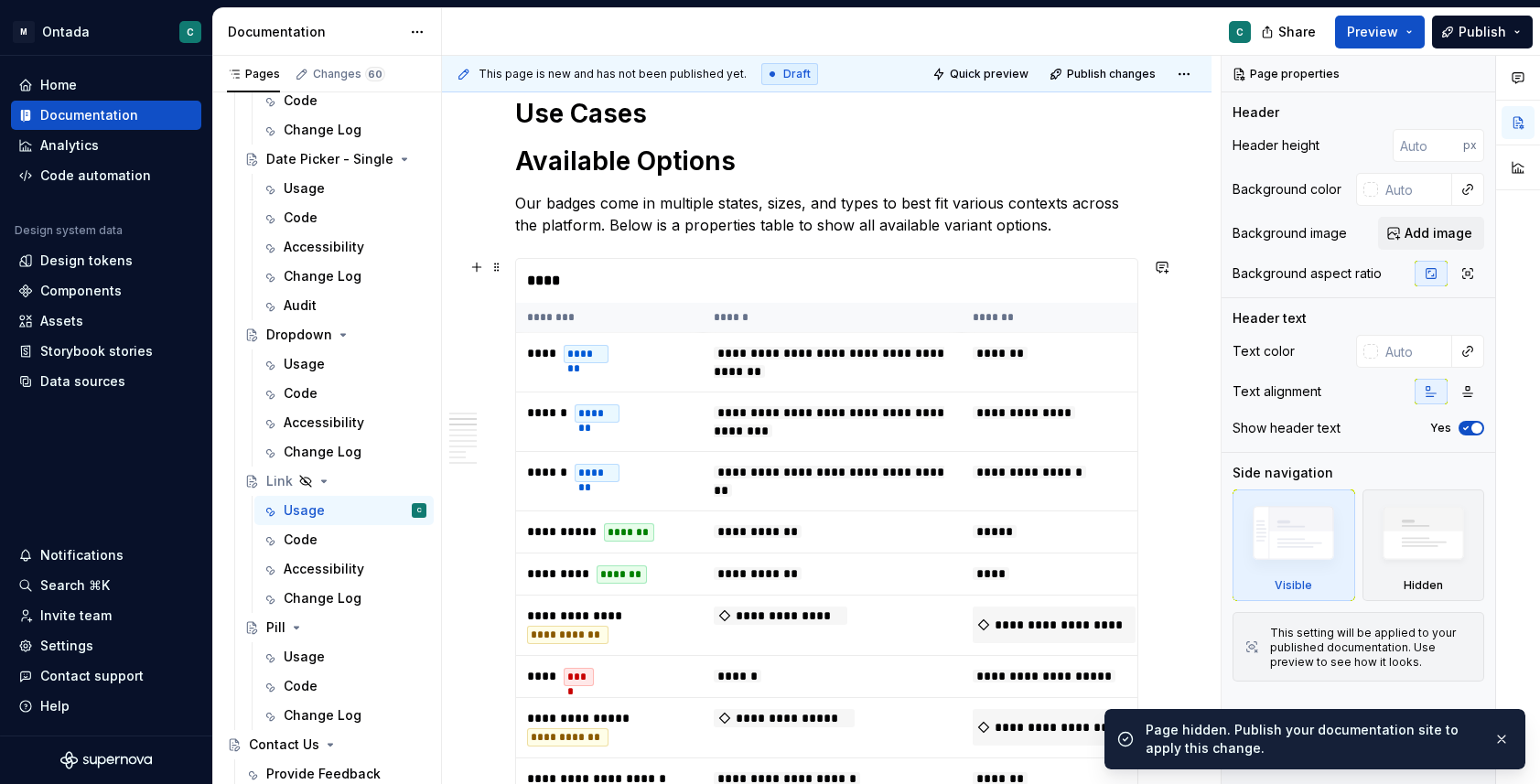
scroll to position [728, 0]
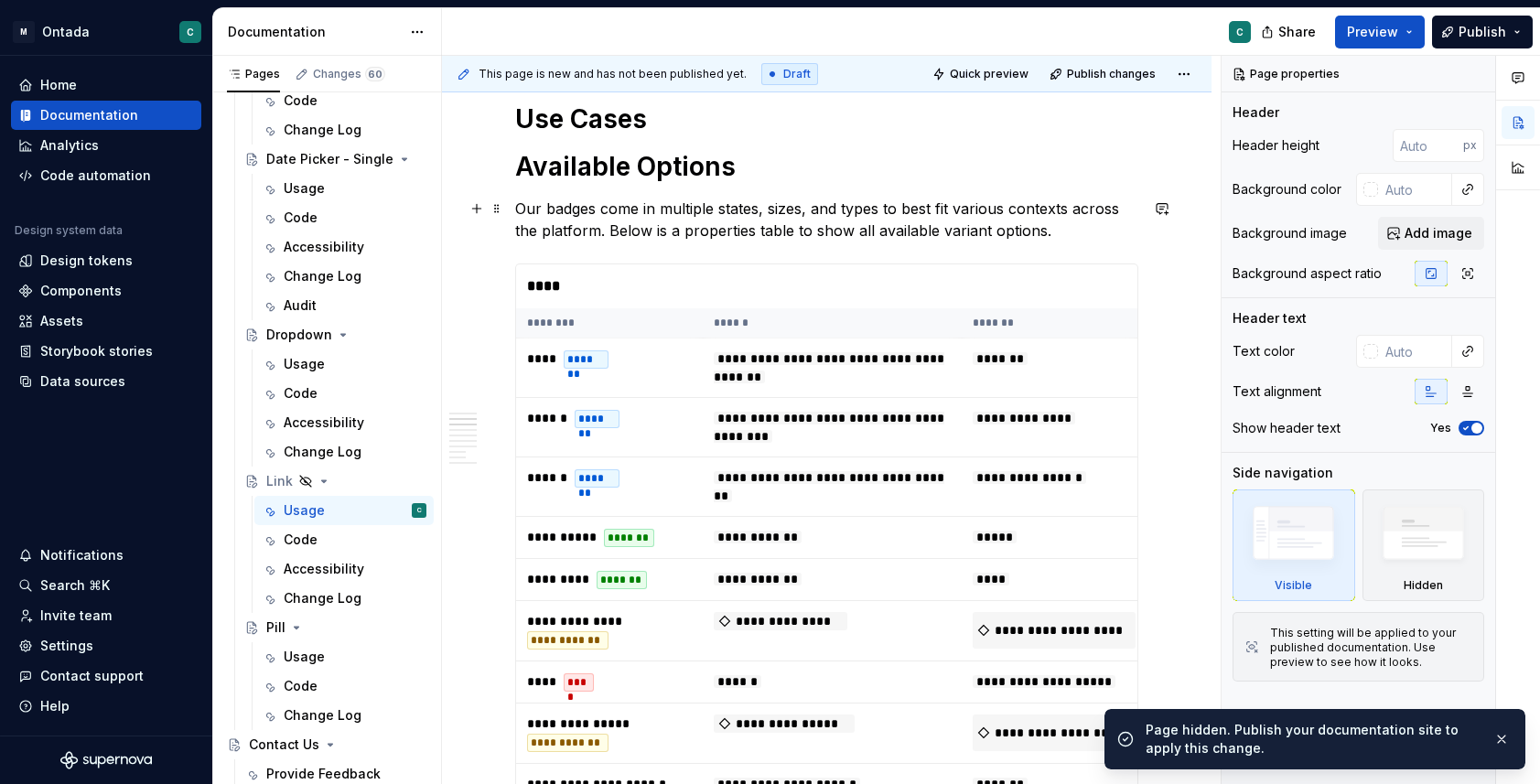
click at [598, 239] on p "Our badges come in multiple states, sizes, and types to best fit various contex…" at bounding box center [827, 219] width 623 height 44
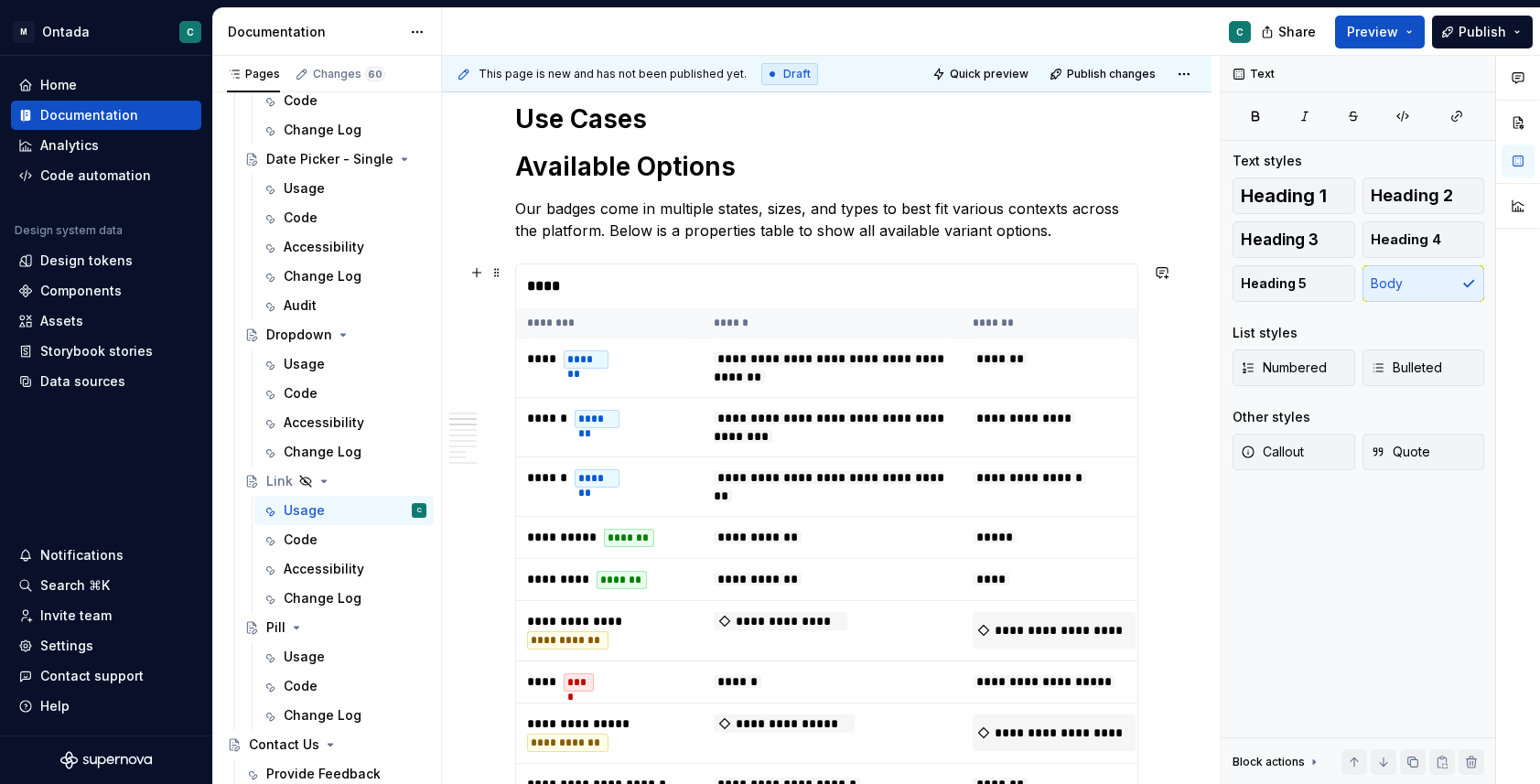
drag, startPoint x: 1054, startPoint y: 233, endPoint x: 1138, endPoint y: 334, distance: 131.4
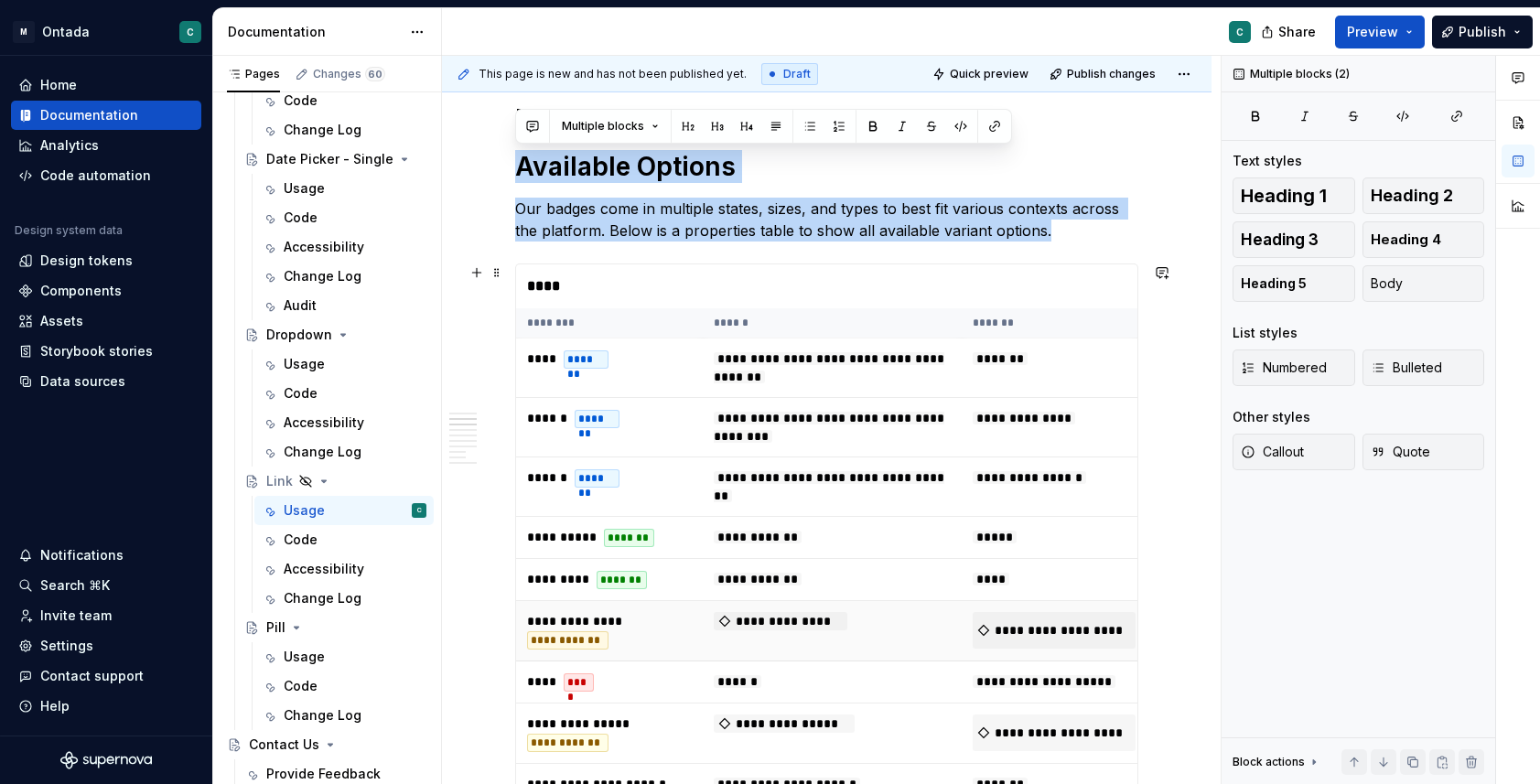
drag, startPoint x: 521, startPoint y: 170, endPoint x: 1053, endPoint y: 659, distance: 722.6
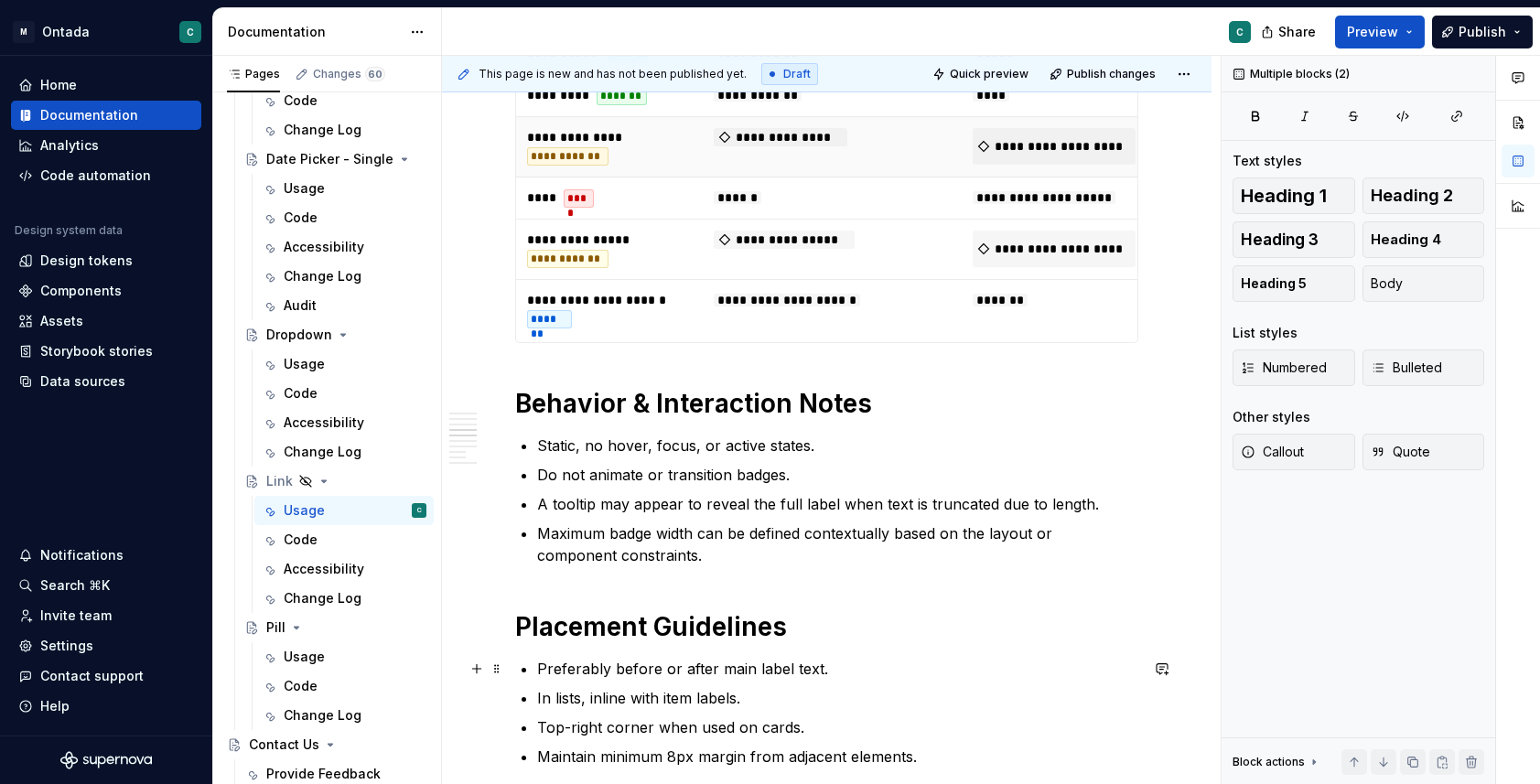
scroll to position [1152, 0]
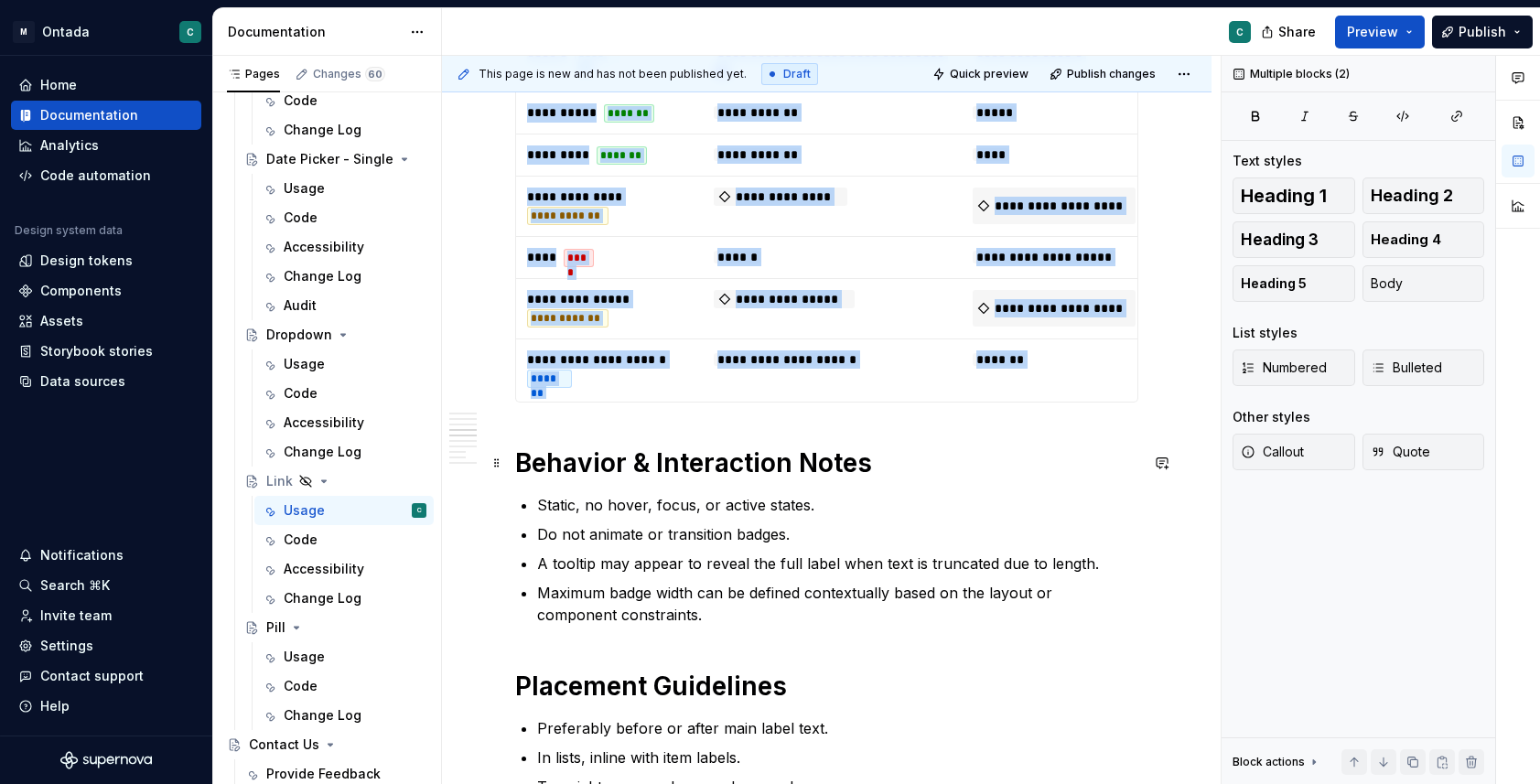
click at [522, 465] on h1 "Behavior & Interaction Notes" at bounding box center [827, 463] width 623 height 33
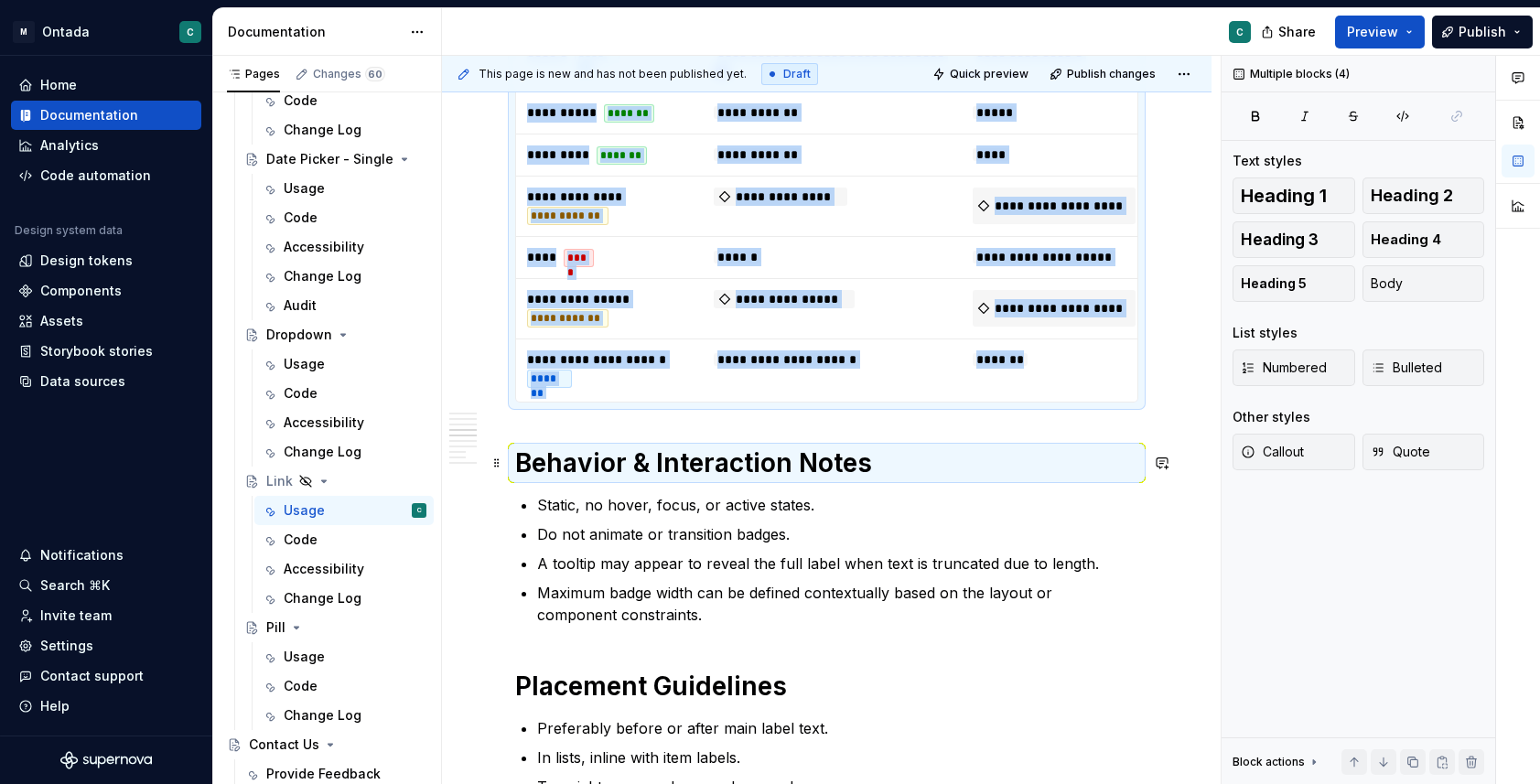
scroll to position [1080, 0]
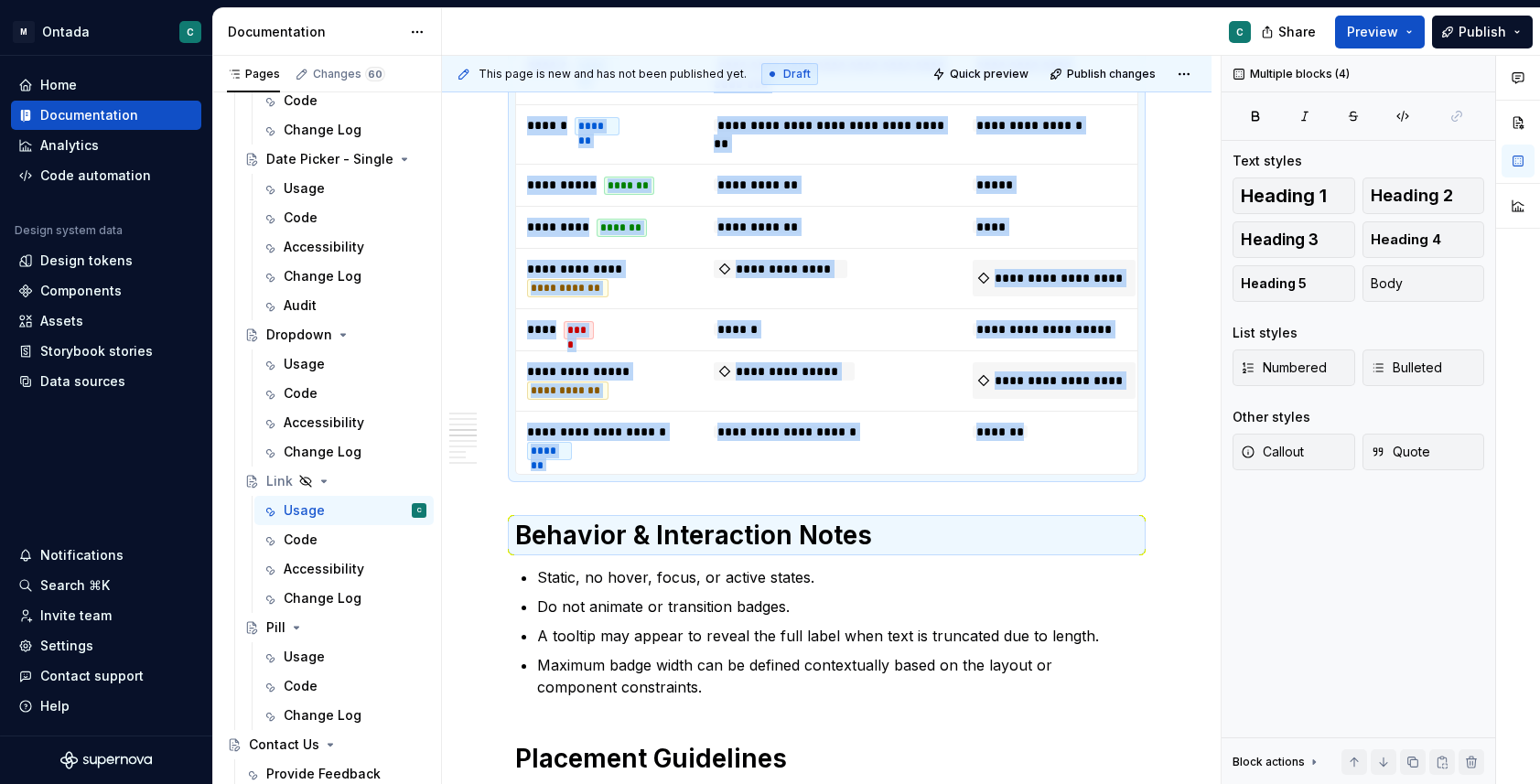
click at [573, 503] on div "**********" at bounding box center [827, 594] width 623 height 2404
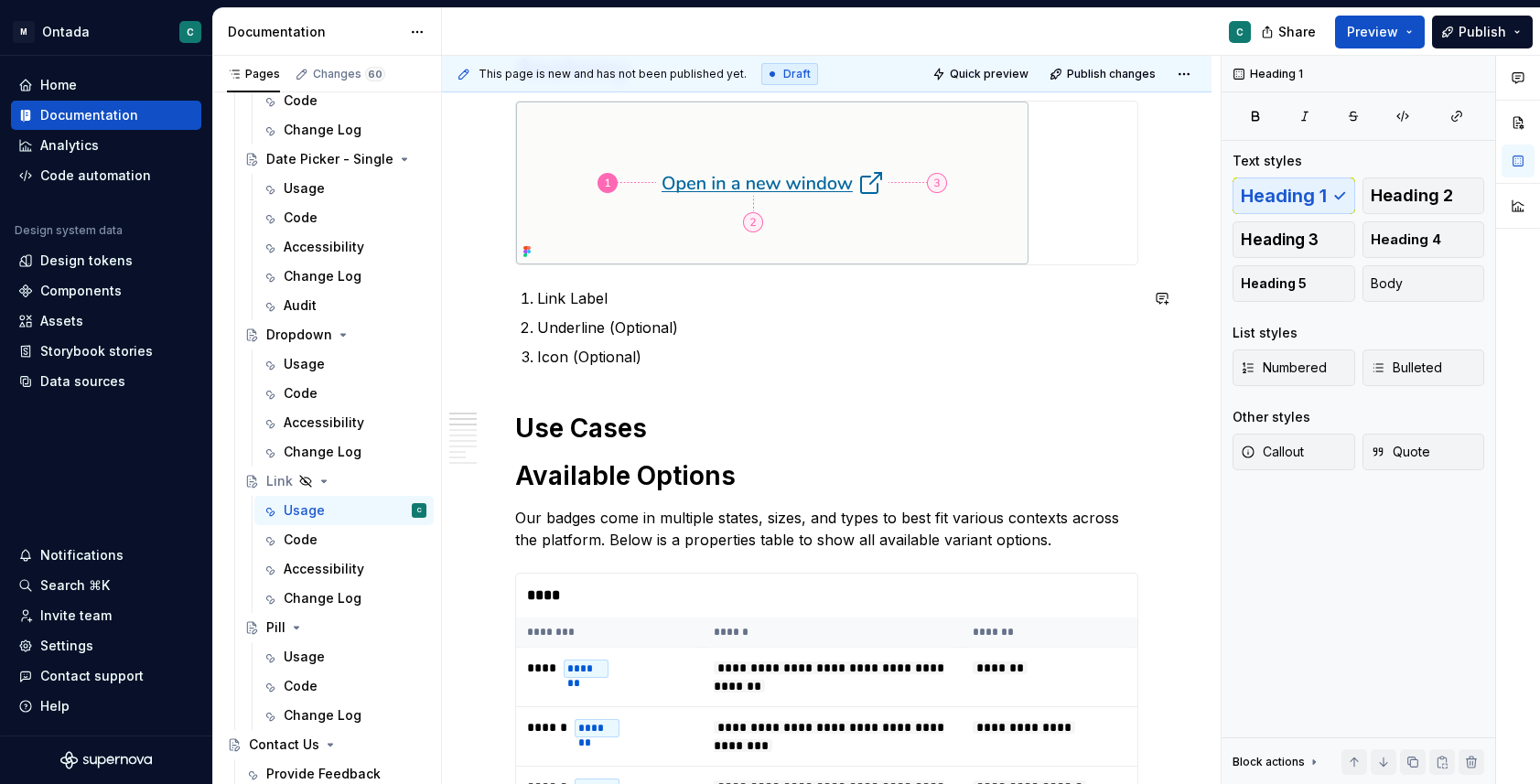
scroll to position [368, 0]
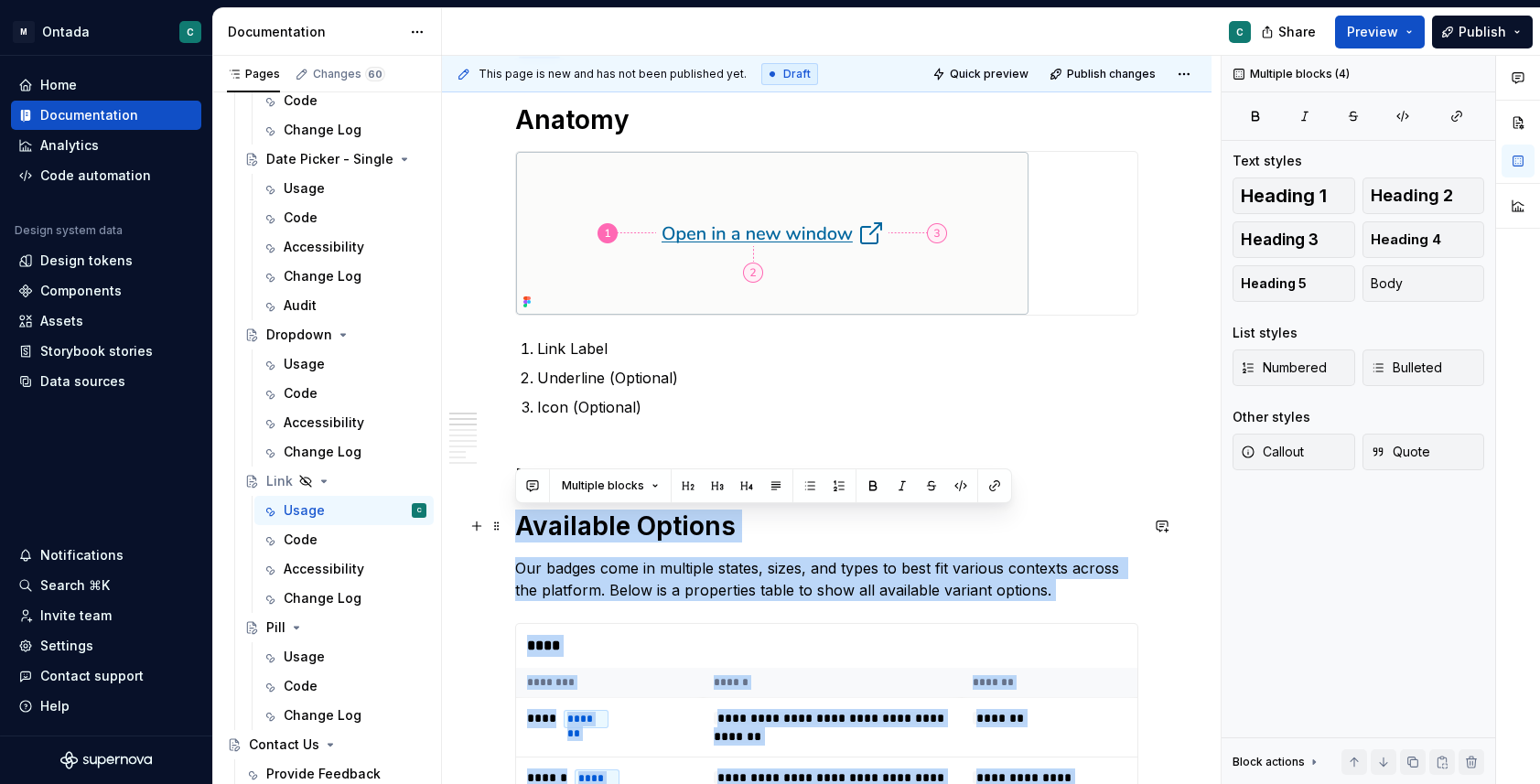
click at [521, 530] on h1 "Available Options" at bounding box center [827, 526] width 623 height 33
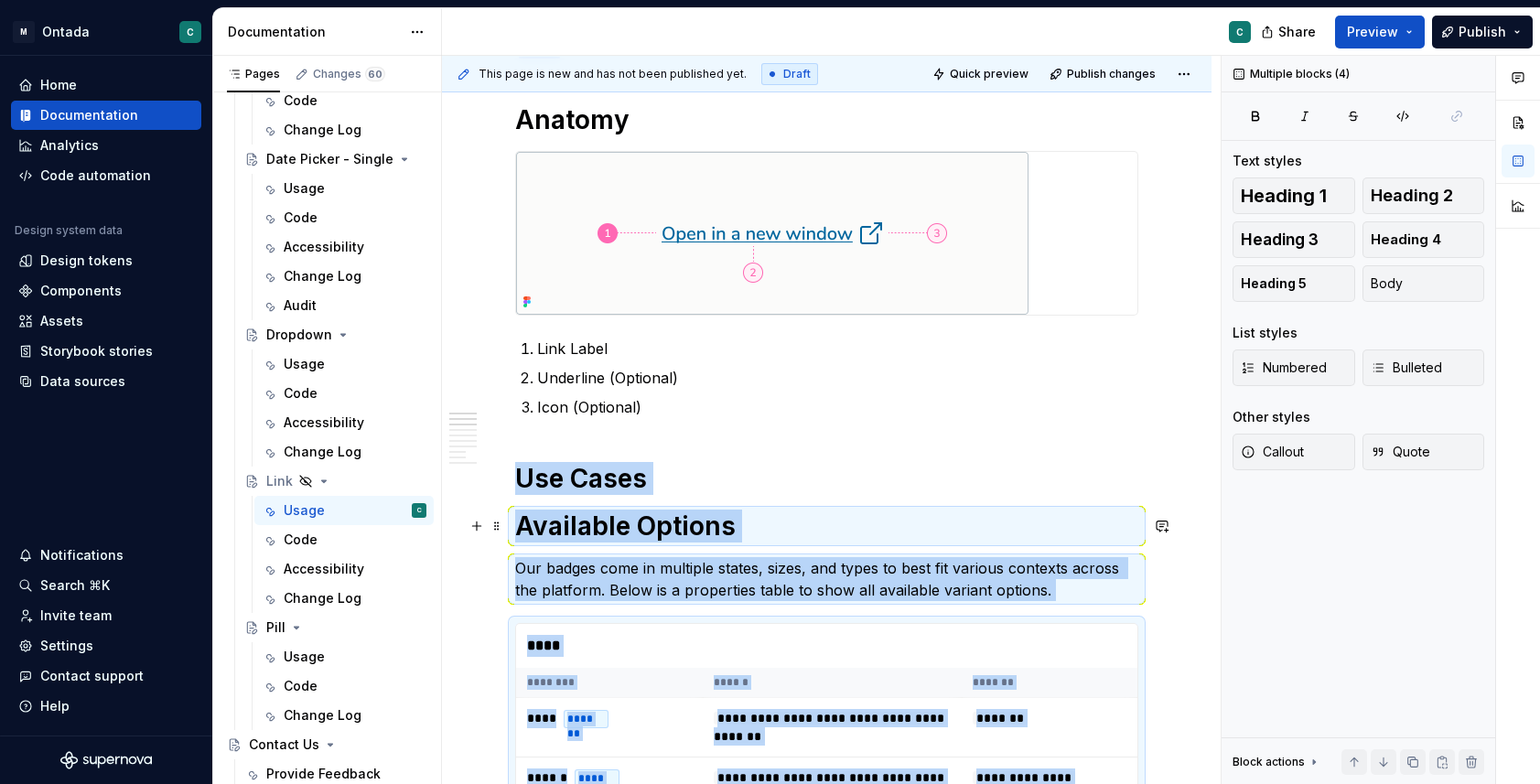
copy div "**********"
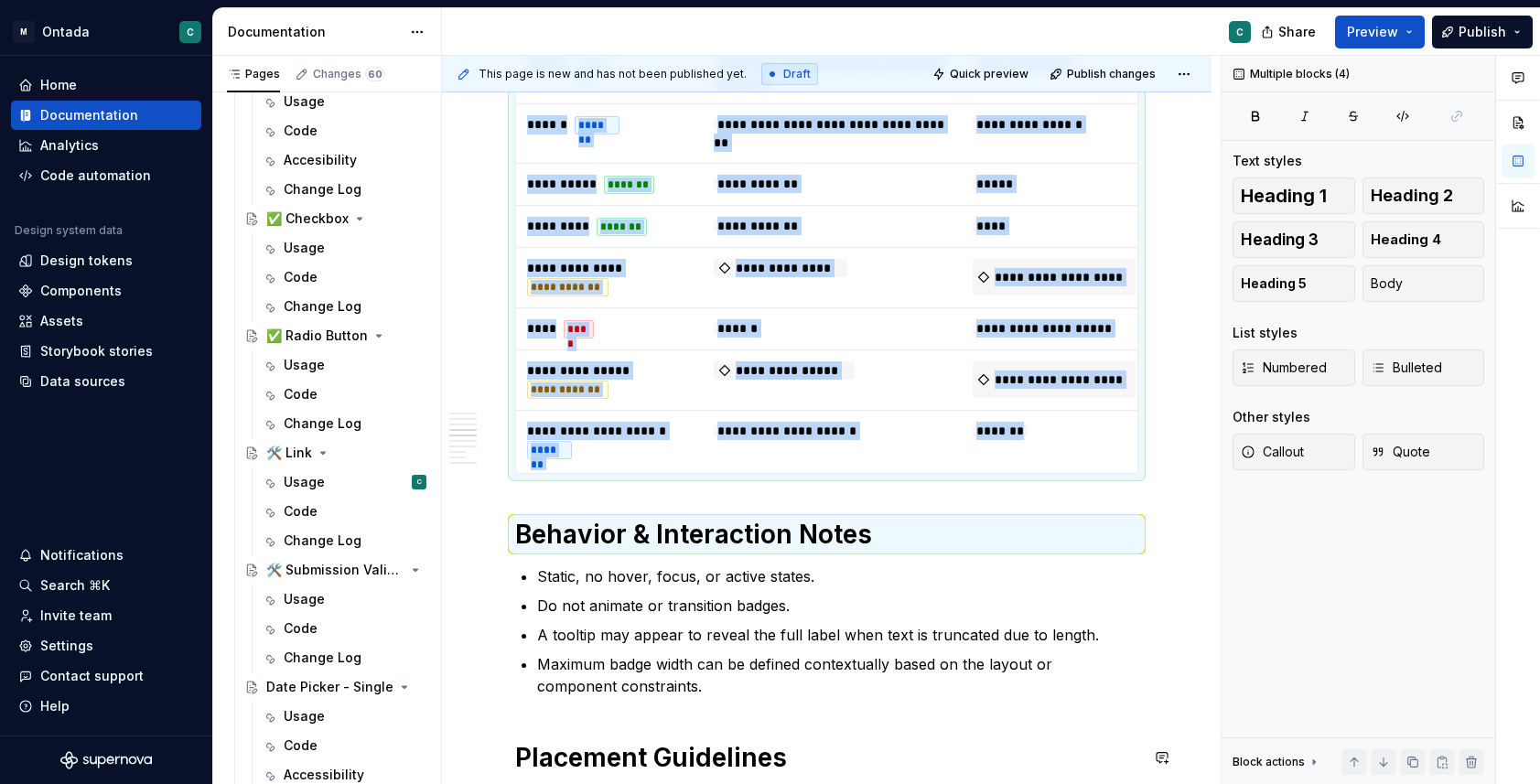
scroll to position [1066, 0]
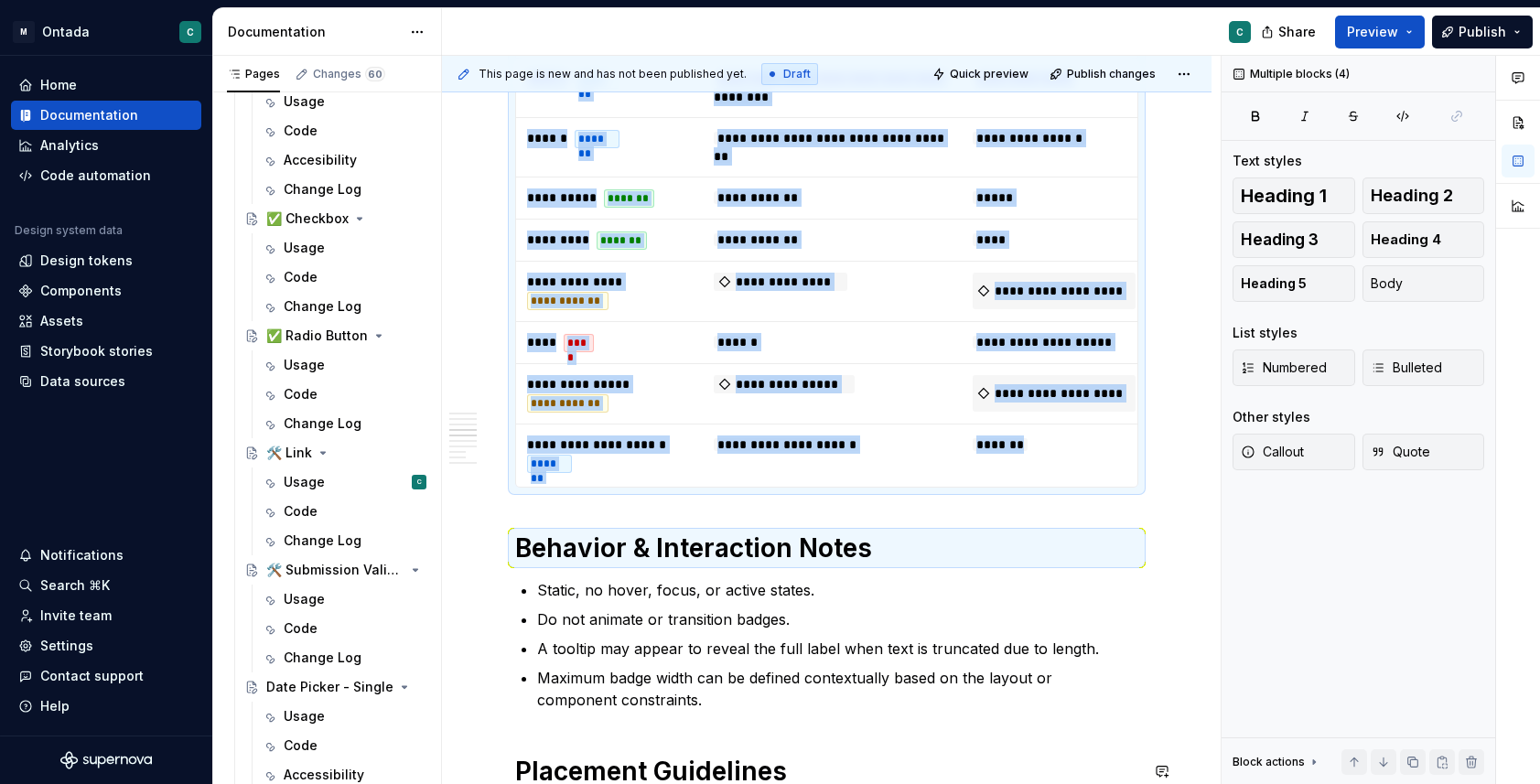
copy div "**********"
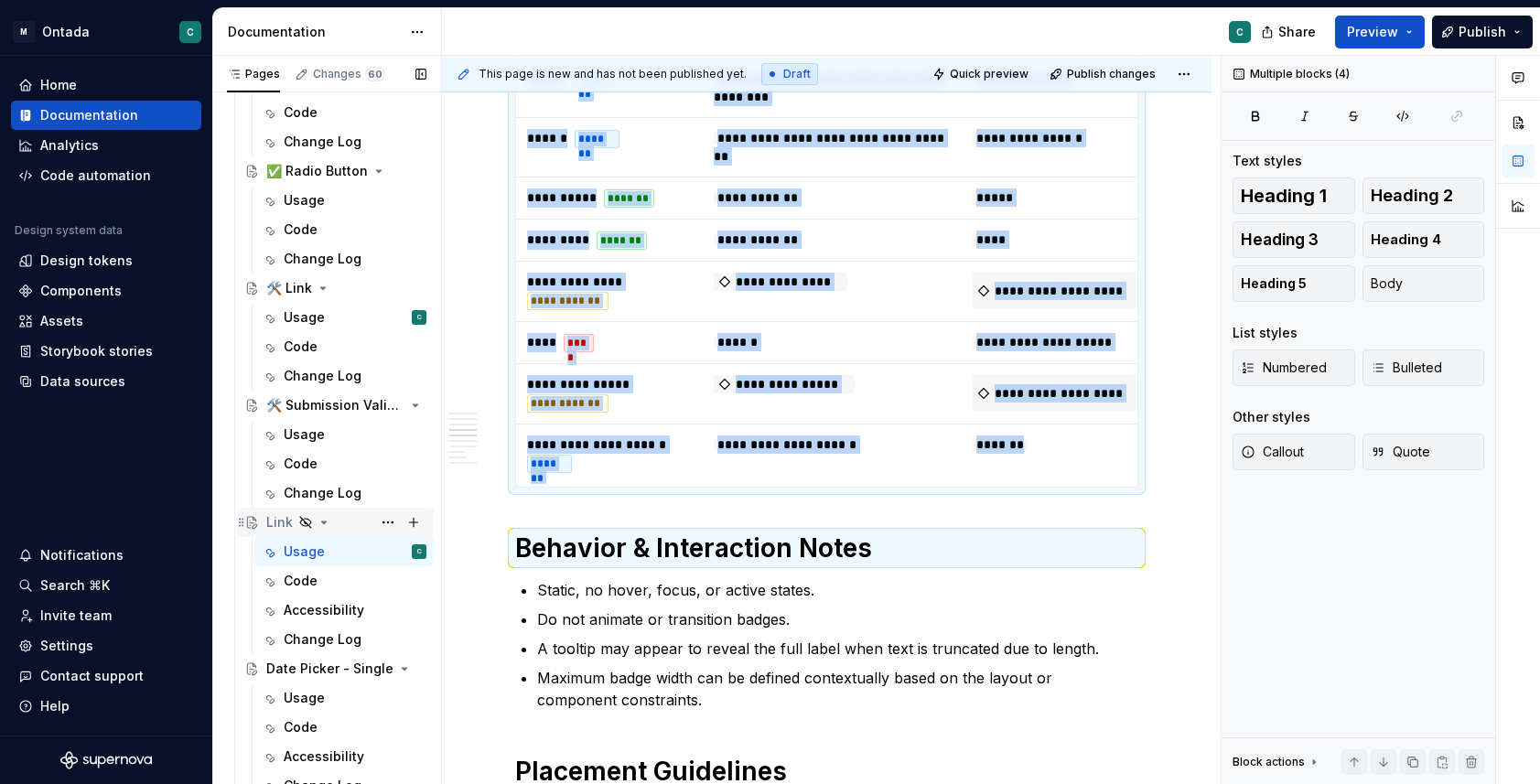
scroll to position [1270, 0]
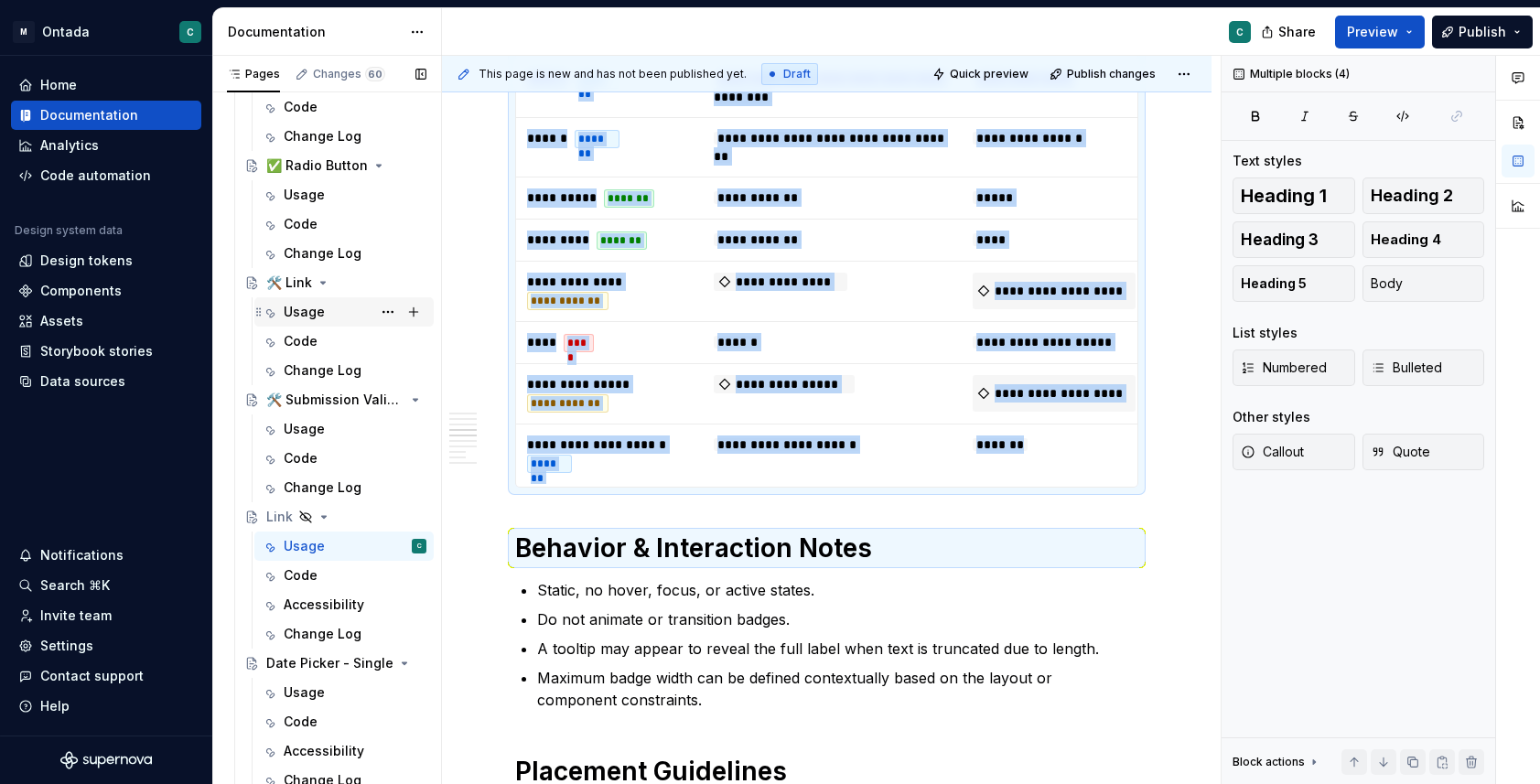
click at [298, 303] on div "Usage" at bounding box center [304, 311] width 41 height 18
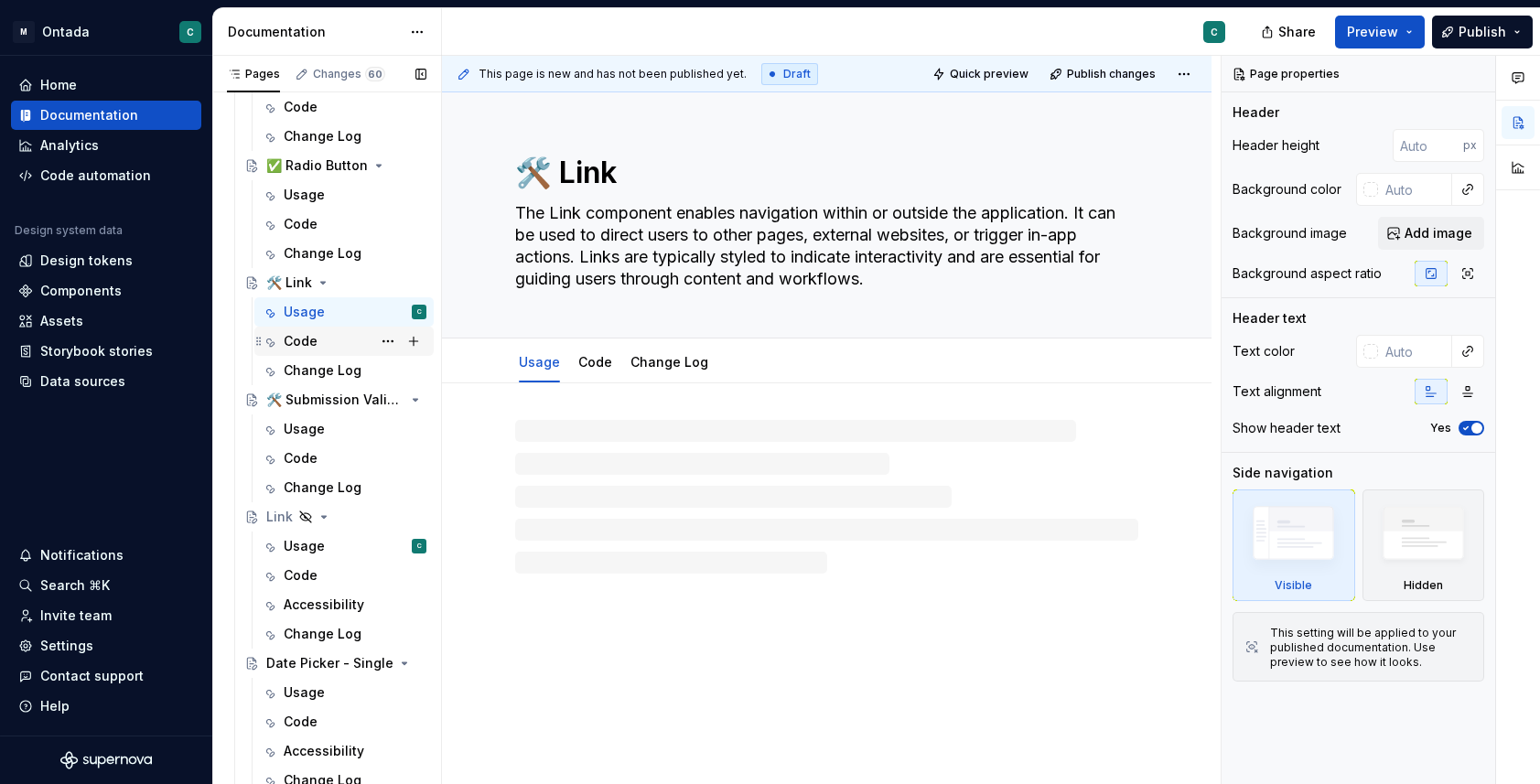
click at [298, 335] on div "Code" at bounding box center [300, 341] width 34 height 18
click at [589, 365] on link "Code" at bounding box center [595, 362] width 34 height 16
click at [584, 464] on div at bounding box center [827, 497] width 623 height 153
click at [546, 473] on div at bounding box center [827, 462] width 623 height 70
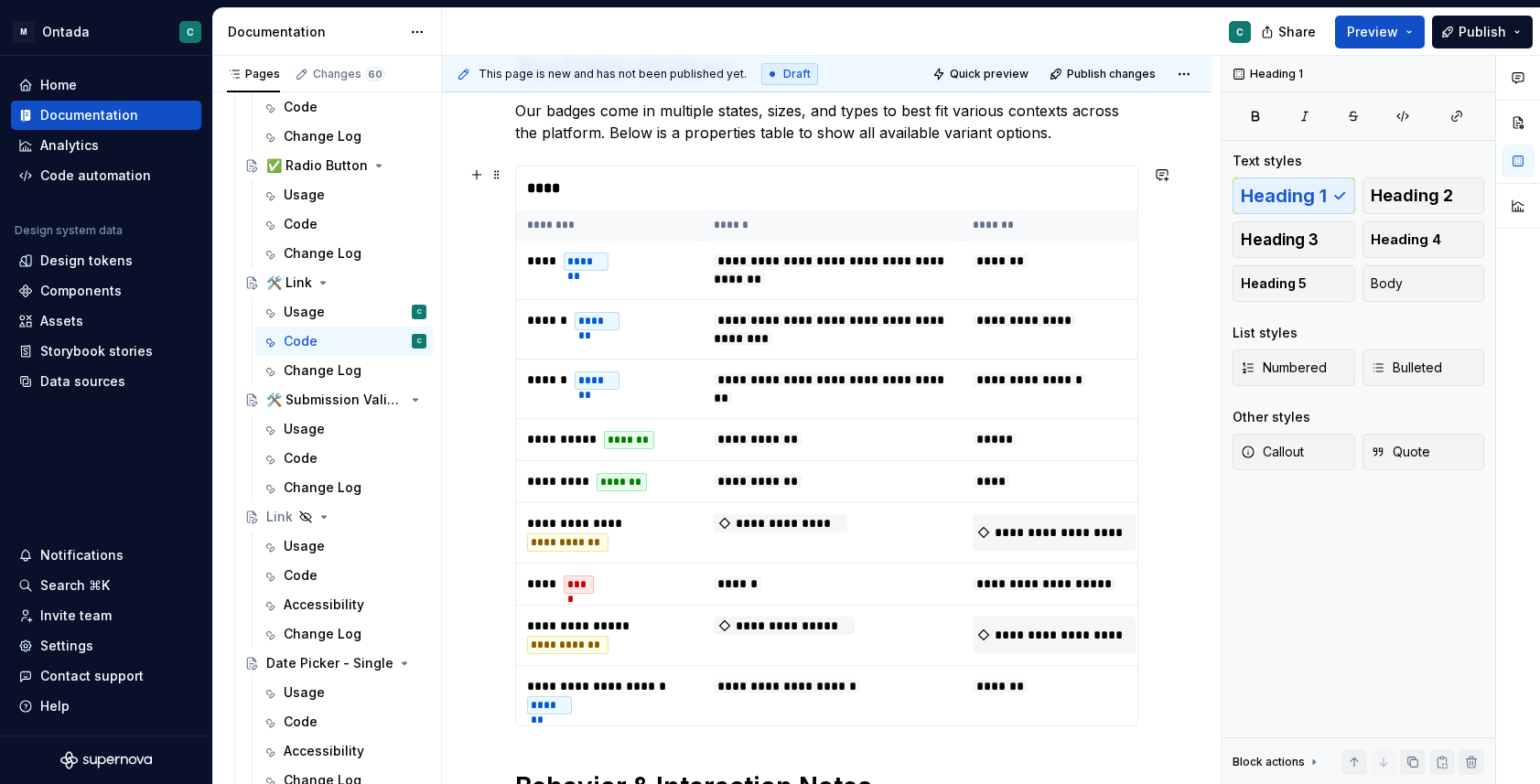
scroll to position [653, 0]
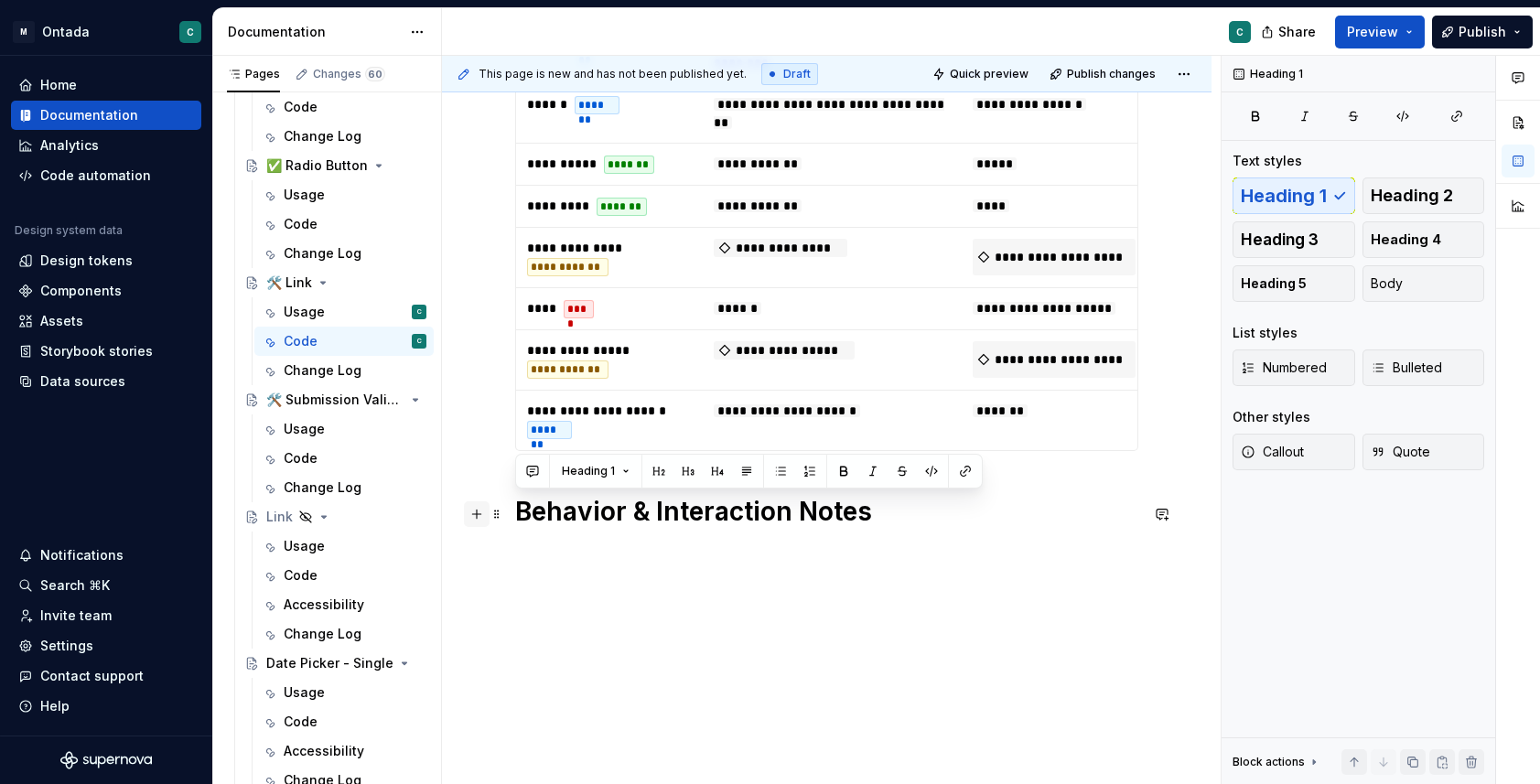
drag, startPoint x: 908, startPoint y: 527, endPoint x: 478, endPoint y: 505, distance: 430.6
click at [515, 505] on div "**********" at bounding box center [827, 163] width 623 height 773
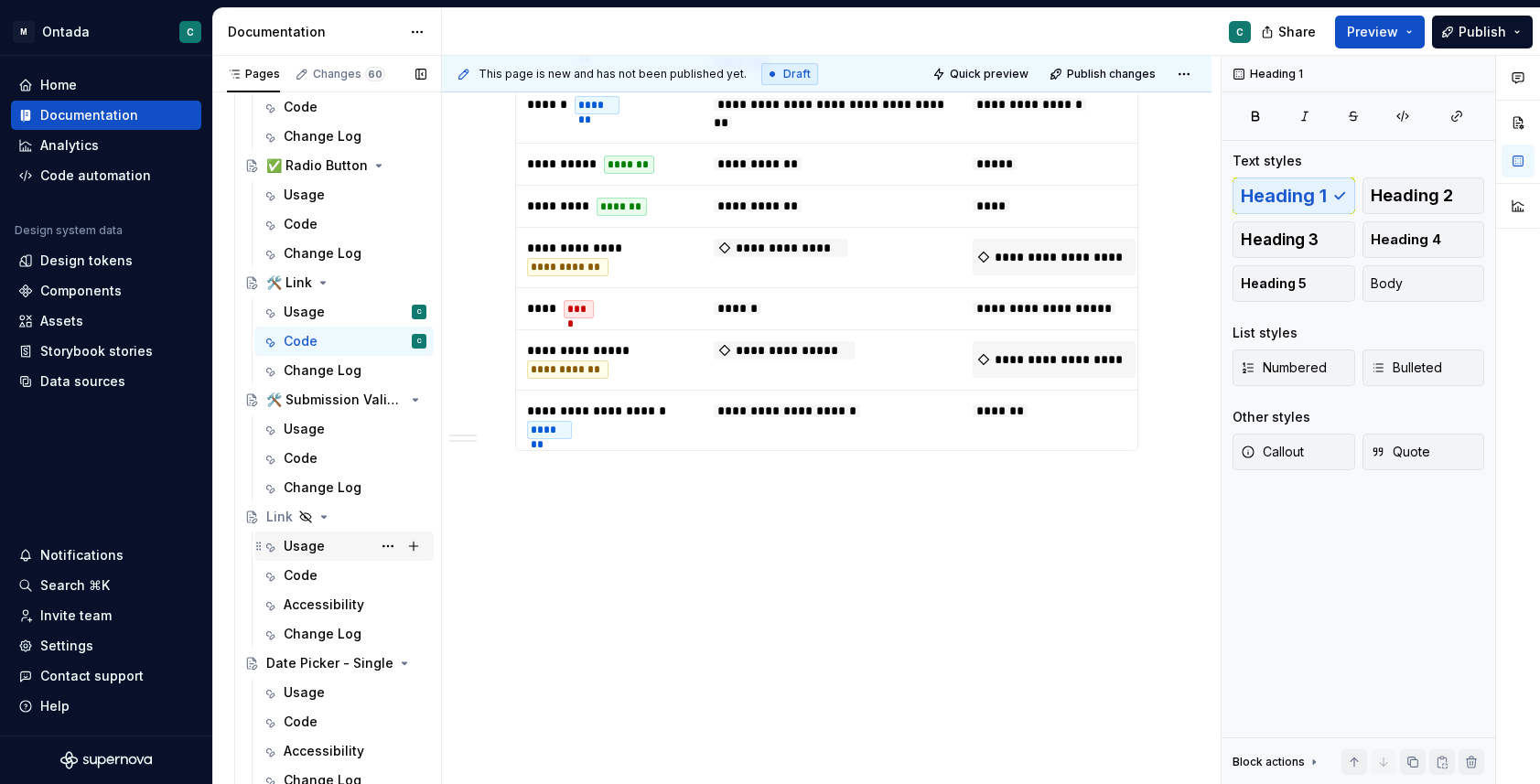
click at [298, 552] on div "Usage" at bounding box center [304, 545] width 41 height 18
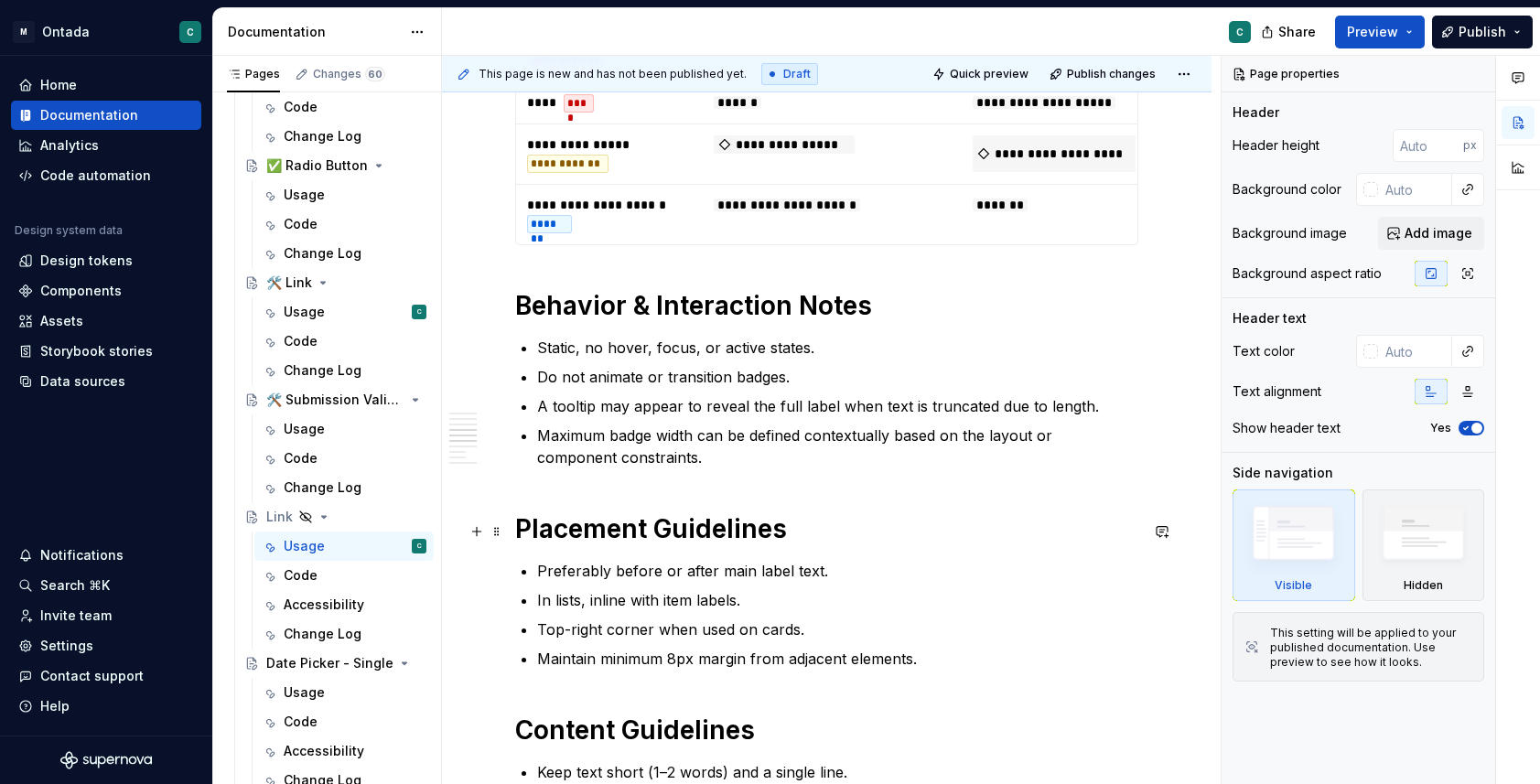
scroll to position [1352, 0]
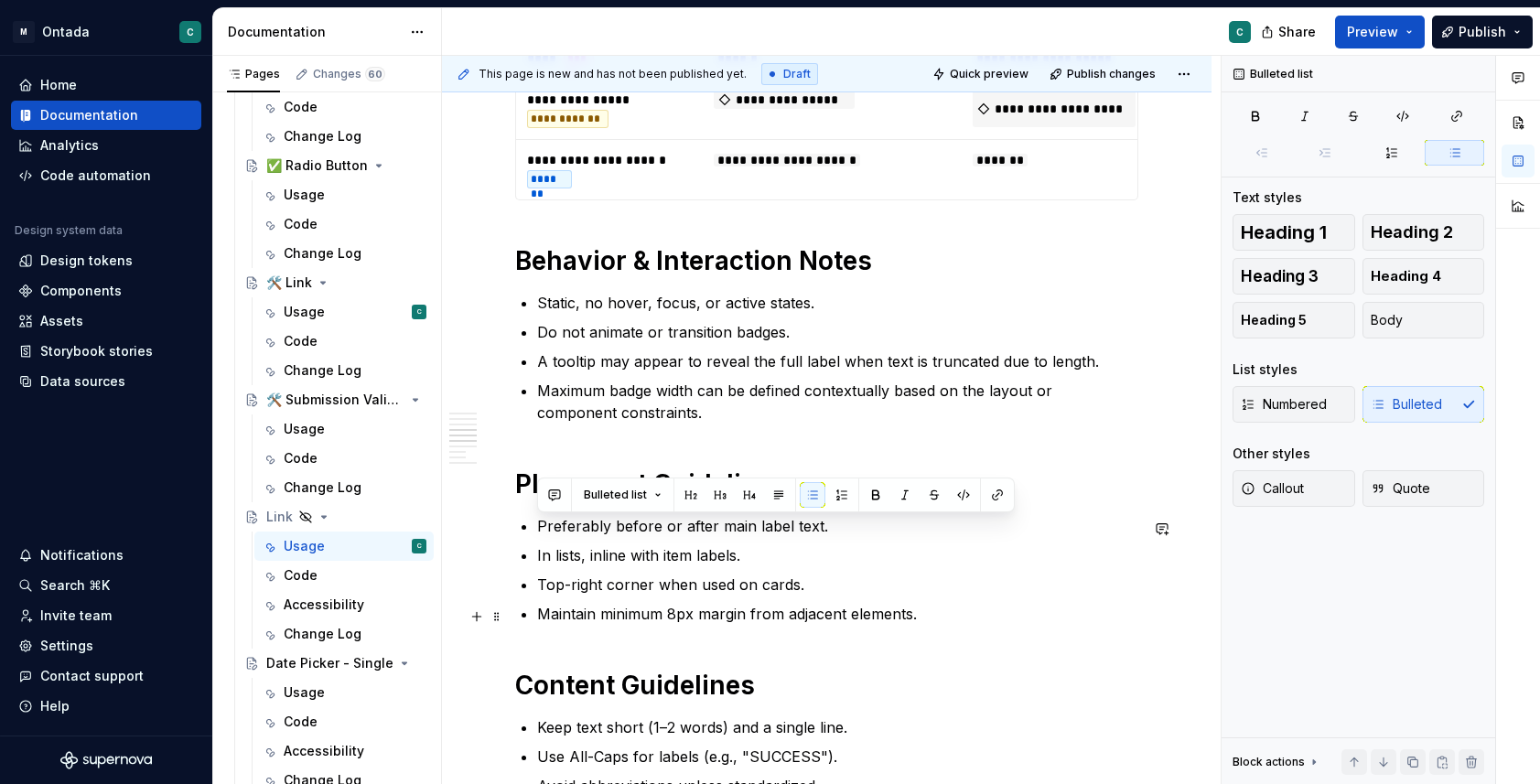
drag, startPoint x: 523, startPoint y: 528, endPoint x: 933, endPoint y: 612, distance: 418.5
click at [933, 612] on ul "Preferably before or after main label text. In lists, inline with item labels. …" at bounding box center [836, 570] width 601 height 110
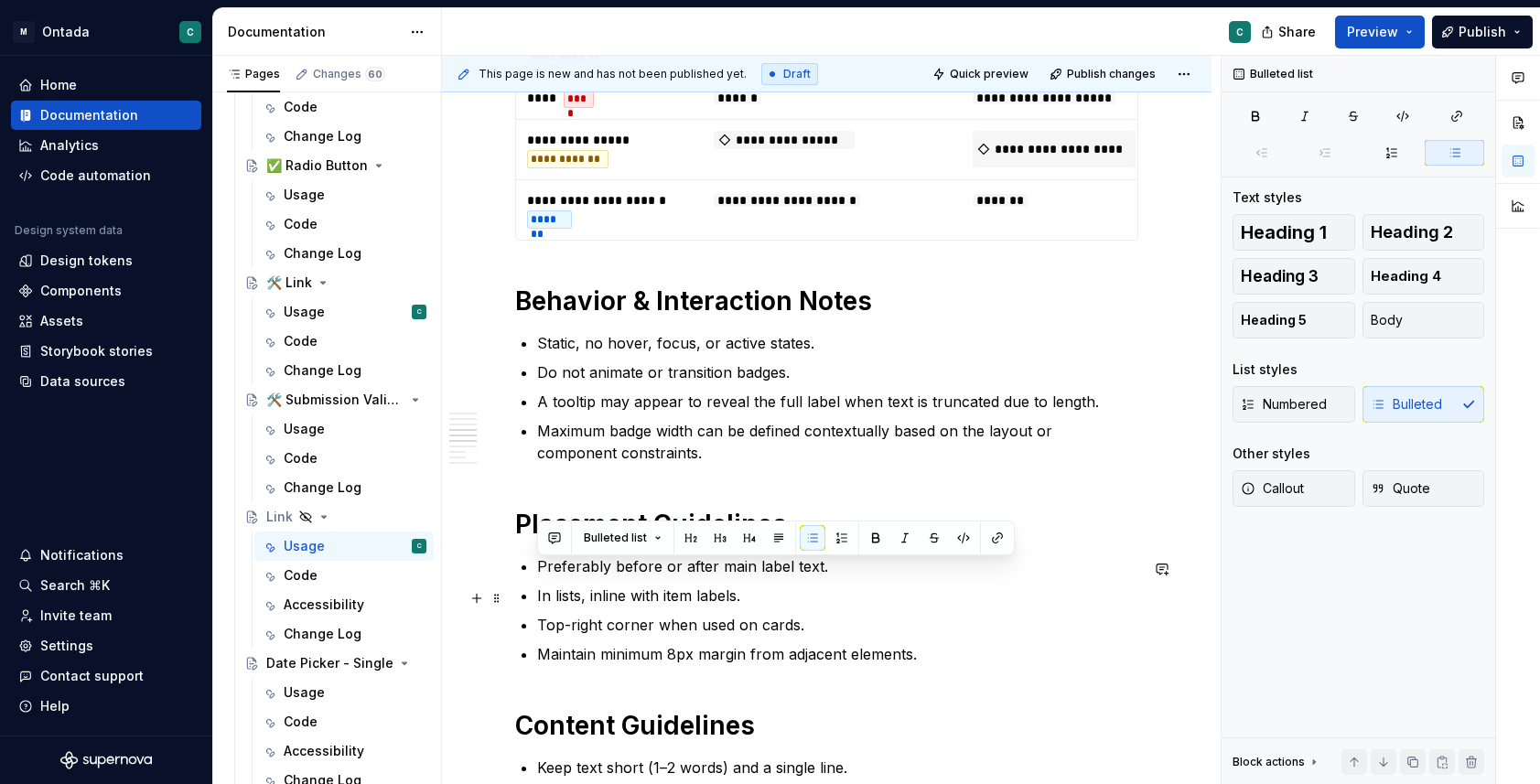
scroll to position [1306, 0]
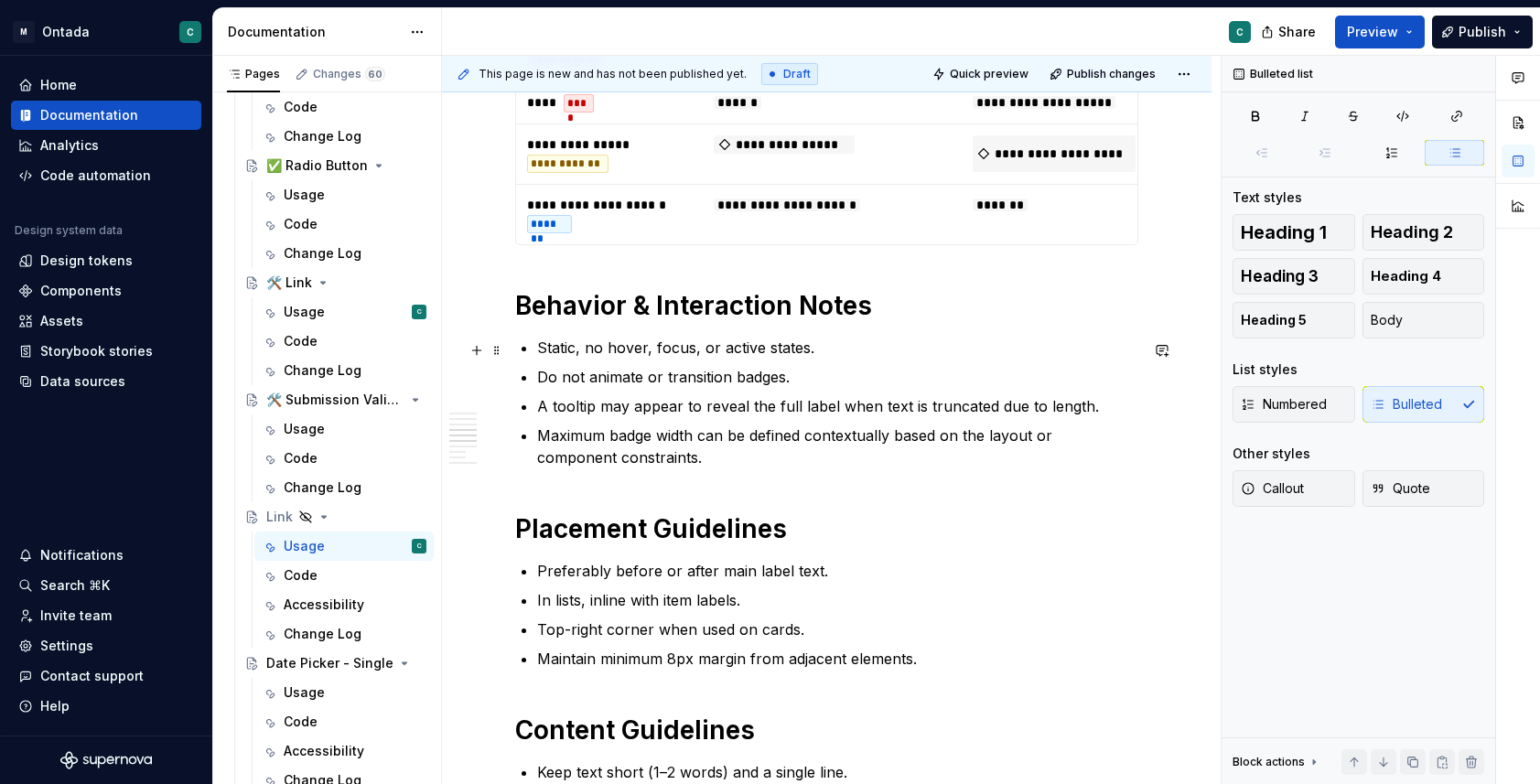
click at [522, 348] on div "**********" at bounding box center [827, 365] width 623 height 2401
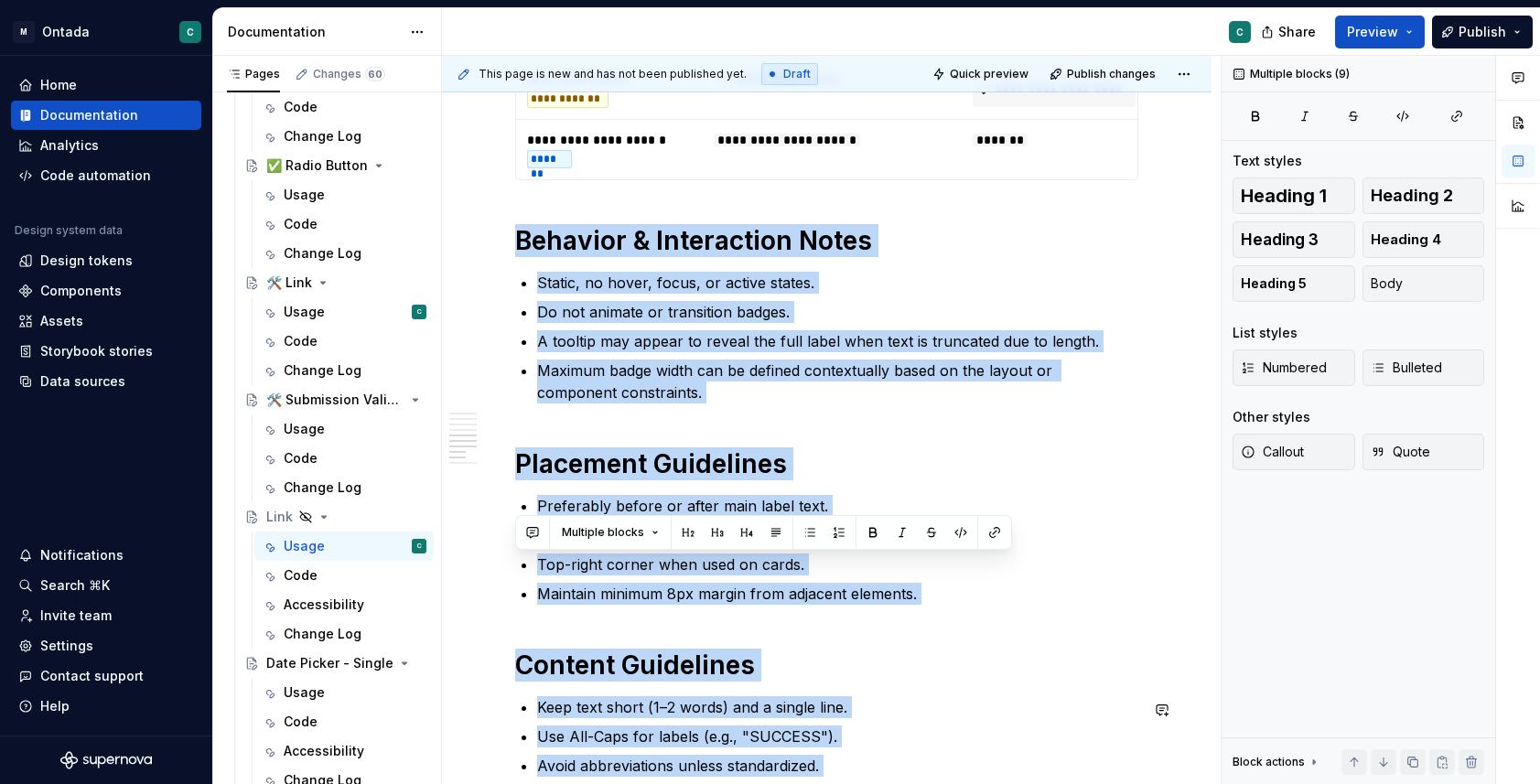
scroll to position [2347, 0]
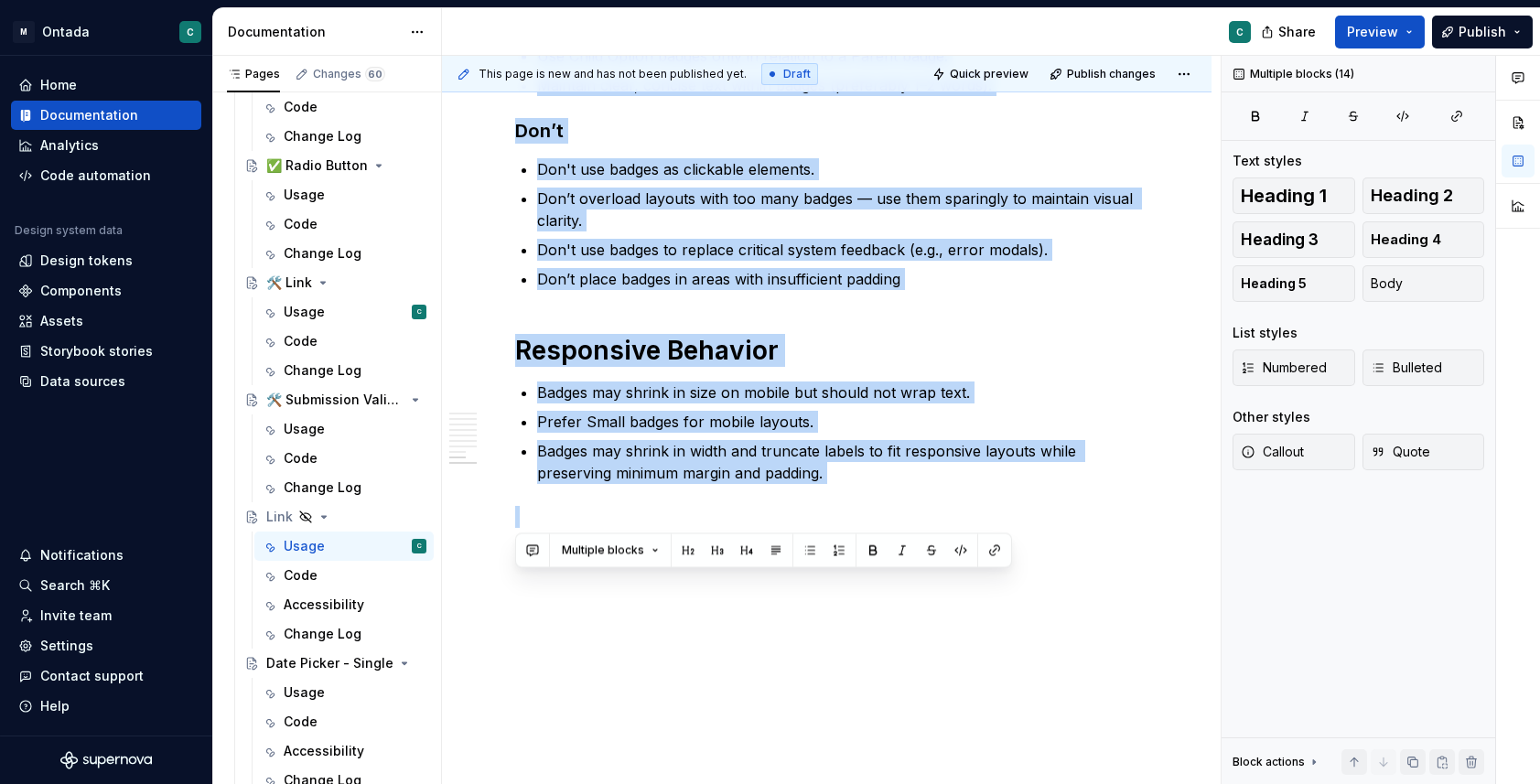
drag, startPoint x: 518, startPoint y: 246, endPoint x: 794, endPoint y: 868, distance: 680.5
click at [794, 783] on html "M Ontada C Home Documentation Analytics Code automation Design system data Desi…" at bounding box center [770, 392] width 1540 height 784
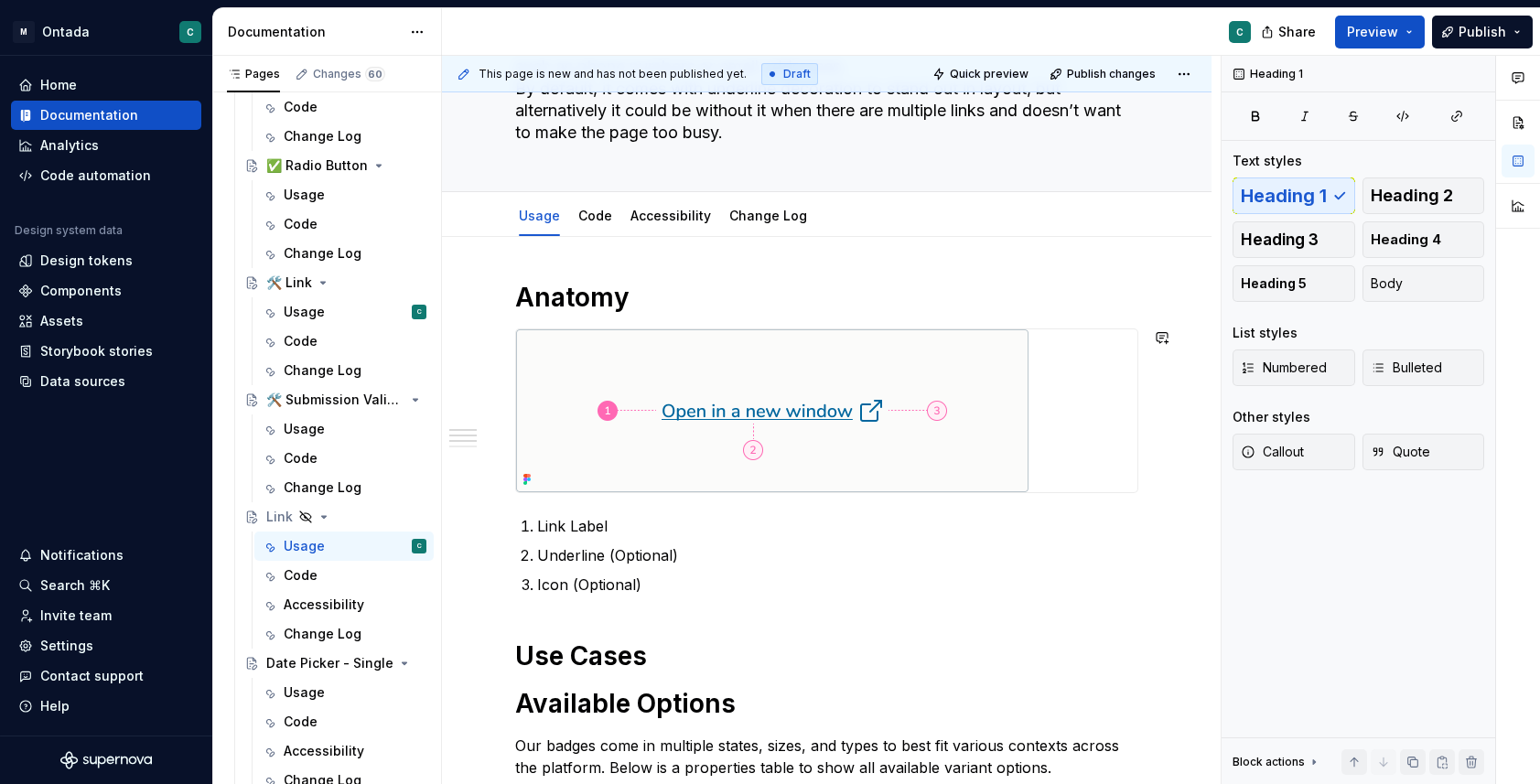
scroll to position [279, 0]
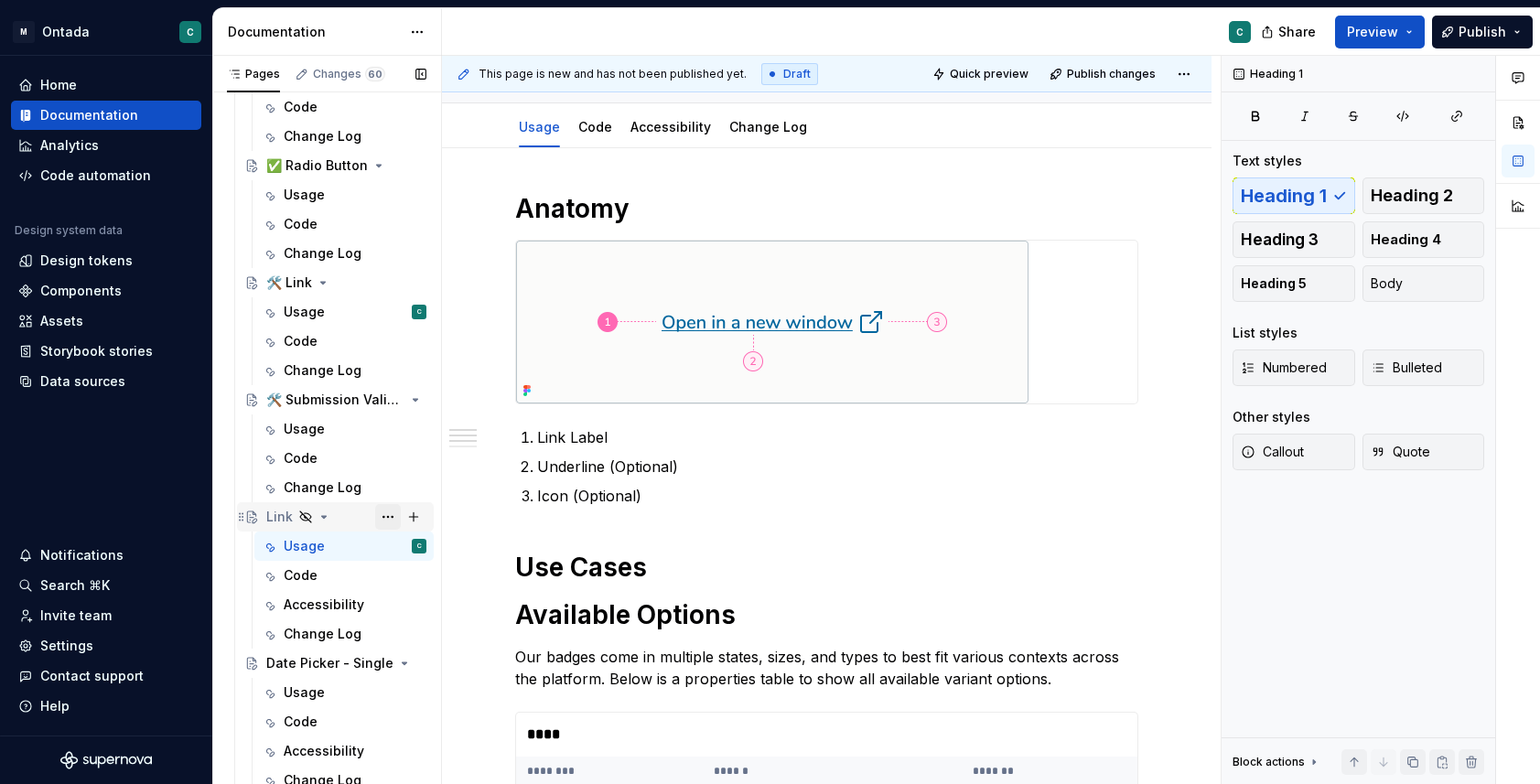
click at [380, 519] on button "Page tree" at bounding box center [388, 517] width 25 height 25
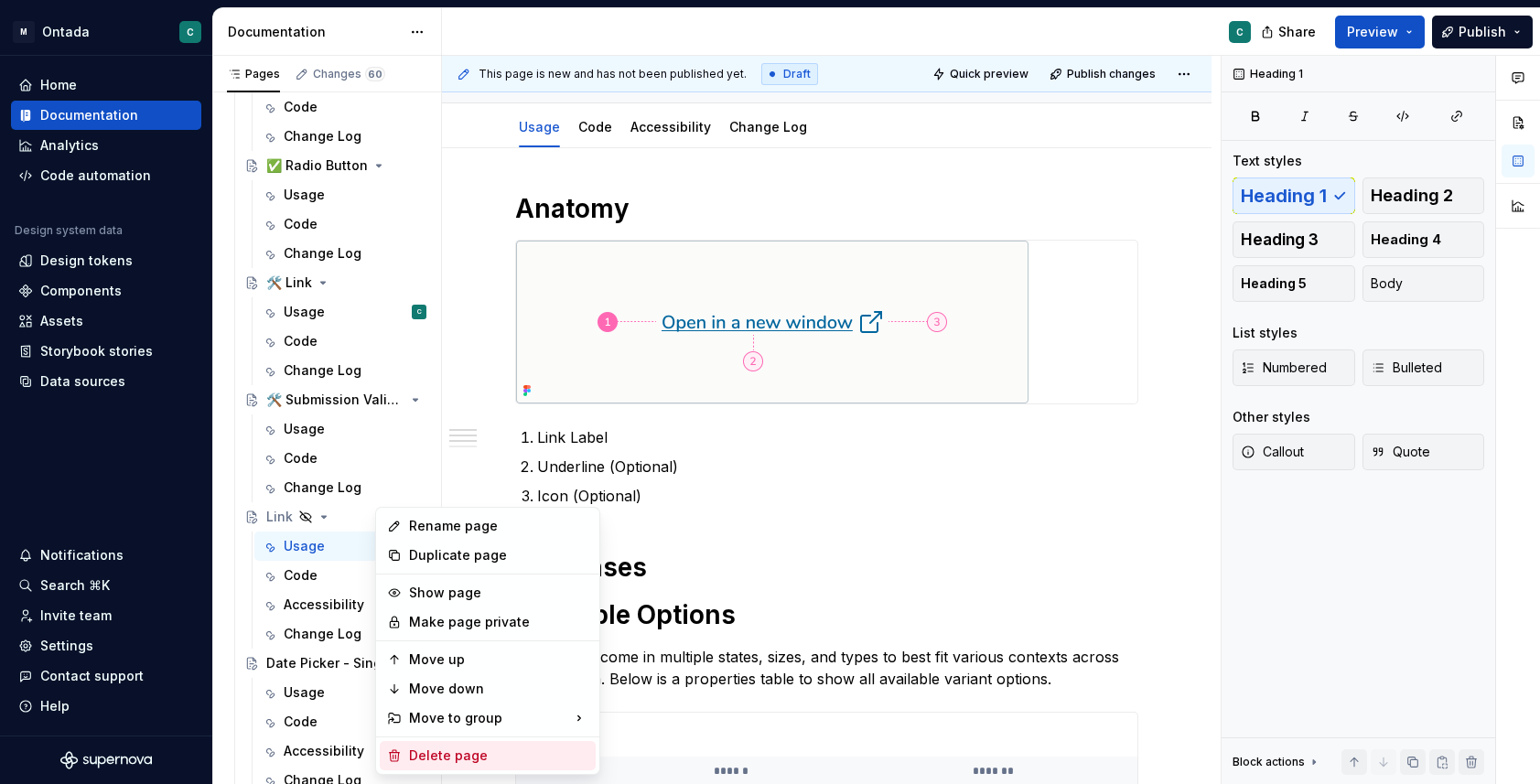
click at [428, 752] on div "Delete page" at bounding box center [498, 755] width 180 height 18
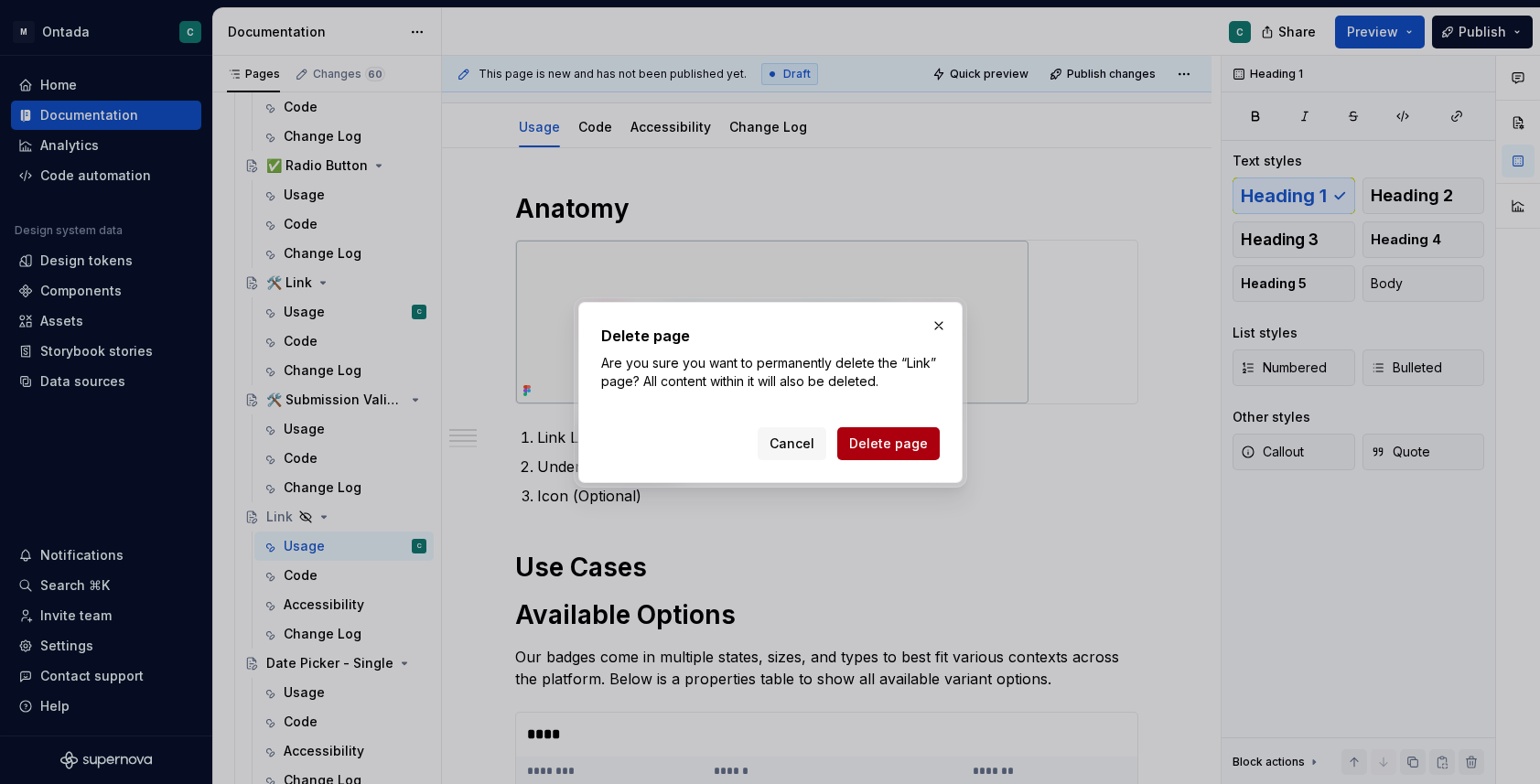
click at [867, 441] on span "Delete page" at bounding box center [888, 443] width 79 height 18
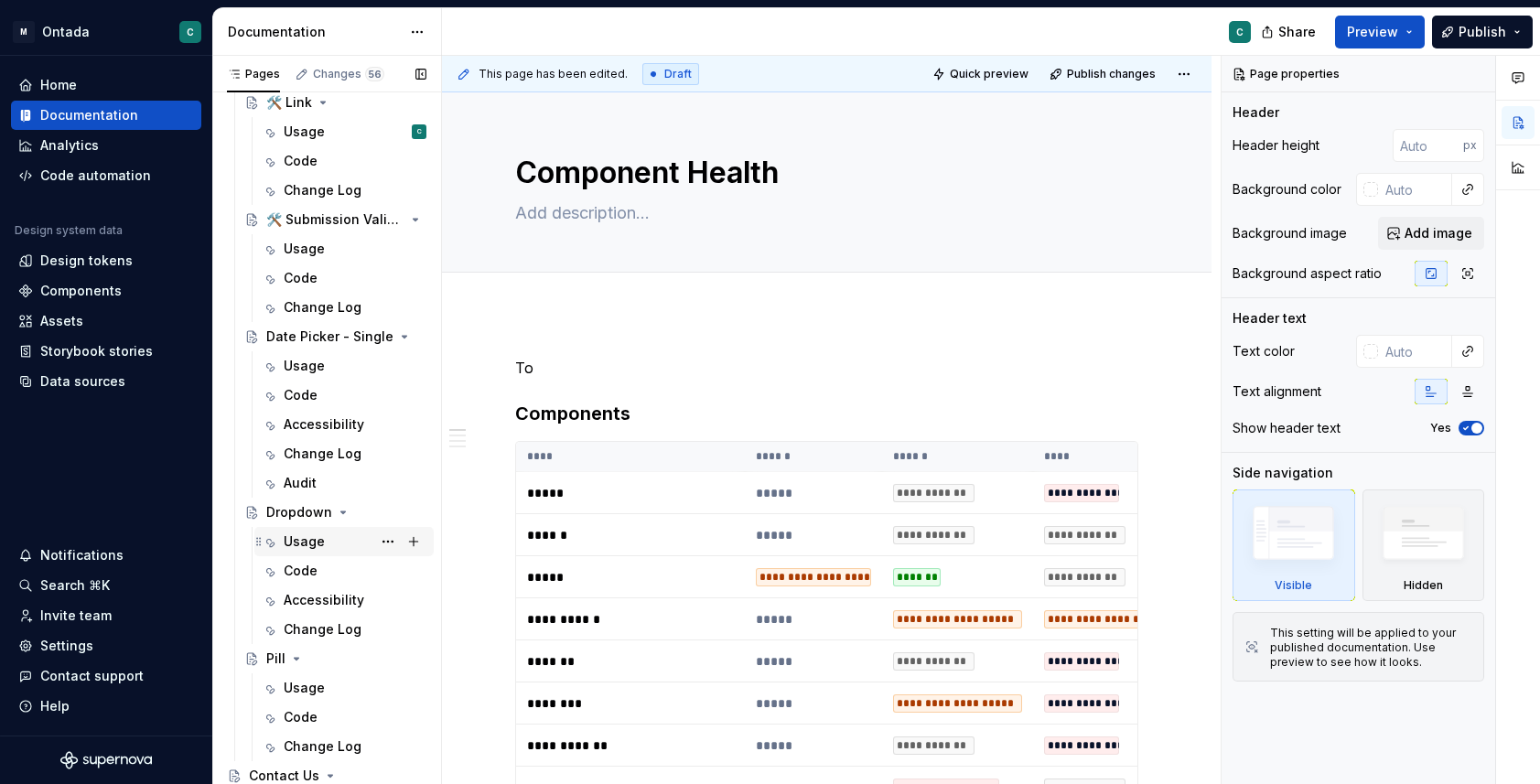
scroll to position [1482, 0]
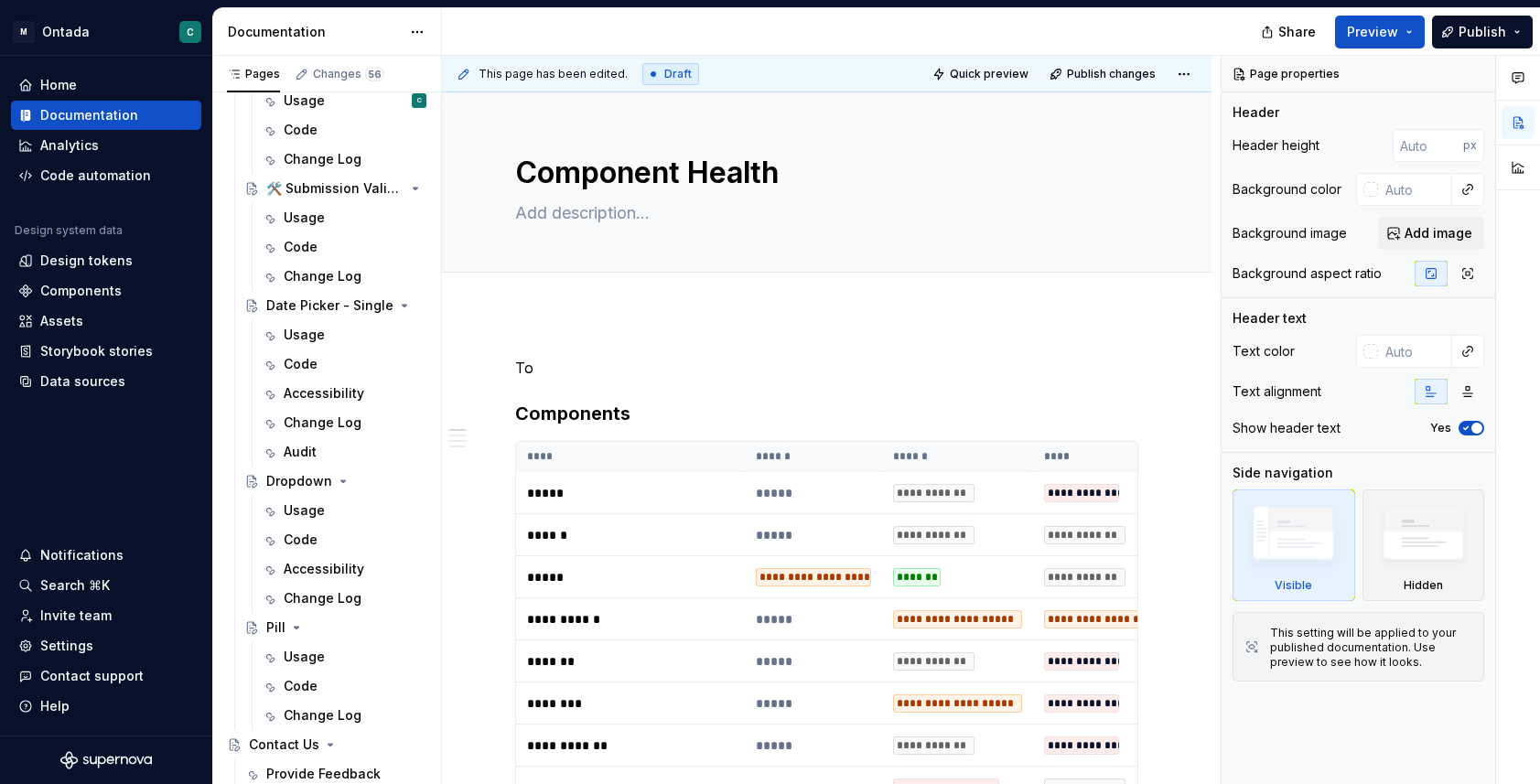
type textarea "*"
